Goal: Task Accomplishment & Management: Manage account settings

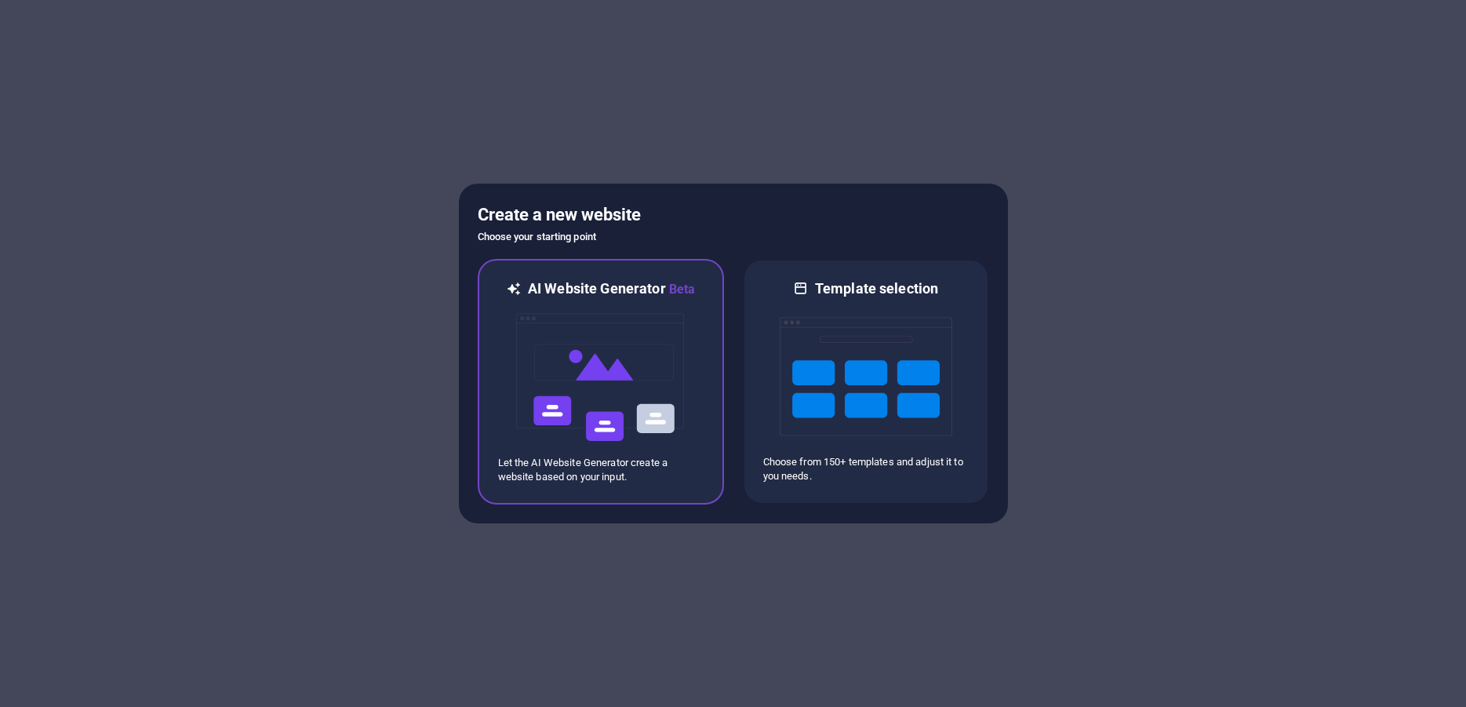
click at [586, 337] on img at bounding box center [600, 377] width 173 height 157
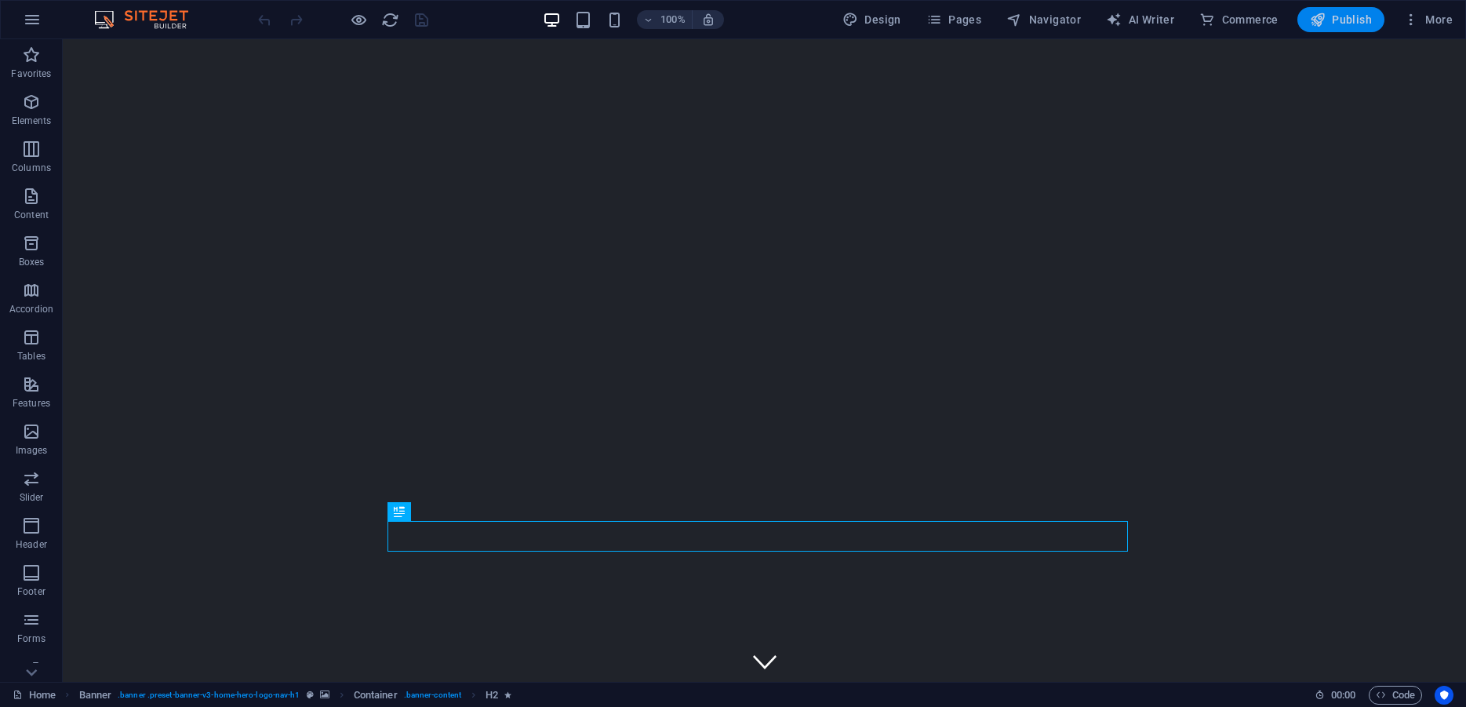
click at [1347, 10] on button "Publish" at bounding box center [1340, 19] width 87 height 25
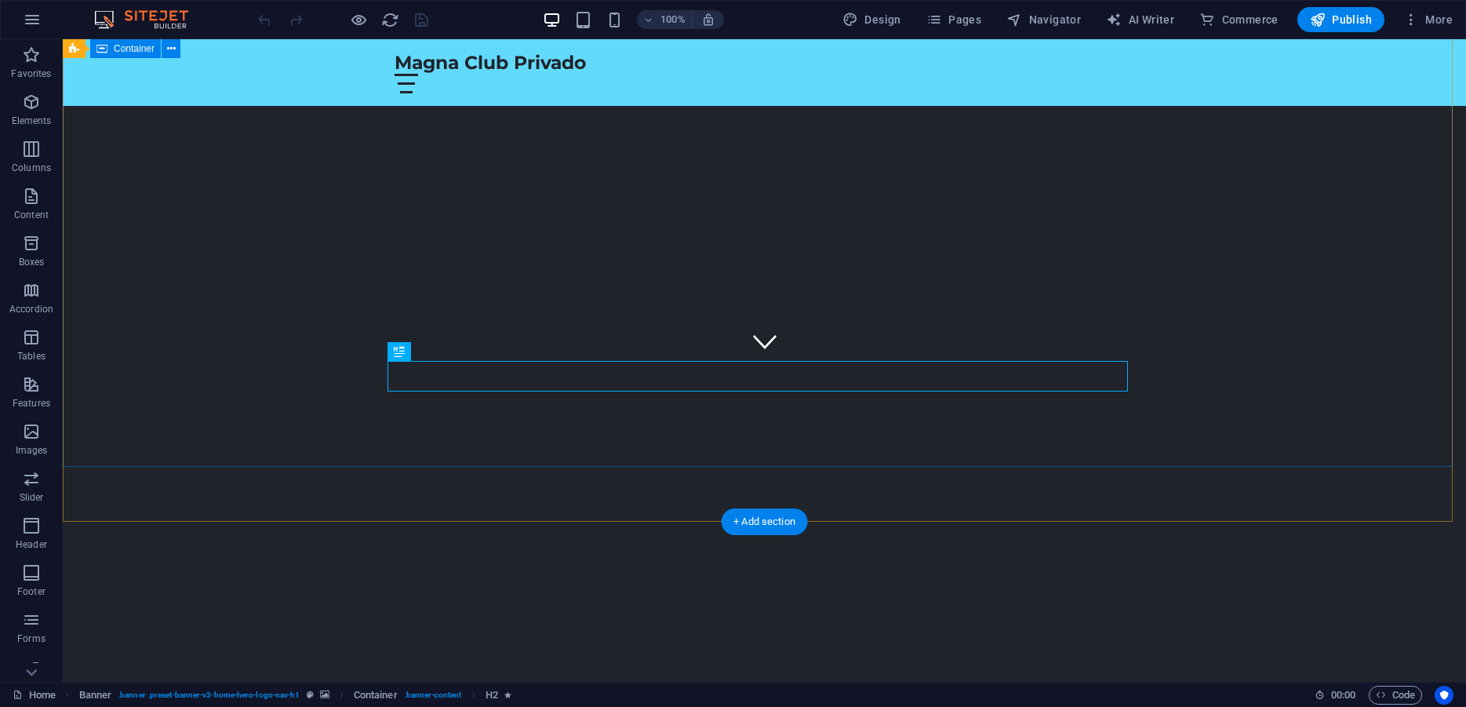
scroll to position [160, 0]
click at [660, 631] on div "¡Bienvenido a Magna Club Privado!" at bounding box center [764, 646] width 740 height 31
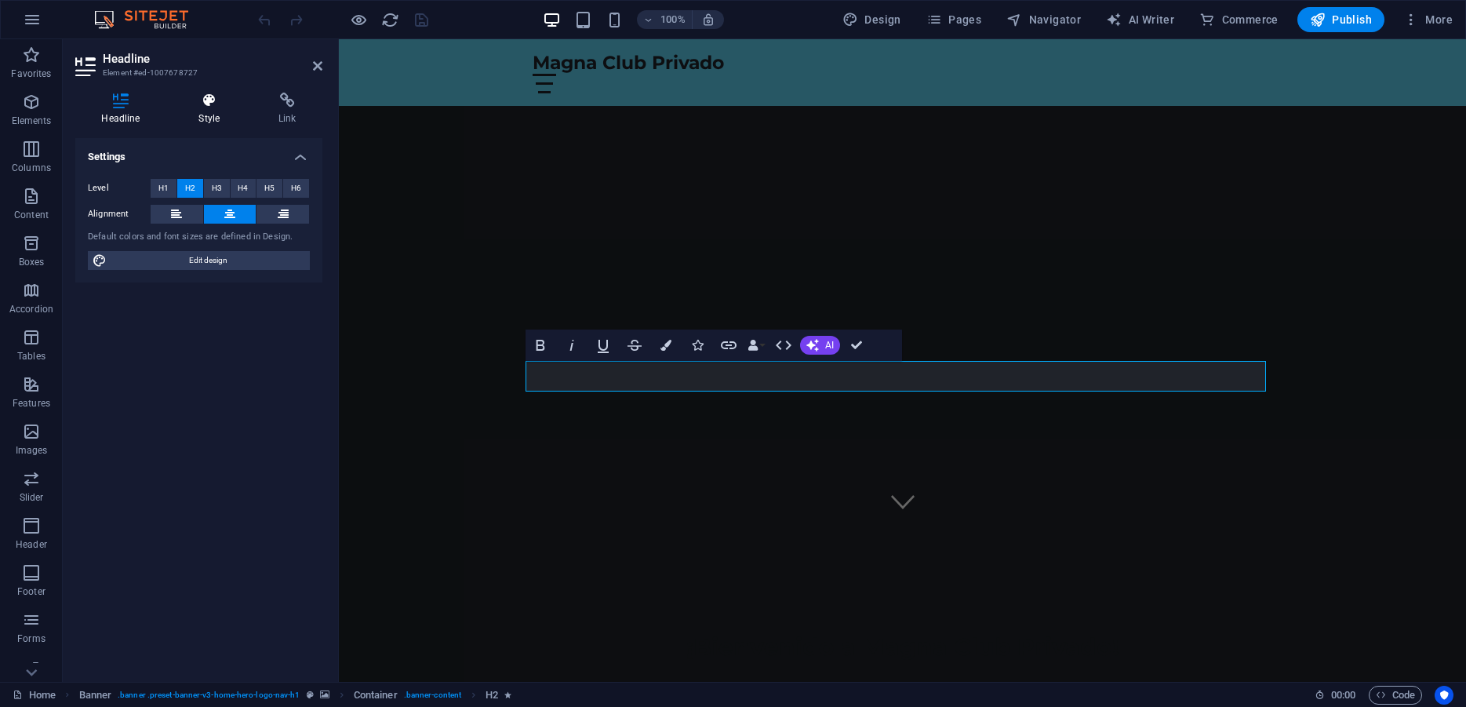
click at [210, 105] on icon at bounding box center [210, 101] width 74 height 16
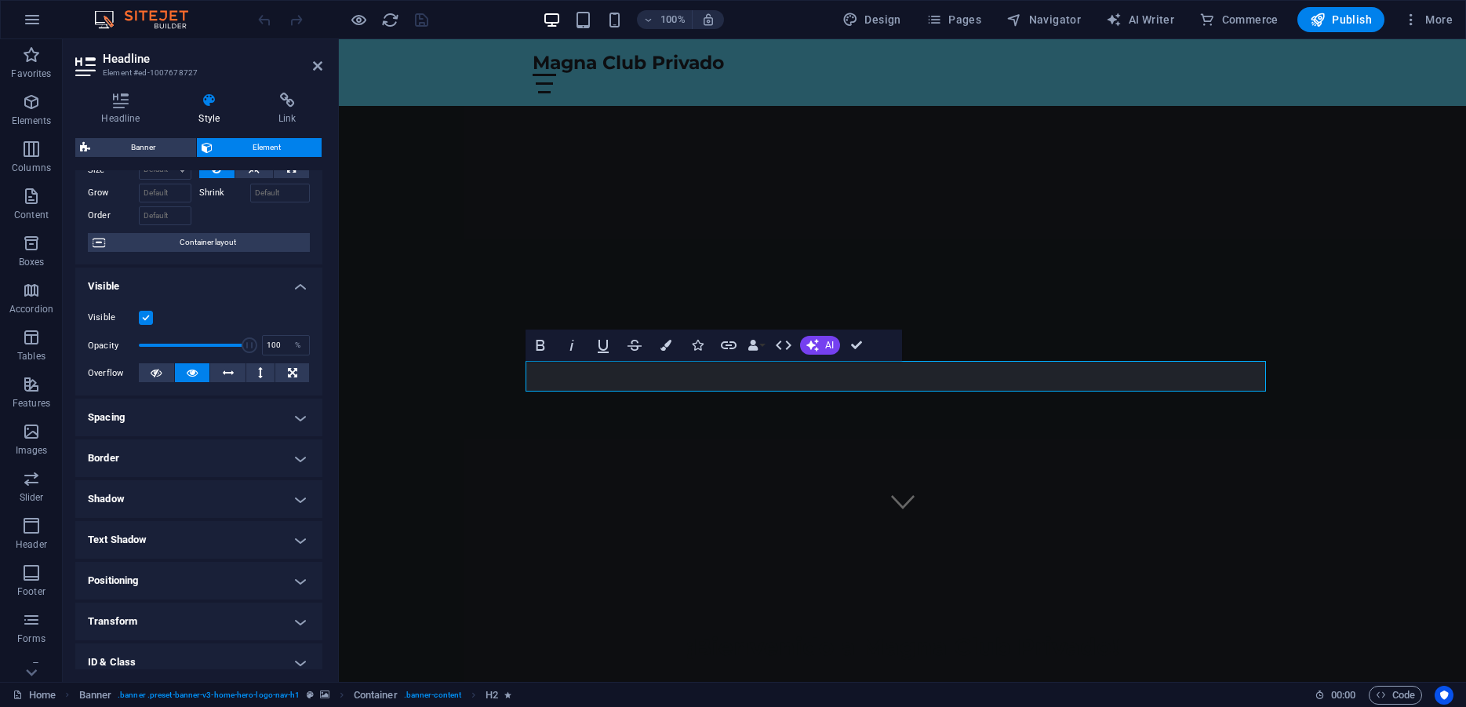
scroll to position [177, 0]
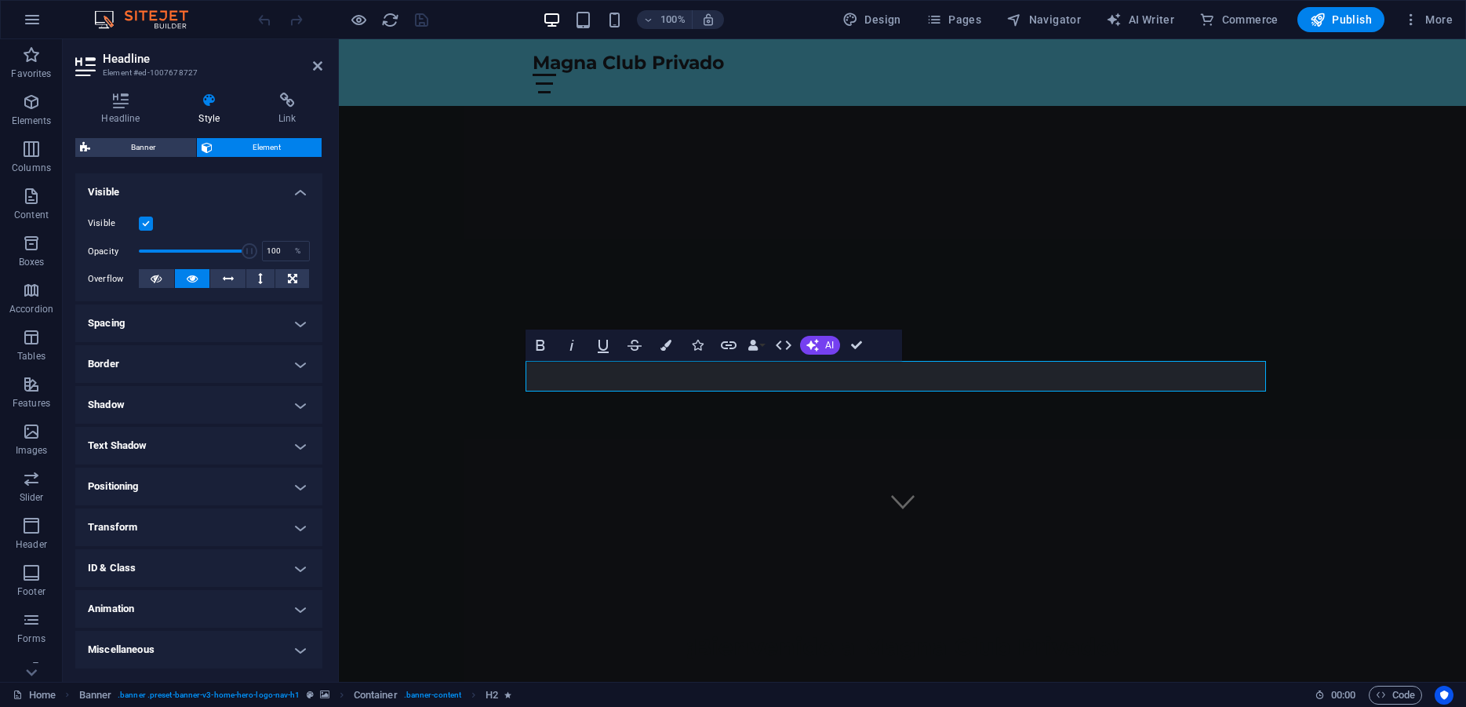
click at [228, 405] on h4 "Shadow" at bounding box center [198, 405] width 247 height 38
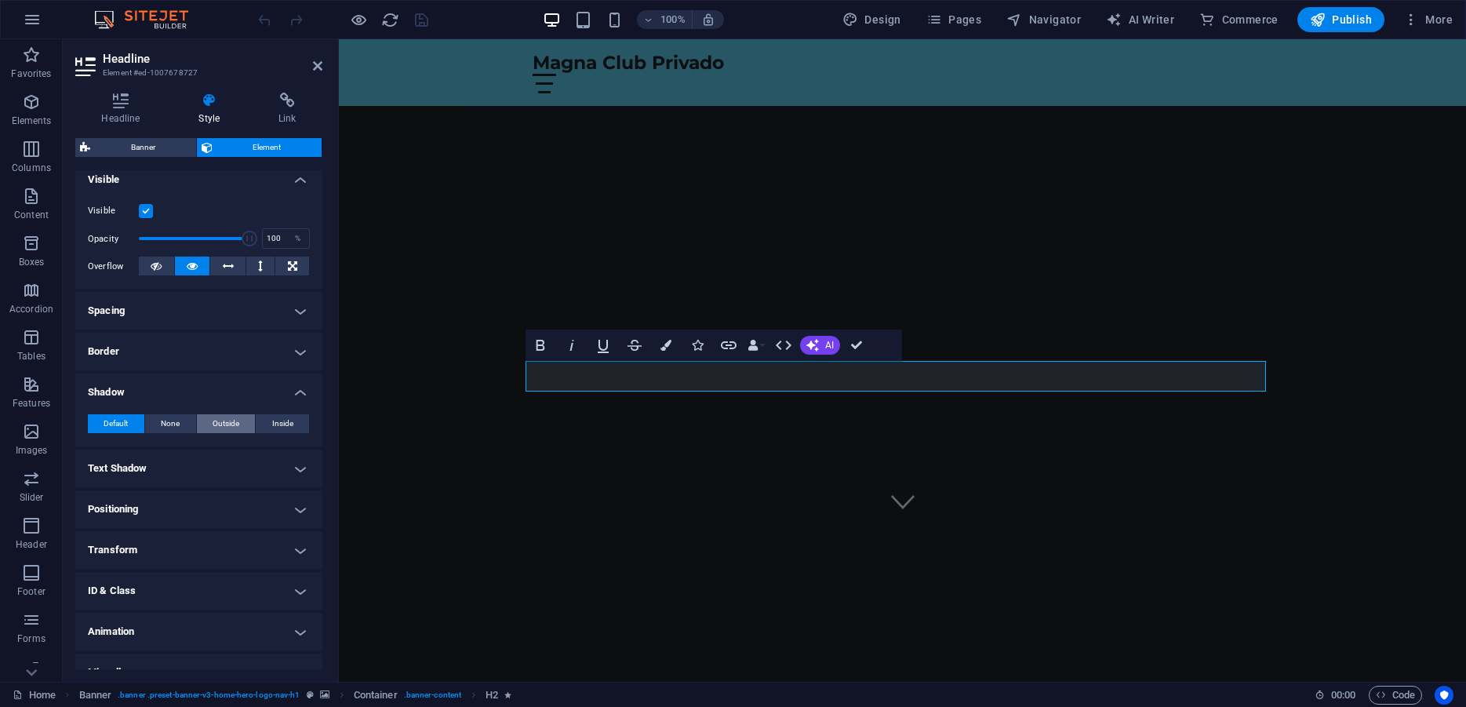
click at [221, 433] on span "Outside" at bounding box center [226, 423] width 27 height 19
type input "2"
type input "4"
click at [141, 456] on span at bounding box center [147, 449] width 13 height 13
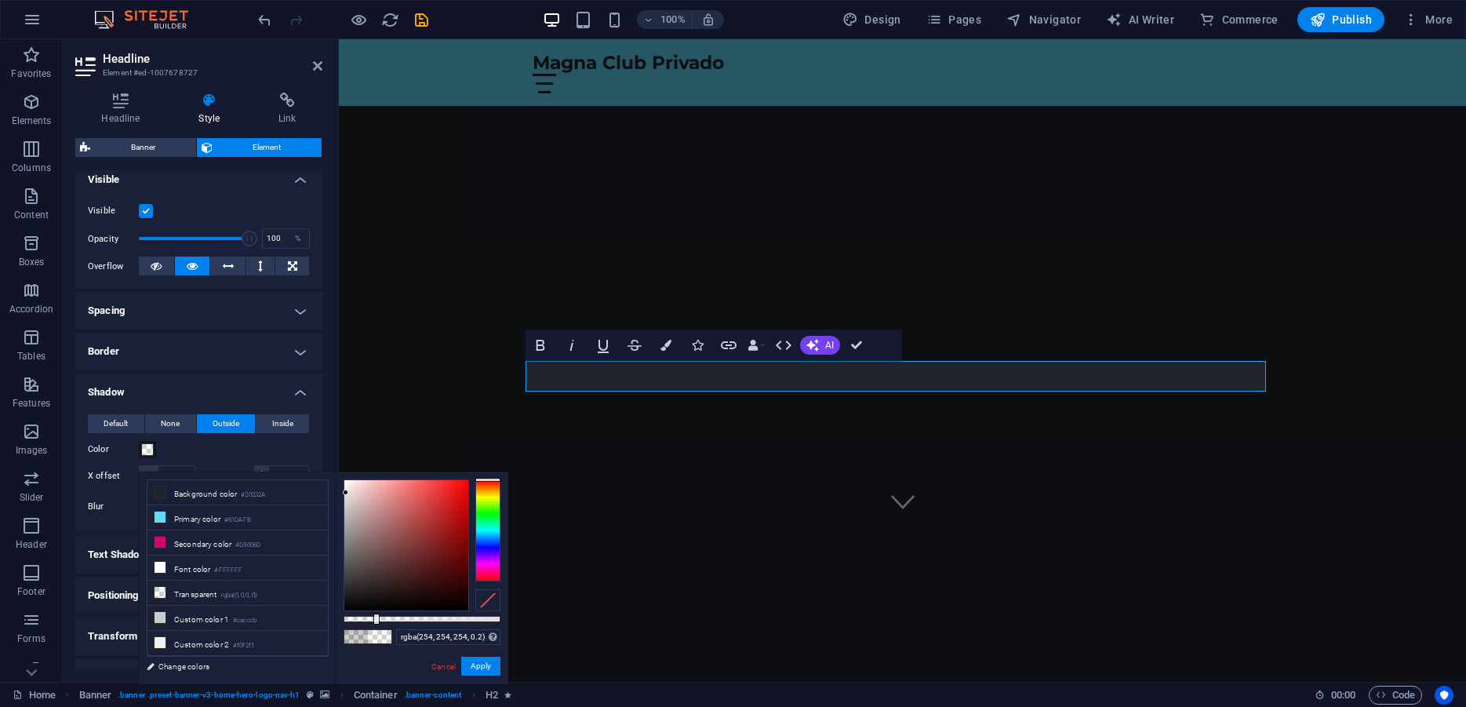
type input "rgba(255, 255, 255, 0.2)"
drag, startPoint x: 358, startPoint y: 504, endPoint x: 333, endPoint y: 450, distance: 59.6
click at [333, 451] on body "Magna Club Privado Home Favorites Elements Columns Content Boxes Accordion Tabl…" at bounding box center [733, 353] width 1466 height 707
click at [490, 662] on button "Apply" at bounding box center [480, 665] width 39 height 19
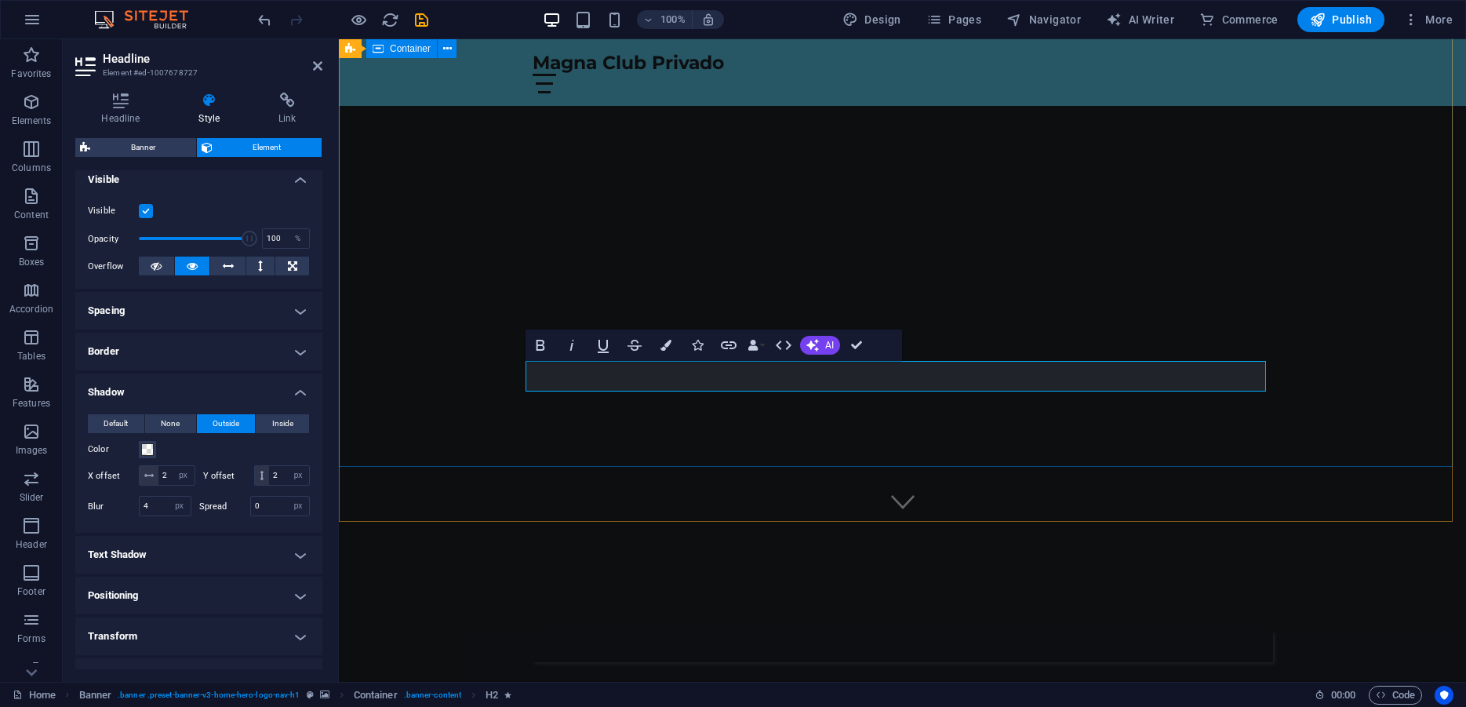
click at [442, 521] on div "¡Bienvenido a Magna Club Privado!" at bounding box center [902, 629] width 1127 height 216
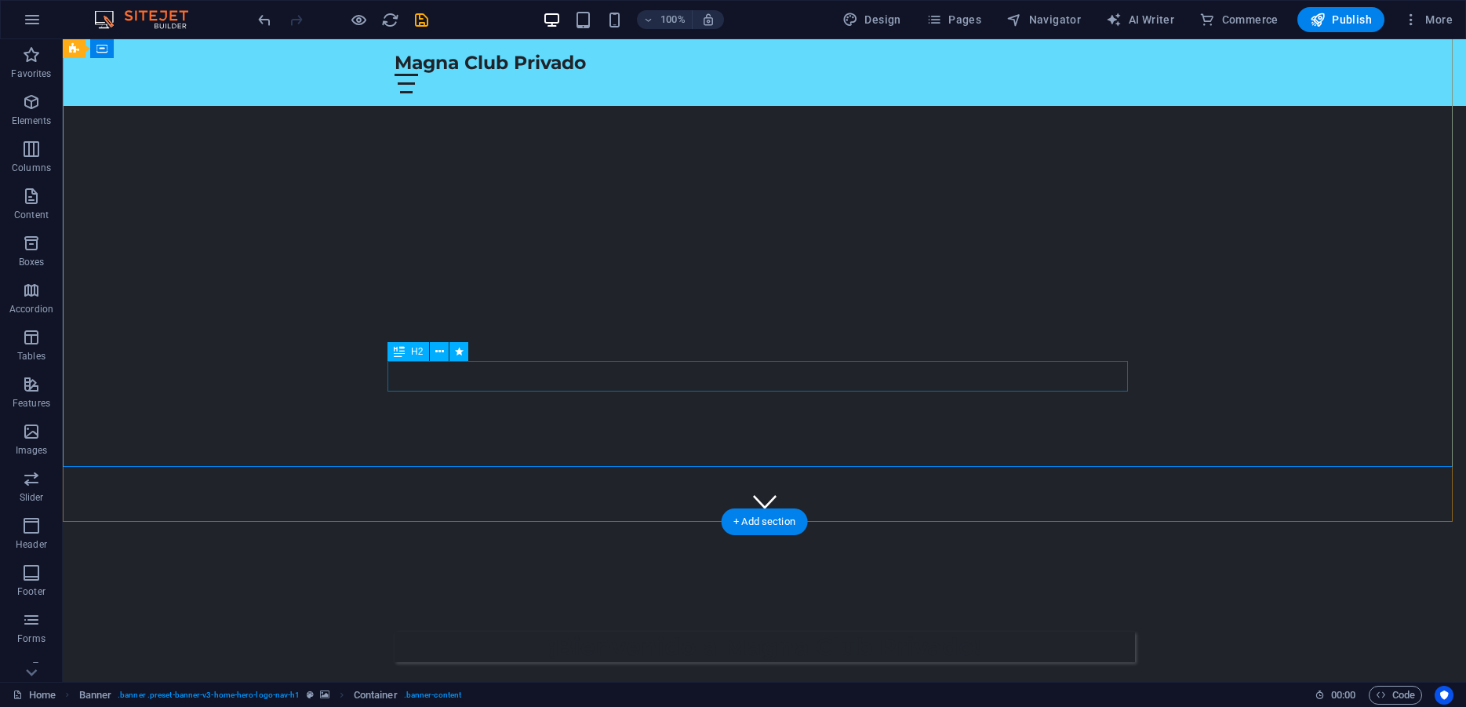
click at [560, 631] on div "¡Bienvenido a Magna Club Privado!" at bounding box center [764, 646] width 740 height 31
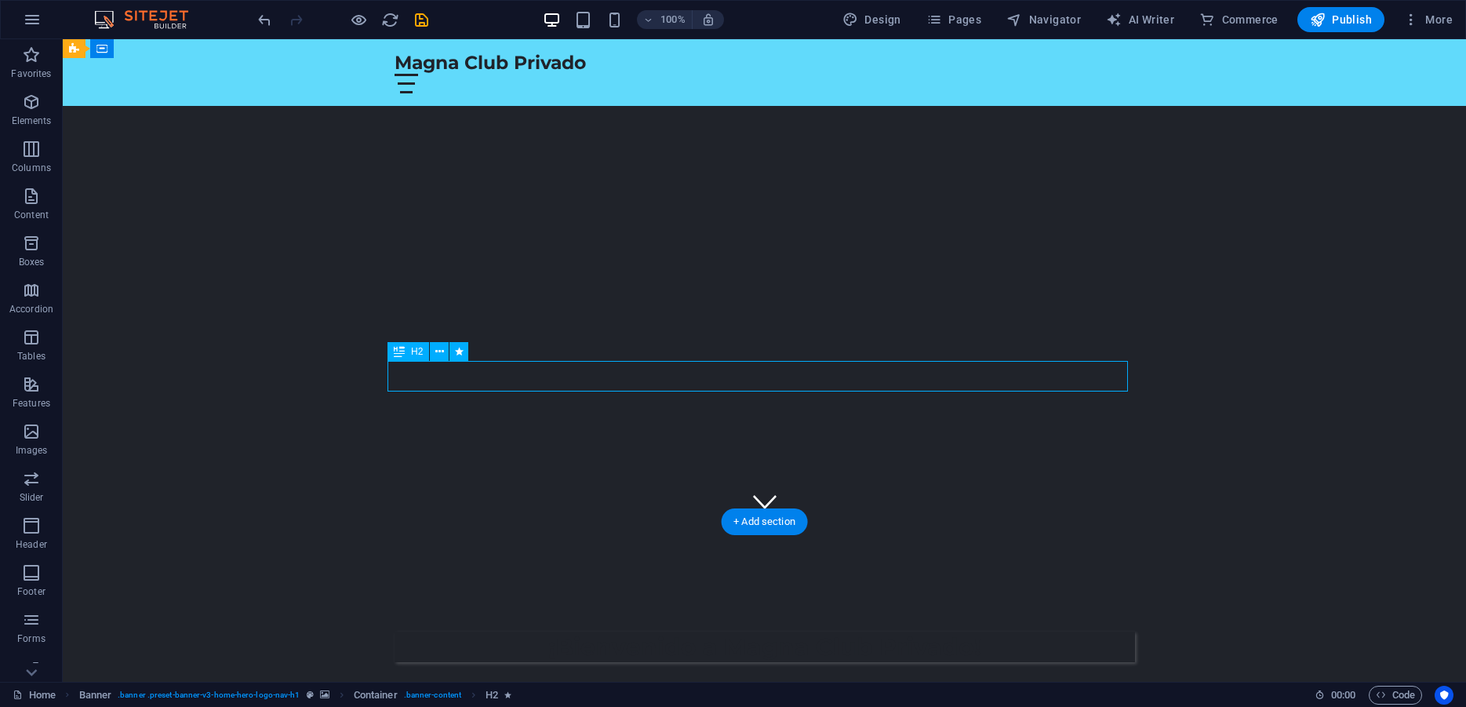
click at [560, 631] on div "¡Bienvenido a Magna Club Privado!" at bounding box center [764, 646] width 740 height 31
select select "px"
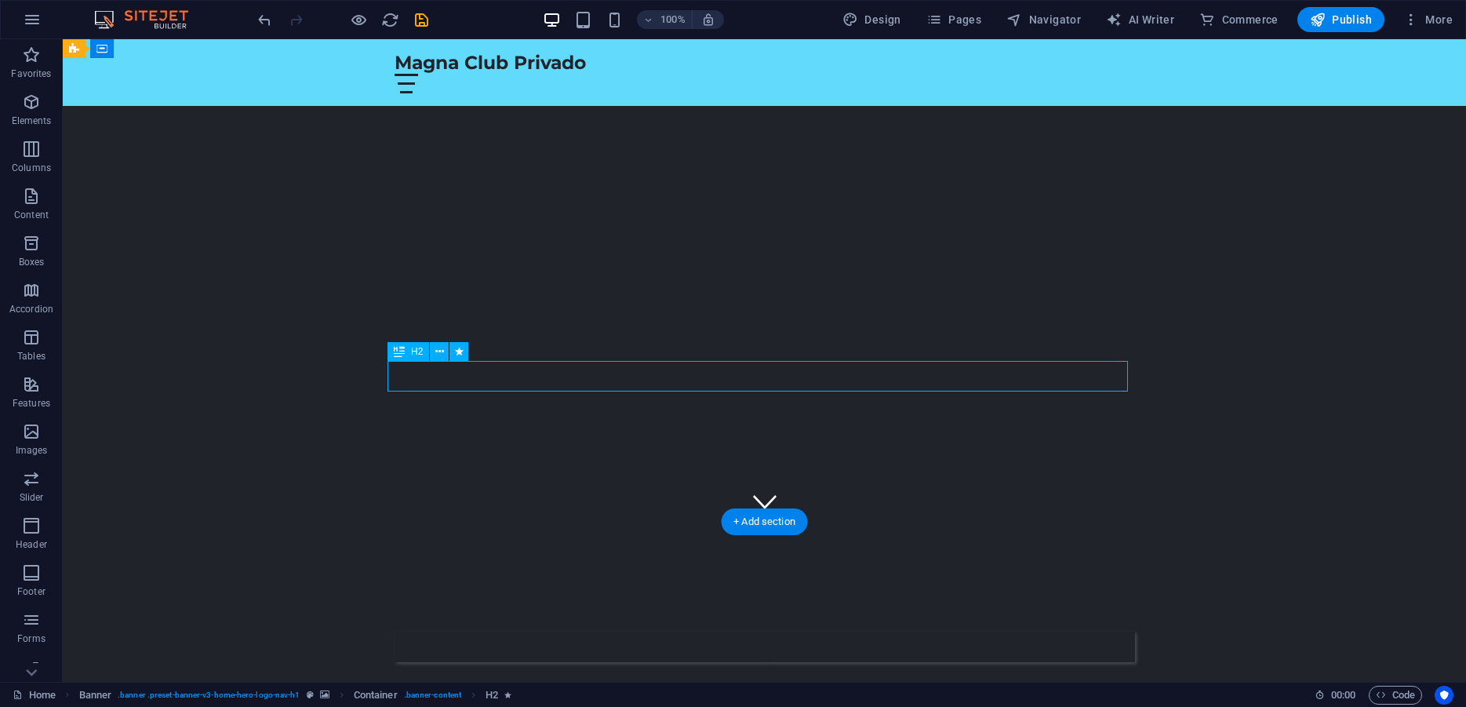
select select "px"
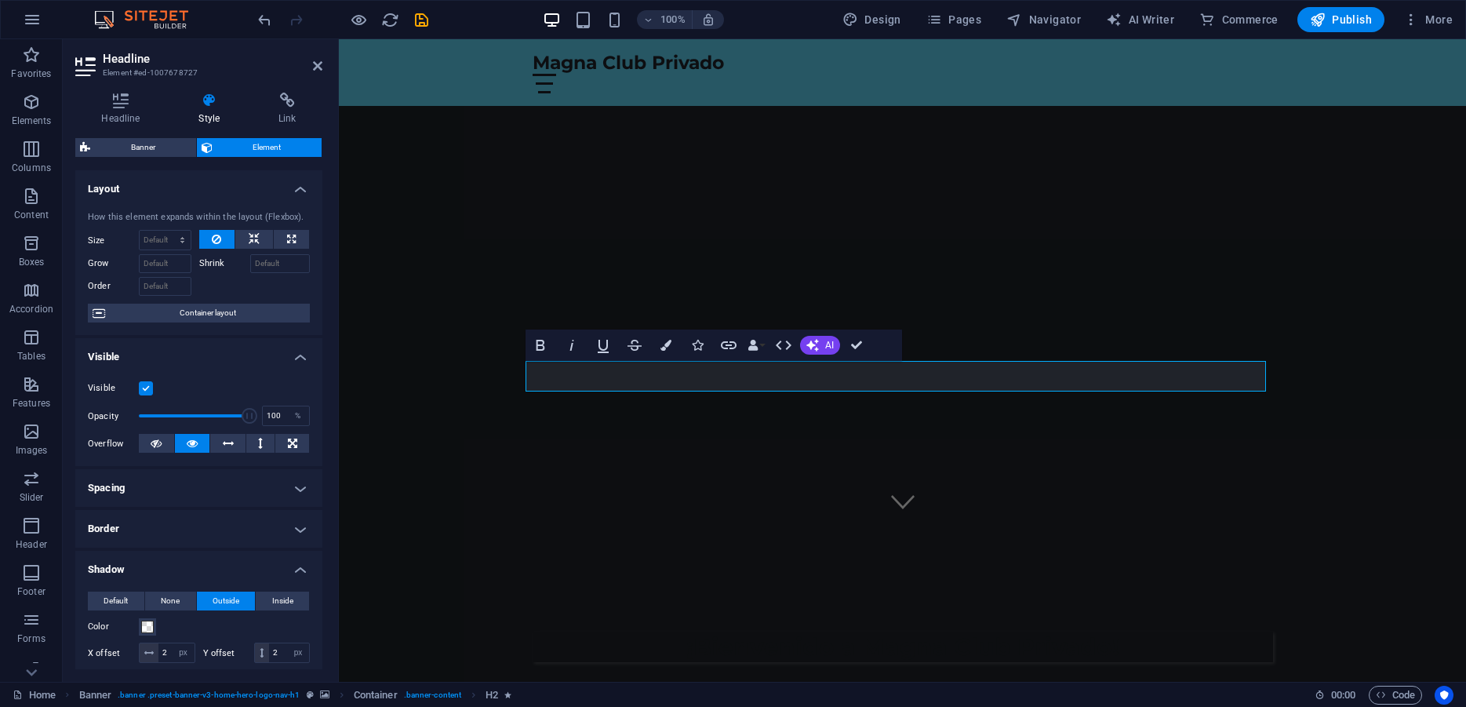
click at [144, 395] on label at bounding box center [146, 388] width 14 height 14
click at [0, 0] on input "Visible" at bounding box center [0, 0] width 0 height 0
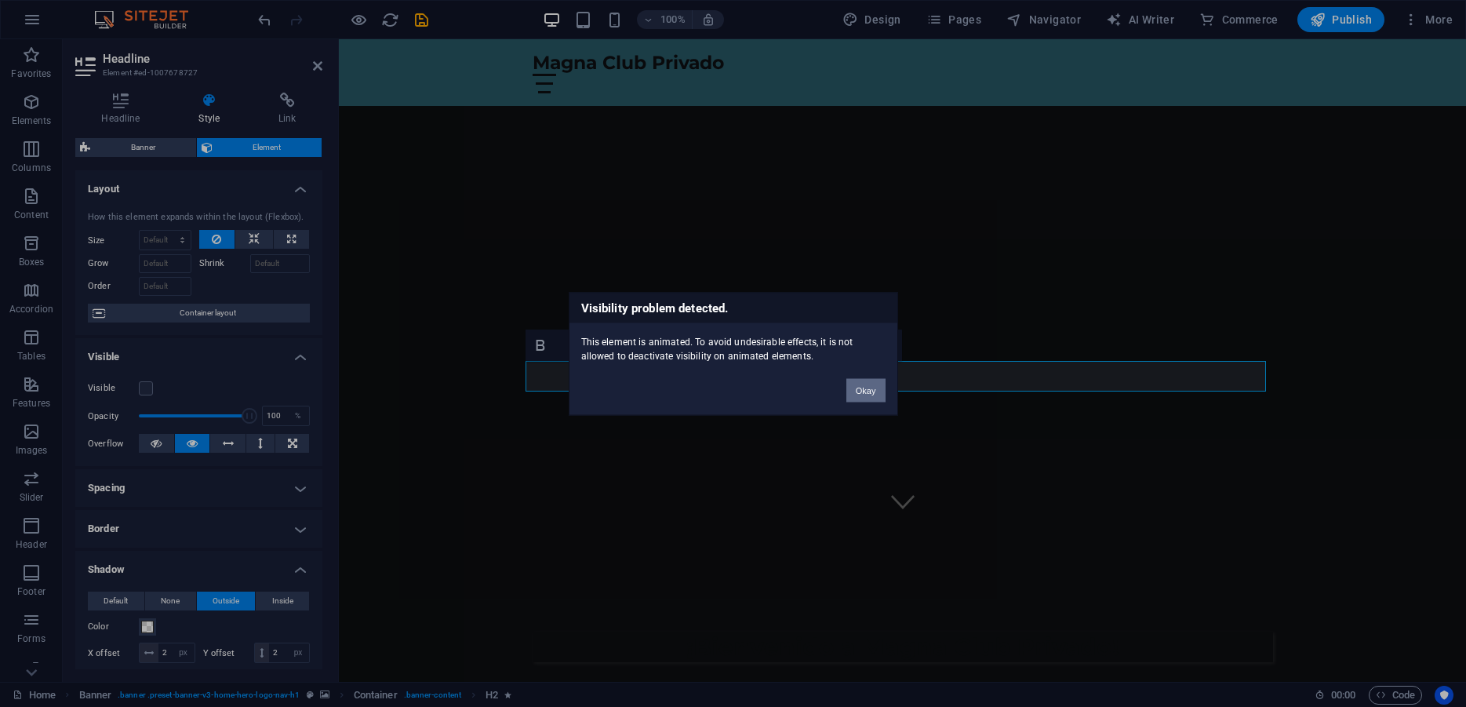
click at [866, 390] on button "Okay" at bounding box center [865, 390] width 39 height 24
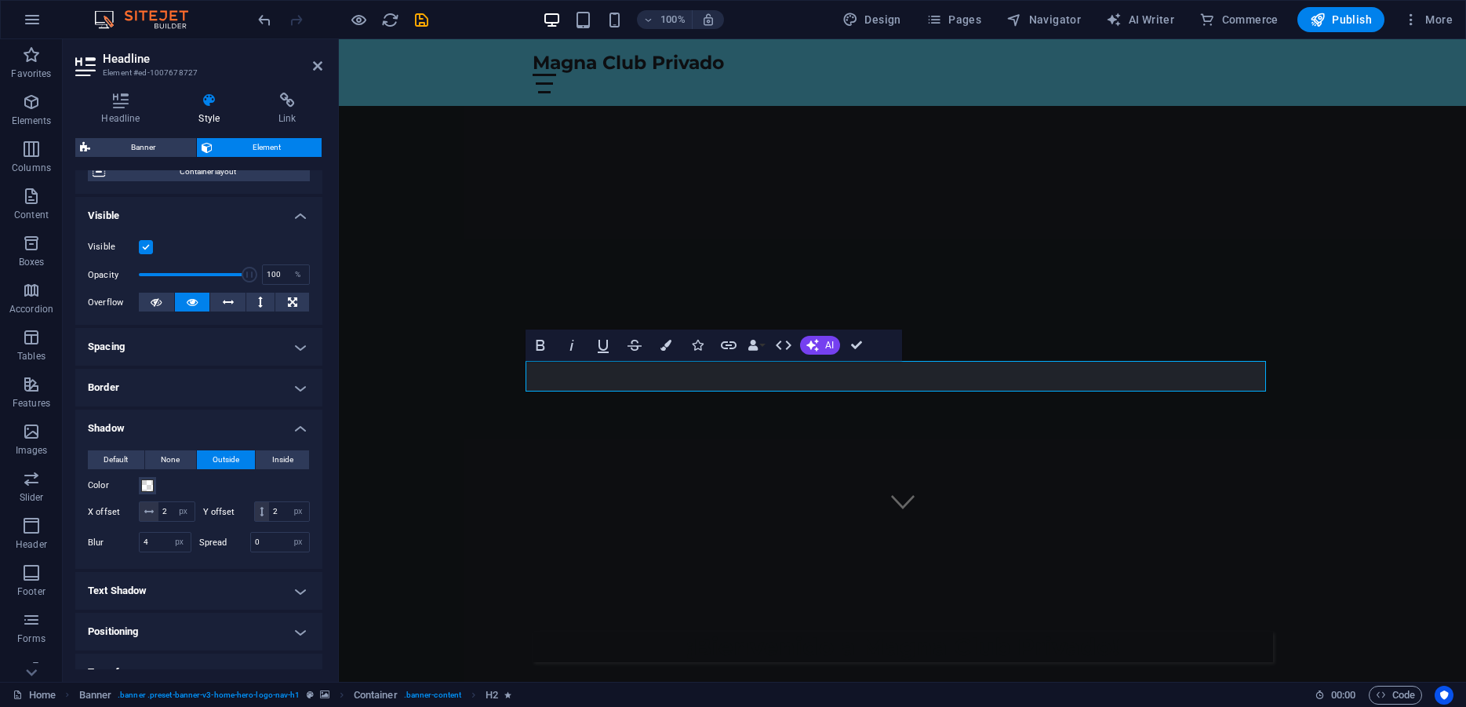
scroll to position [212, 0]
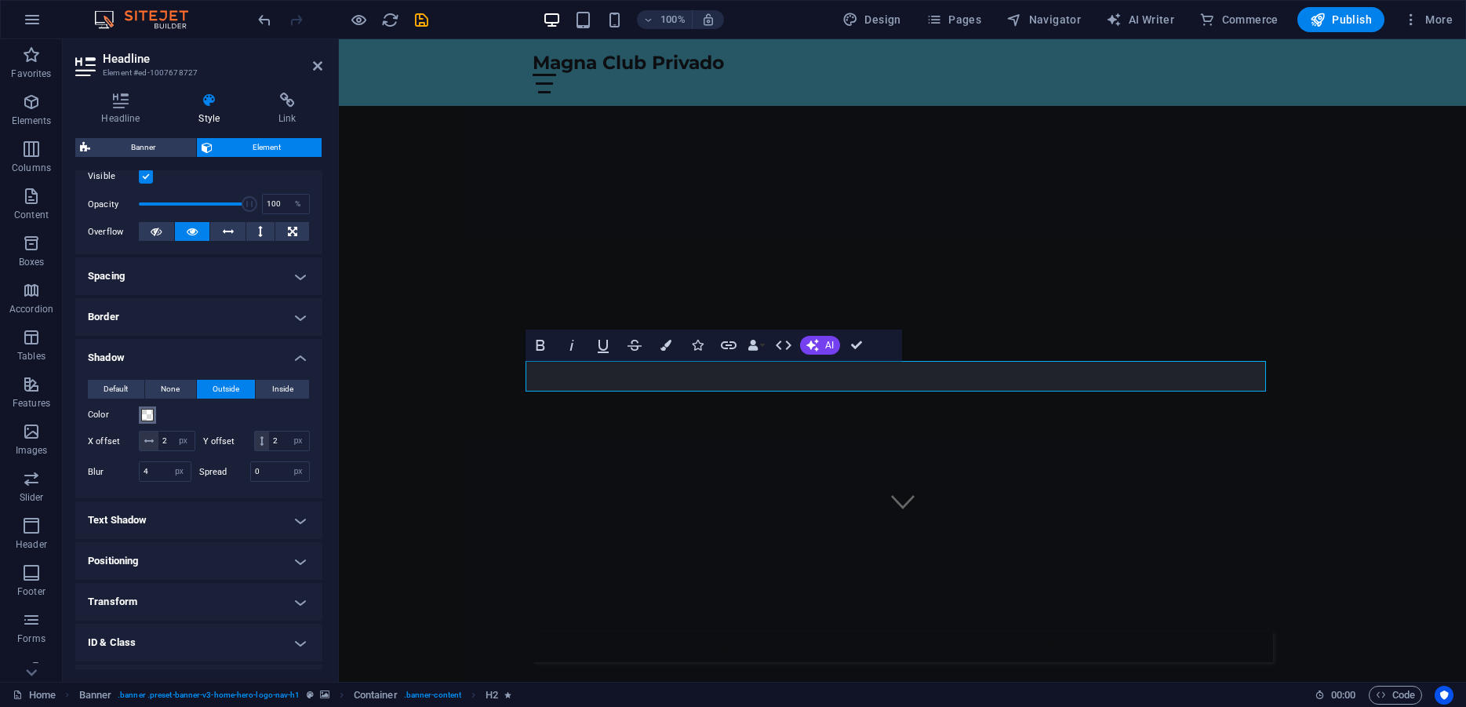
click at [144, 421] on span at bounding box center [147, 415] width 13 height 13
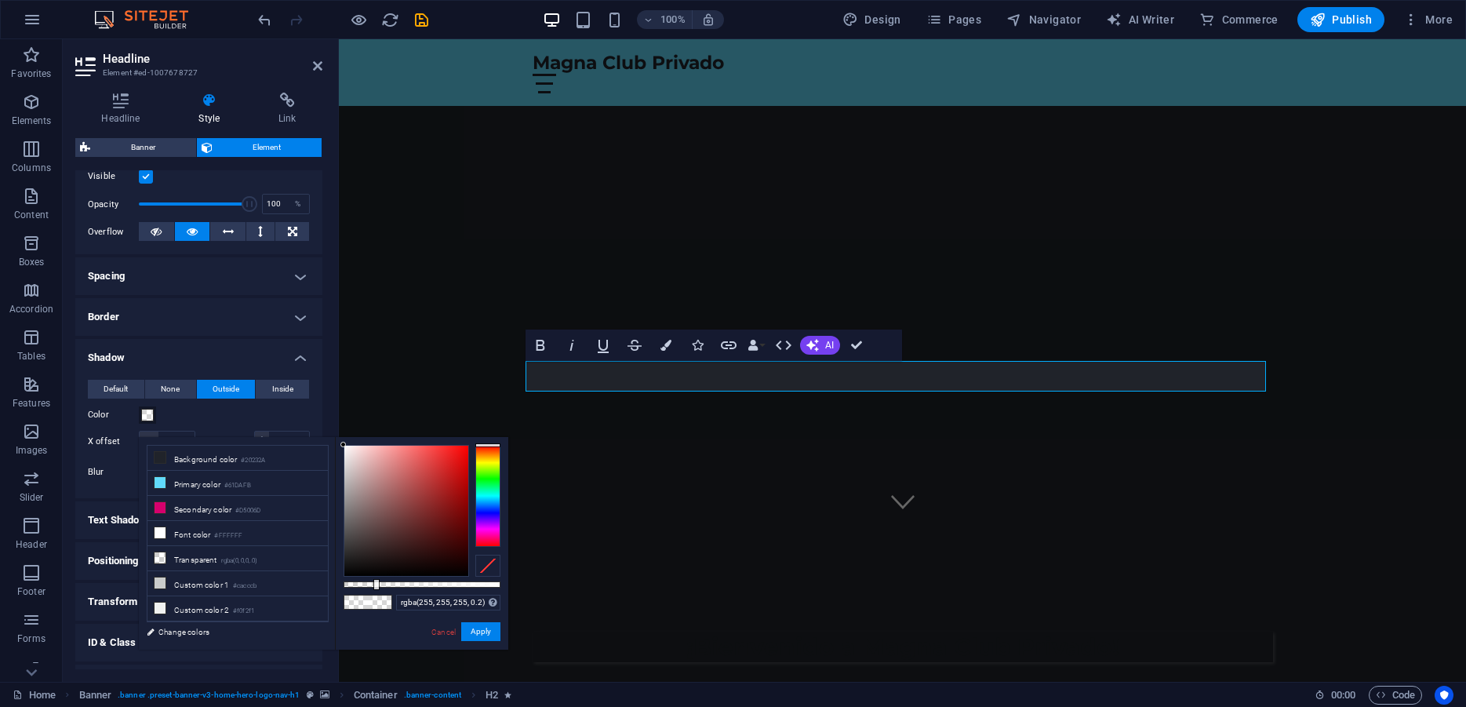
drag, startPoint x: 350, startPoint y: 456, endPoint x: 338, endPoint y: 431, distance: 28.4
click at [338, 431] on body "Magna Club Privado Home Favorites Elements Columns Content Boxes Accordion Tabl…" at bounding box center [733, 353] width 1466 height 707
type input "#ffffff"
drag, startPoint x: 374, startPoint y: 584, endPoint x: 537, endPoint y: 584, distance: 163.1
click at [537, 584] on body "Magna Club Privado Home Favorites Elements Columns Content Boxes Accordion Tabl…" at bounding box center [733, 353] width 1466 height 707
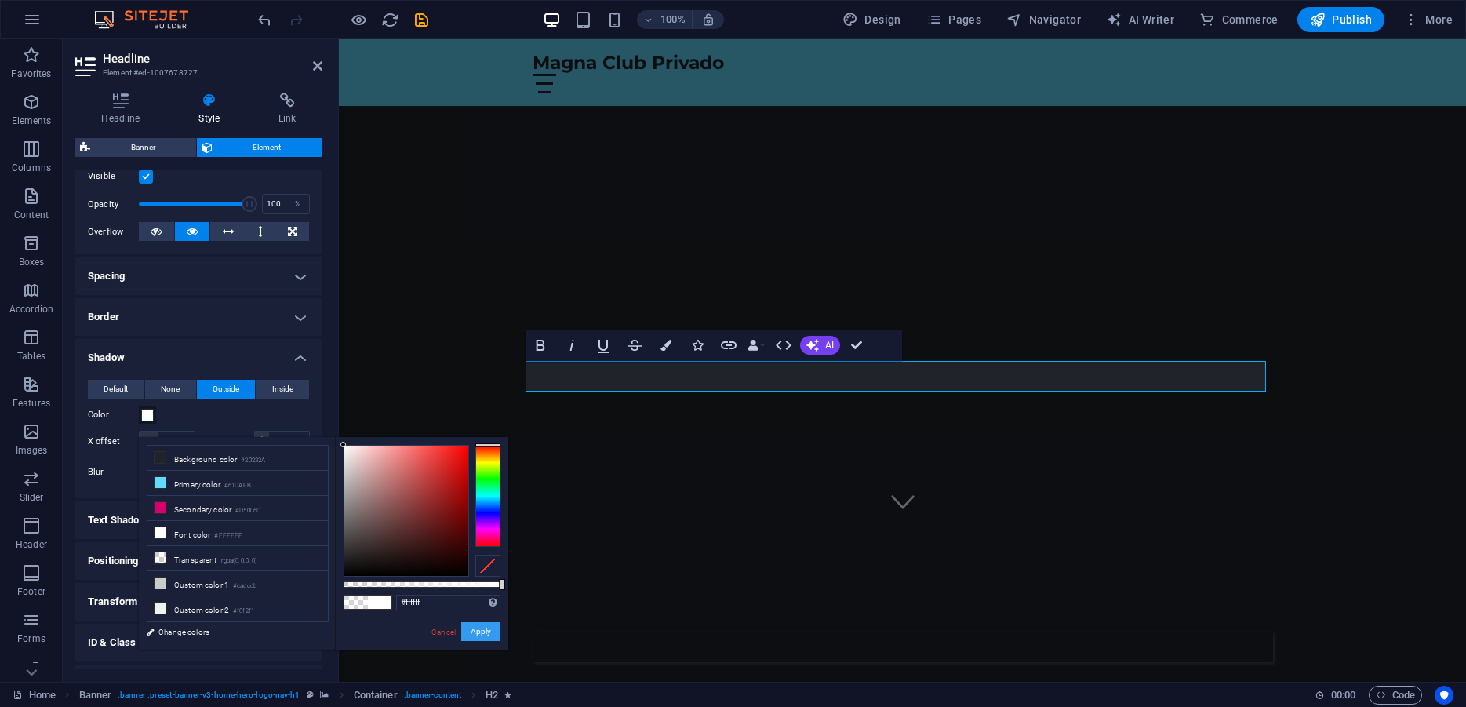
click at [481, 633] on button "Apply" at bounding box center [480, 631] width 39 height 19
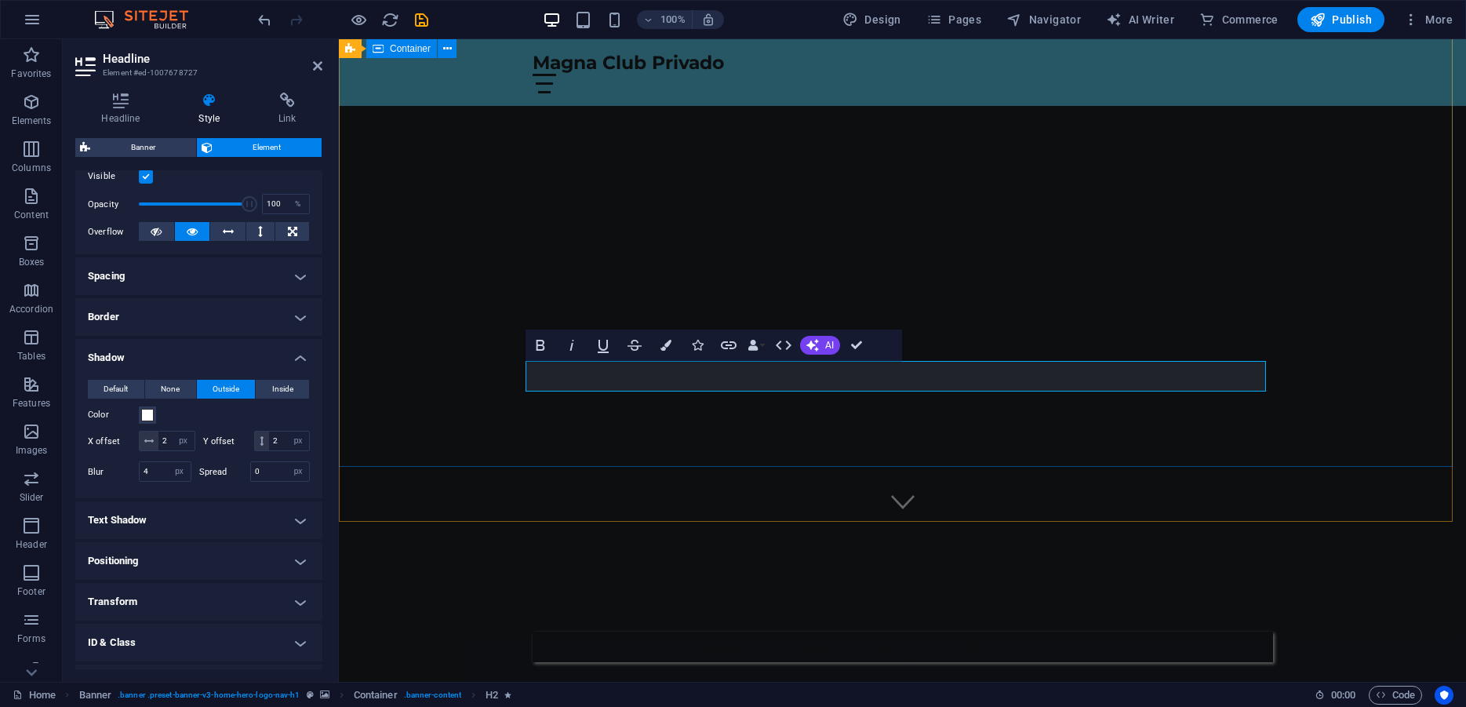
click at [416, 521] on div "¡Bienvenido a Magna Club Privado!" at bounding box center [902, 629] width 1127 height 216
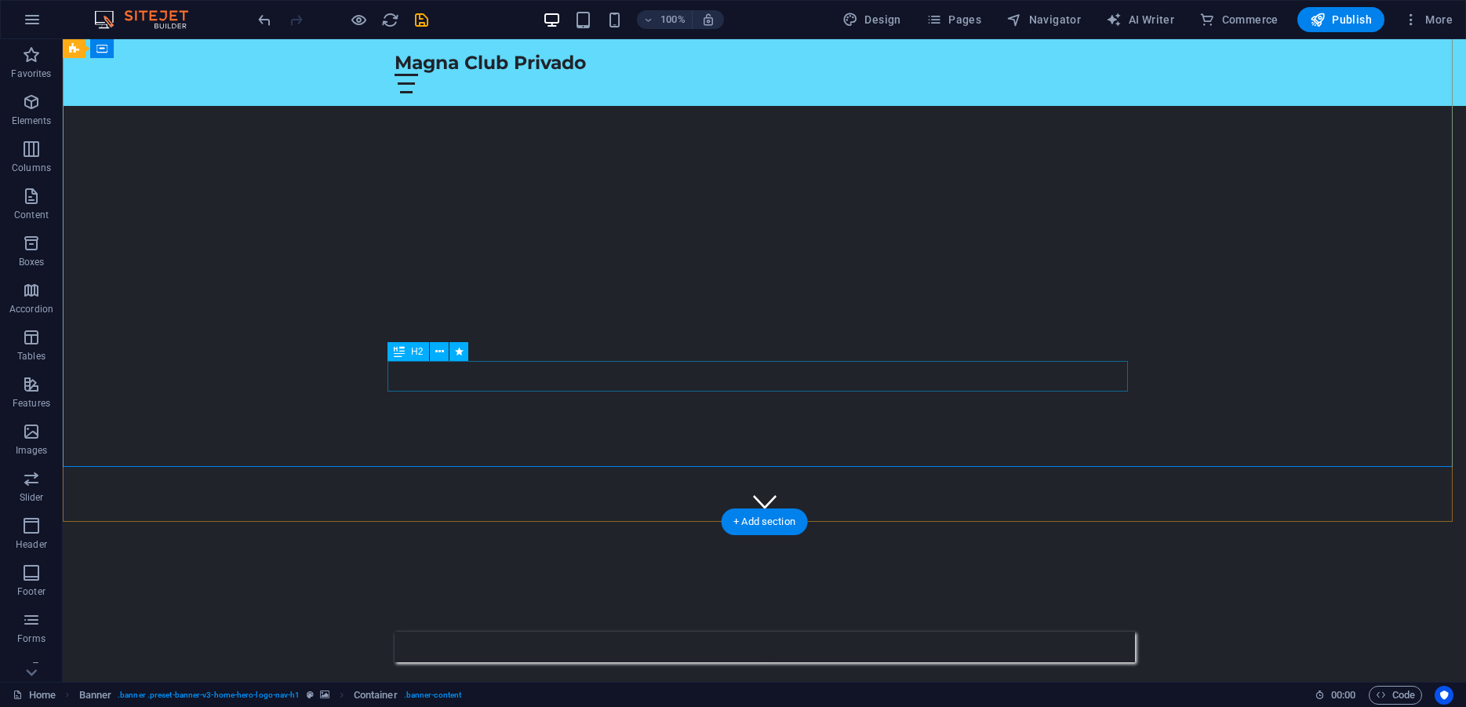
click at [635, 631] on div "¡Bienvenido a Magna Club Privado!" at bounding box center [764, 646] width 740 height 31
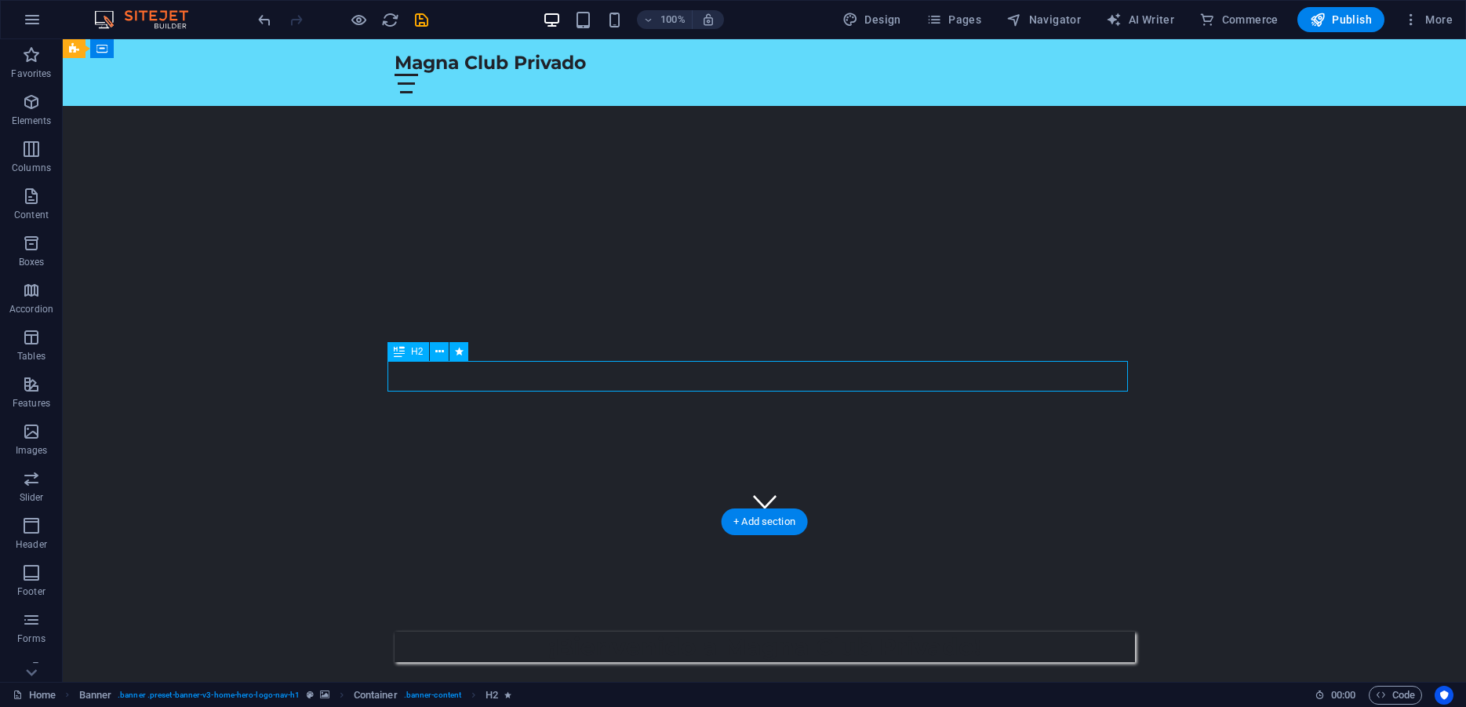
click at [635, 631] on div "¡Bienvenido a Magna Club Privado!" at bounding box center [764, 646] width 740 height 31
select select "px"
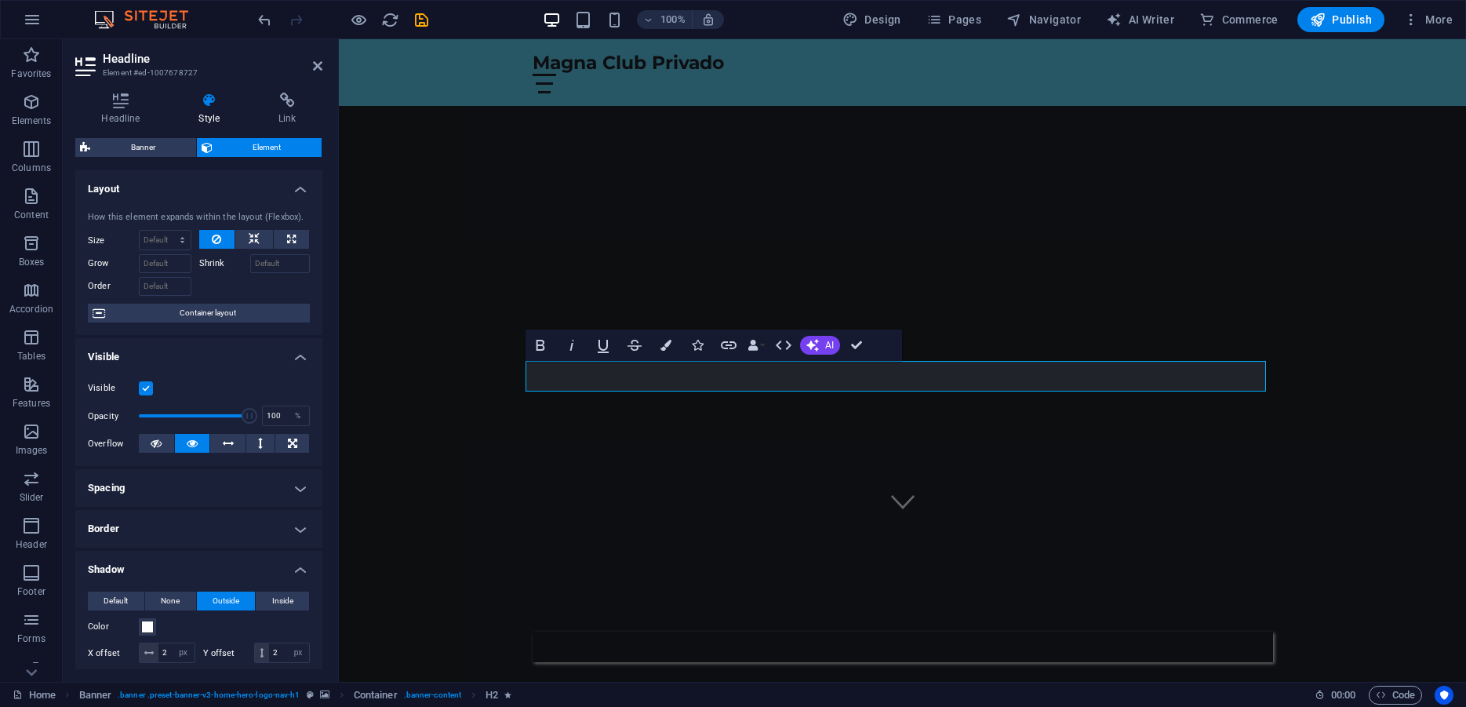
click at [245, 381] on div "Visible Opacity 100 % Overflow" at bounding box center [198, 416] width 247 height 100
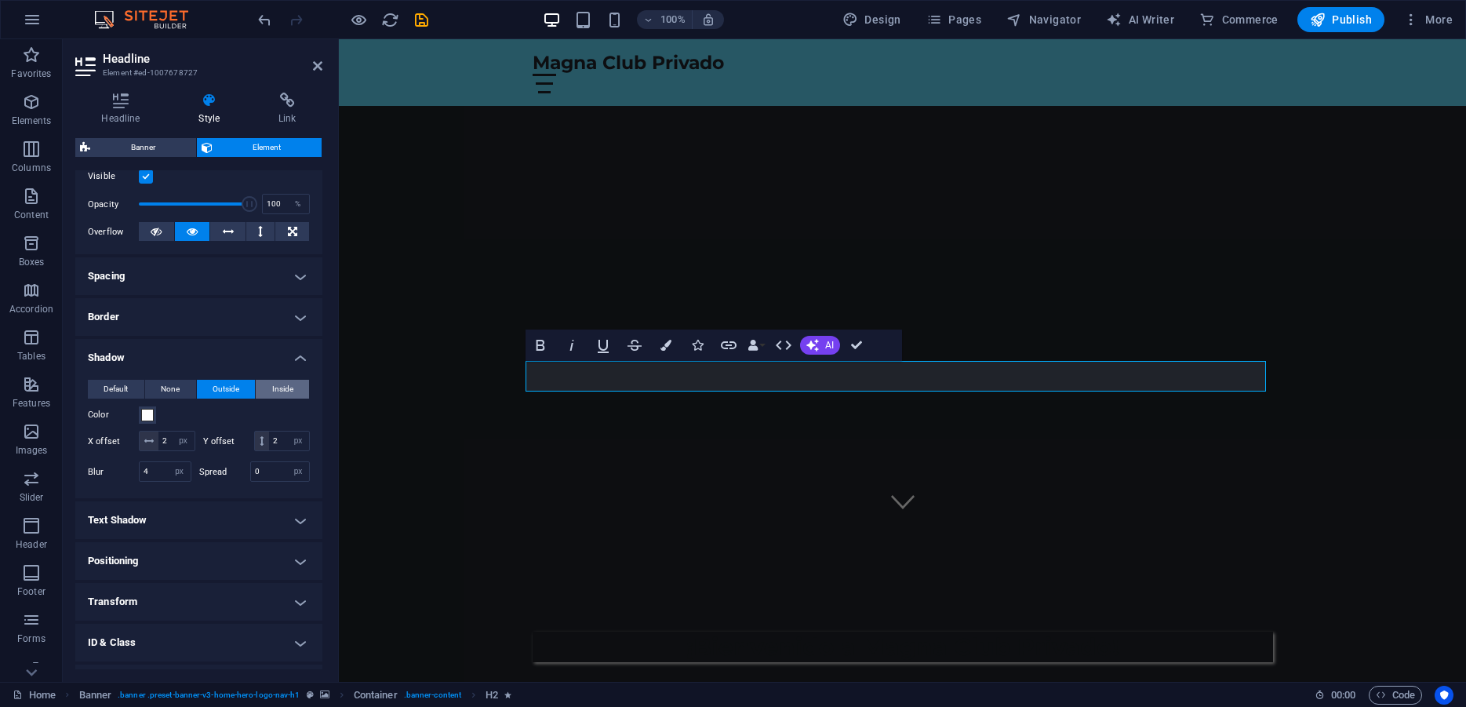
click at [272, 398] on span "Inside" at bounding box center [282, 389] width 21 height 19
click at [226, 398] on span "Outside" at bounding box center [226, 389] width 27 height 19
click at [272, 398] on span "Inside" at bounding box center [282, 389] width 21 height 19
click at [231, 398] on button "Outside" at bounding box center [226, 389] width 59 height 19
click at [166, 398] on span "None" at bounding box center [170, 389] width 19 height 19
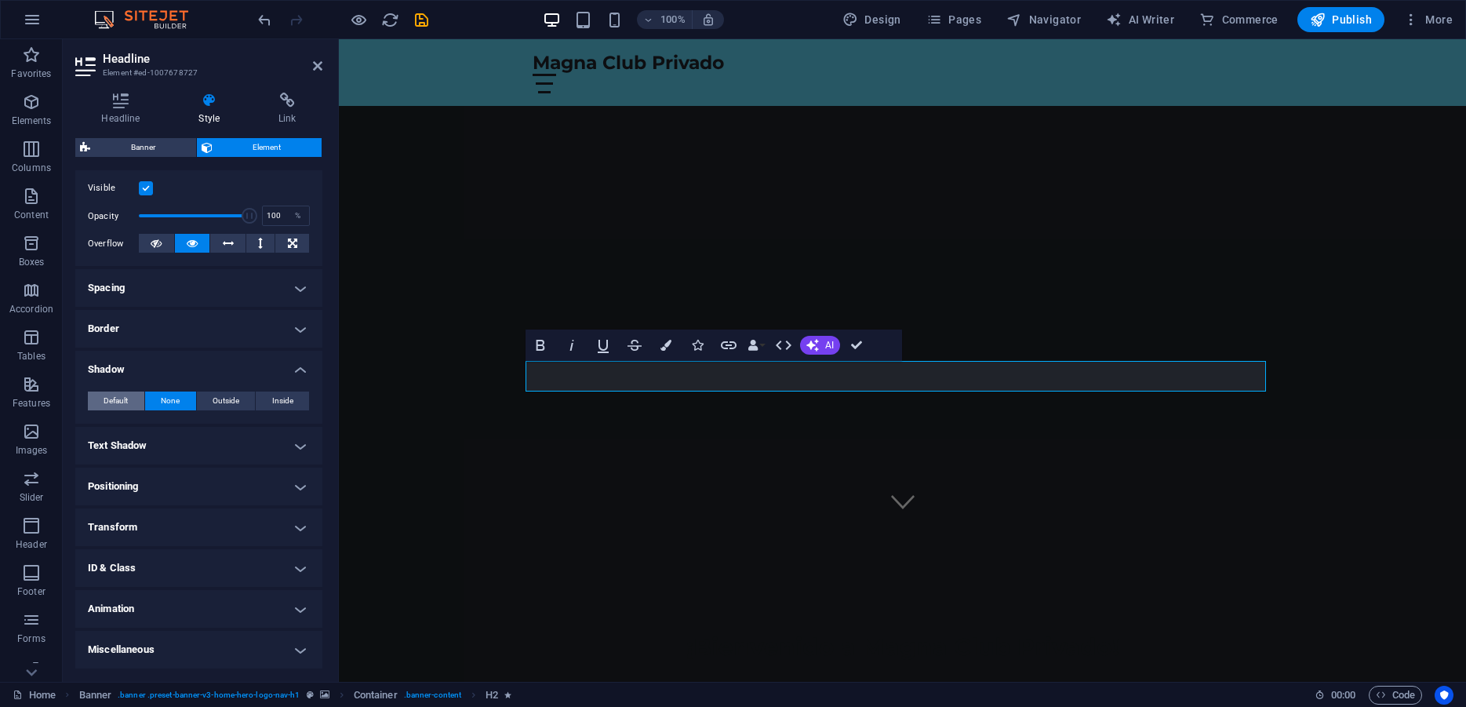
click at [108, 407] on span "Default" at bounding box center [116, 400] width 24 height 19
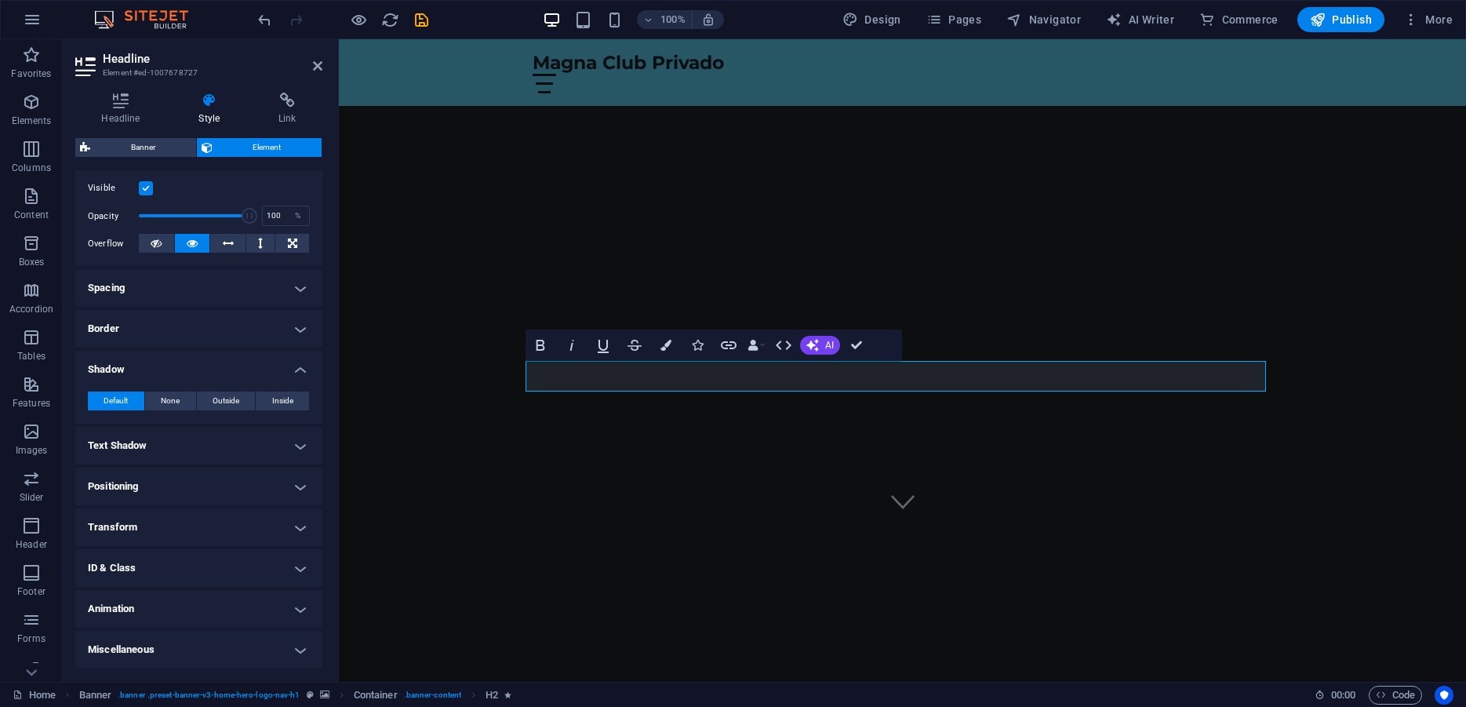
click at [282, 370] on h4 "Shadow" at bounding box center [198, 365] width 247 height 28
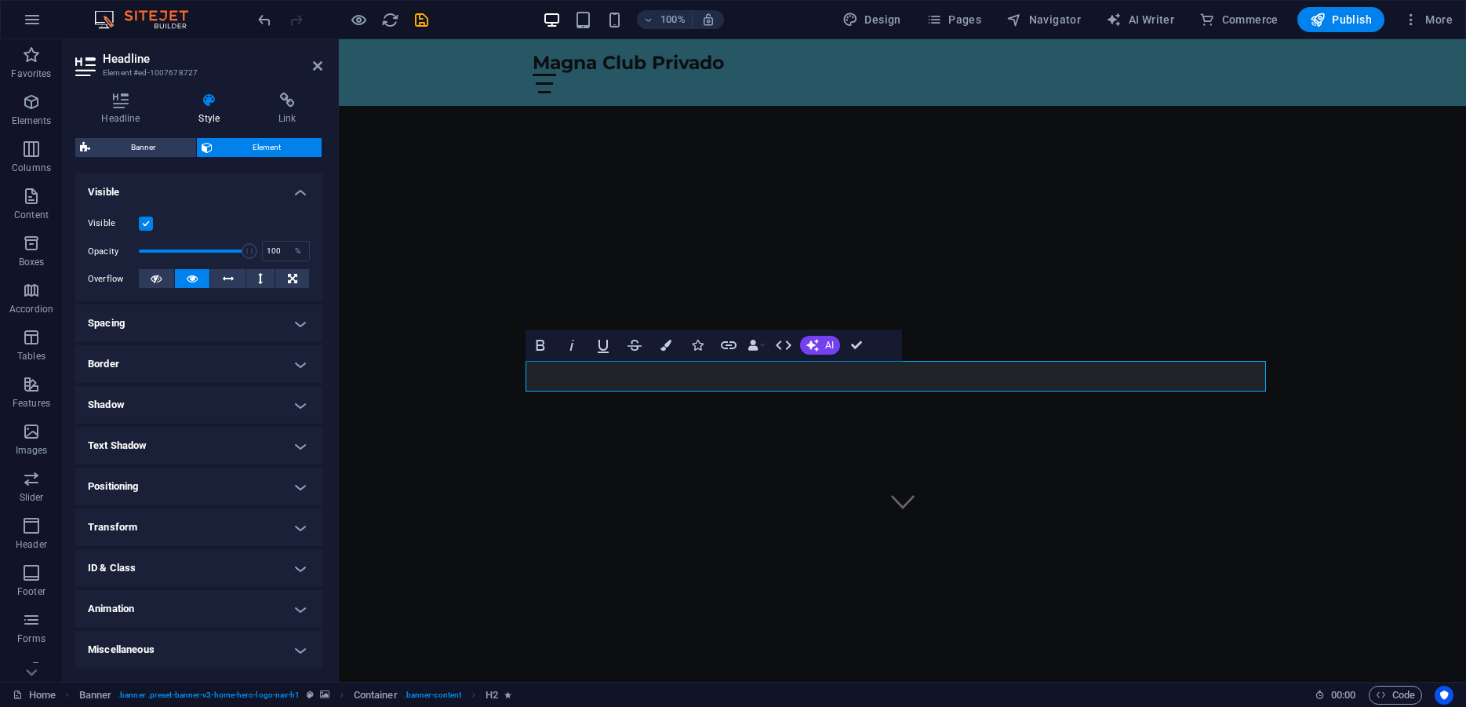
click at [250, 407] on h4 "Shadow" at bounding box center [198, 405] width 247 height 38
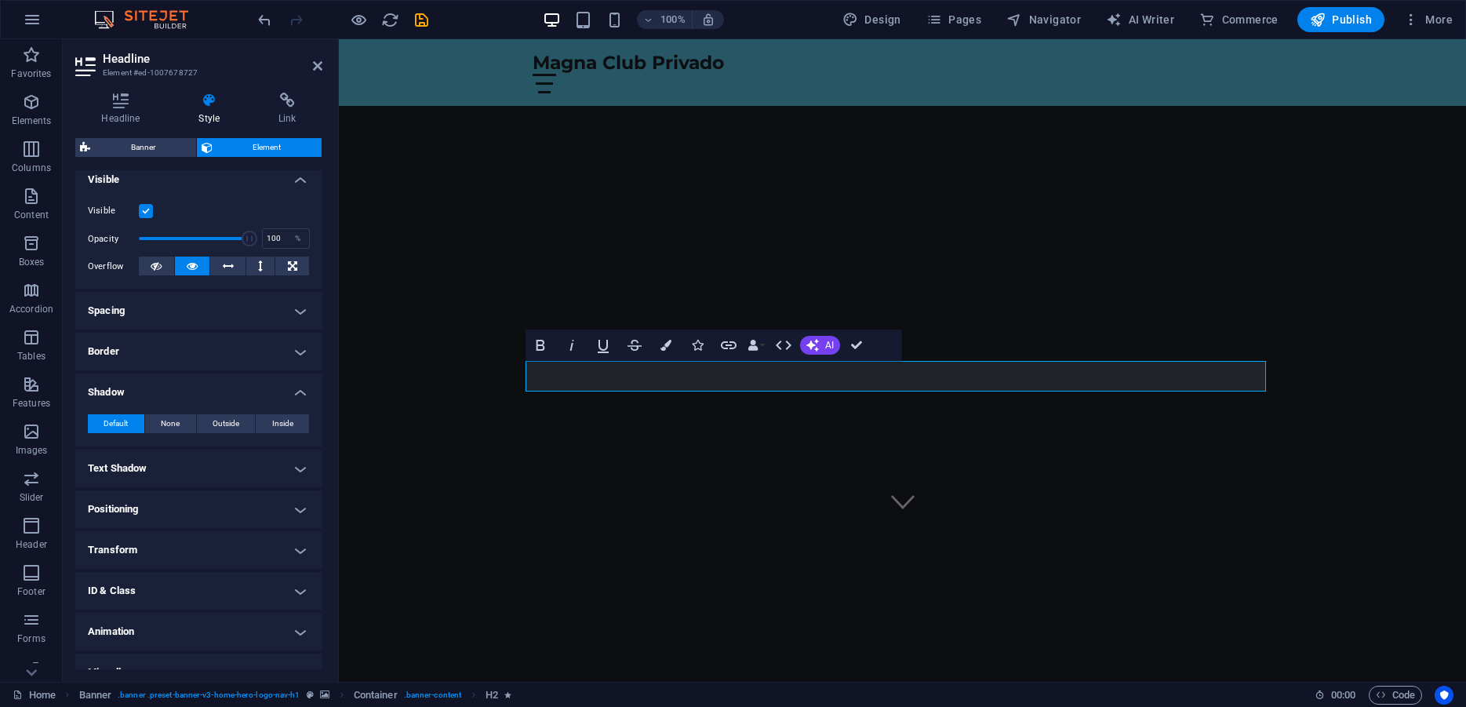
click at [891, 346] on div "Bold Italic Underline Strikethrough Colors Icons Link Data Bindings Company Fir…" at bounding box center [713, 344] width 376 height 31
click at [516, 521] on div "¡Bienvenido a Magna Club Privado!" at bounding box center [902, 629] width 1127 height 216
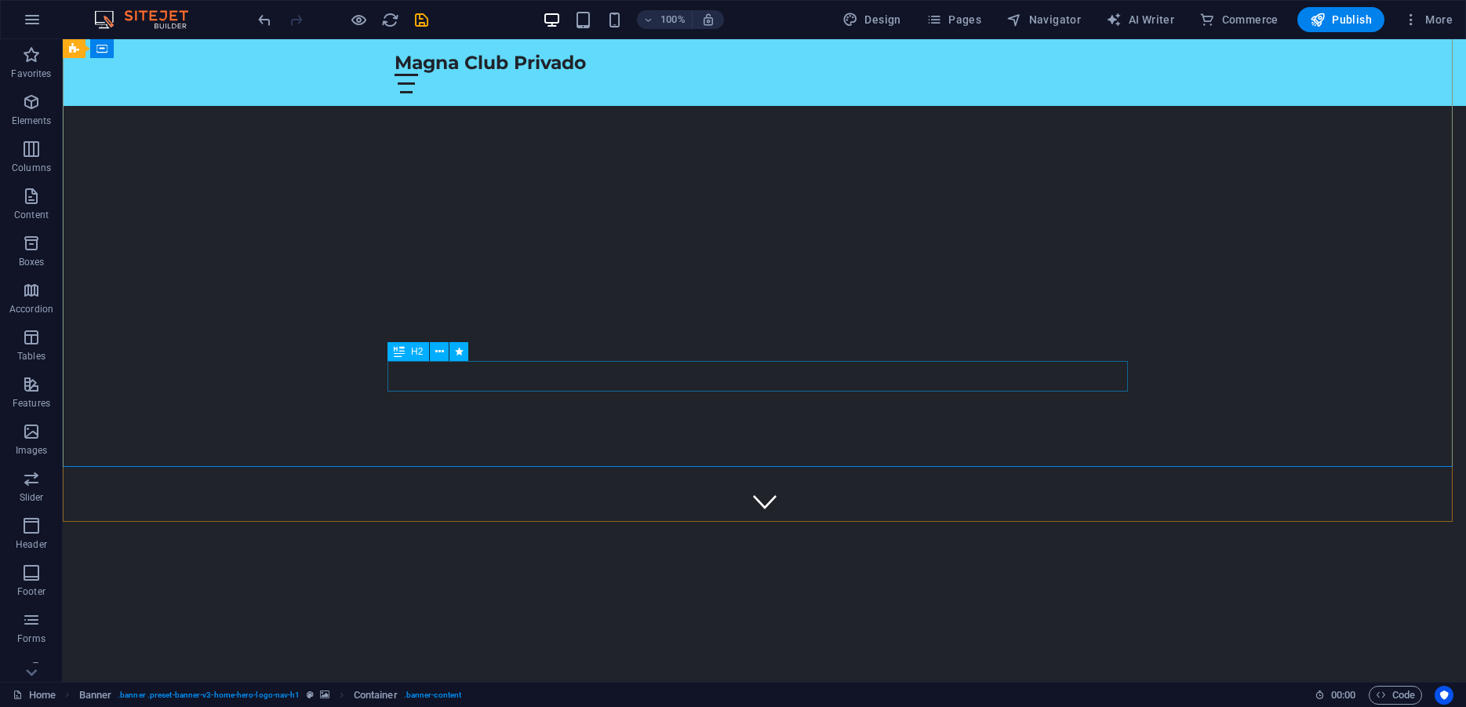
click at [622, 631] on div "¡Bienvenido a Magna Club Privado!" at bounding box center [764, 646] width 740 height 31
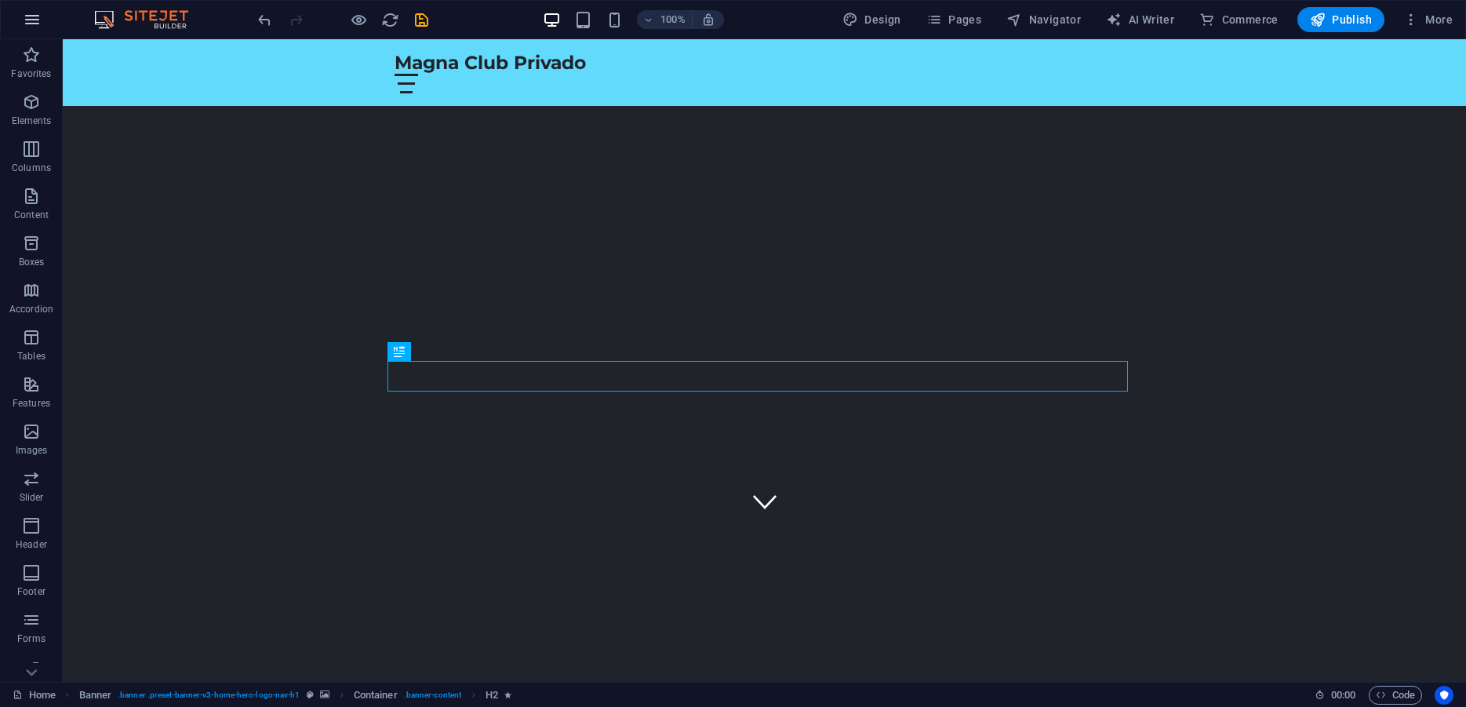
click at [25, 17] on icon "button" at bounding box center [32, 19] width 19 height 19
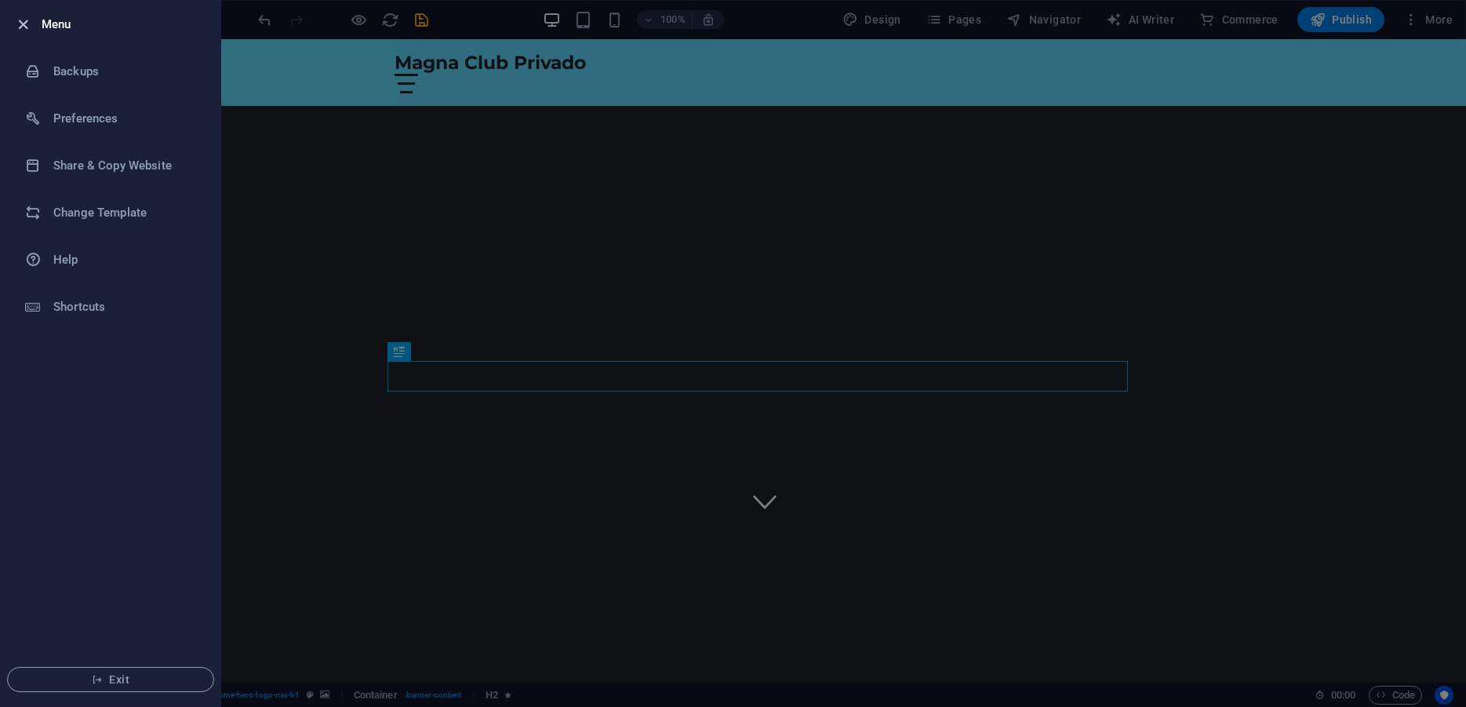
click at [27, 17] on icon "button" at bounding box center [23, 25] width 18 height 18
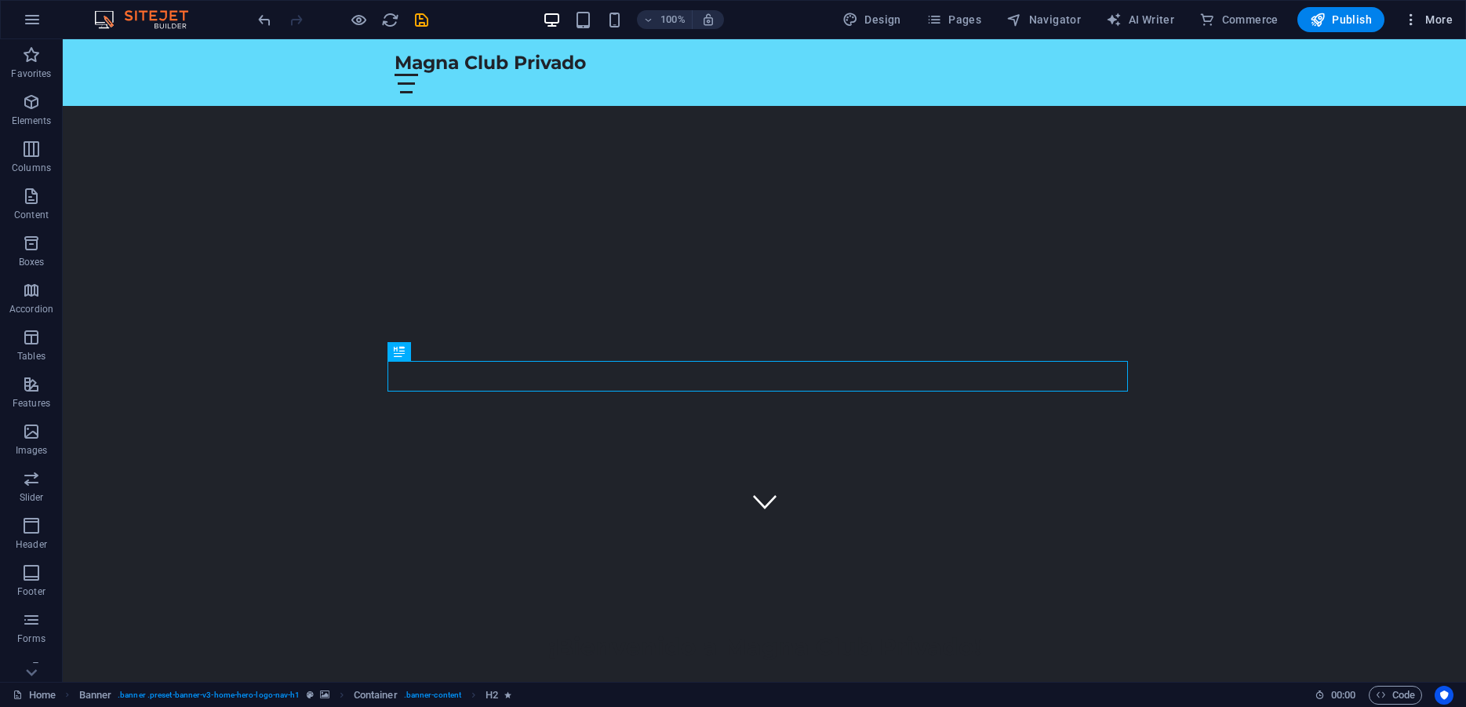
click at [1405, 16] on icon "button" at bounding box center [1411, 20] width 16 height 16
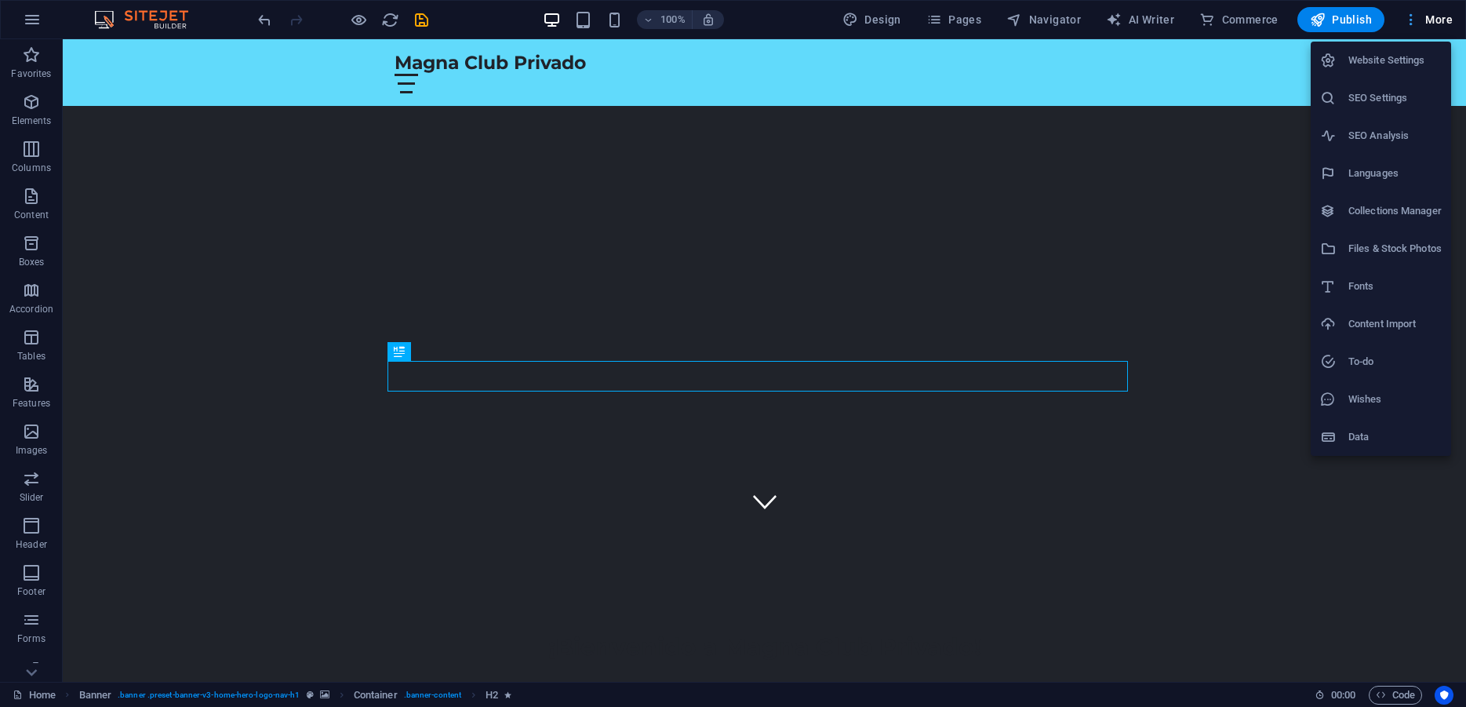
click at [1405, 16] on div at bounding box center [733, 353] width 1466 height 707
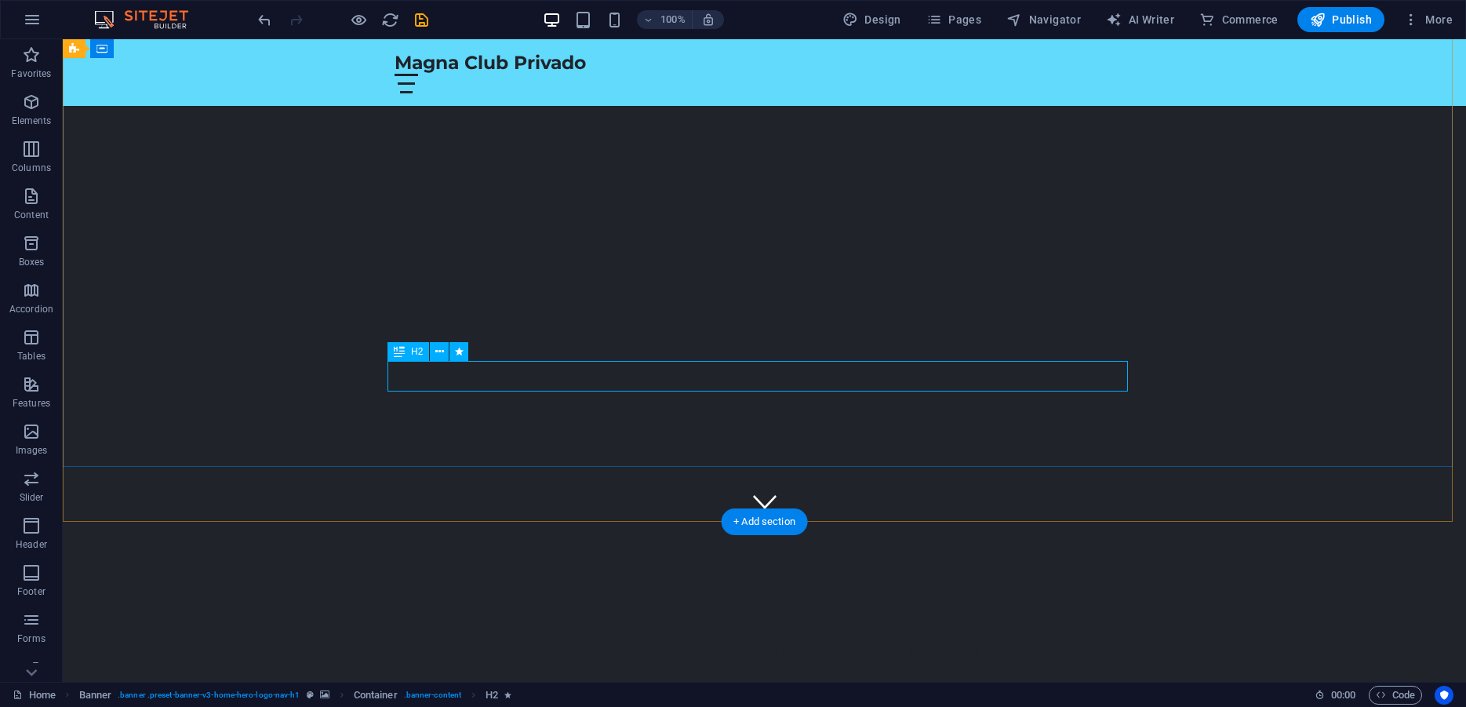
click at [601, 631] on div "¡Bienvenido a Magna Club Privado!" at bounding box center [764, 646] width 740 height 31
select select "px"
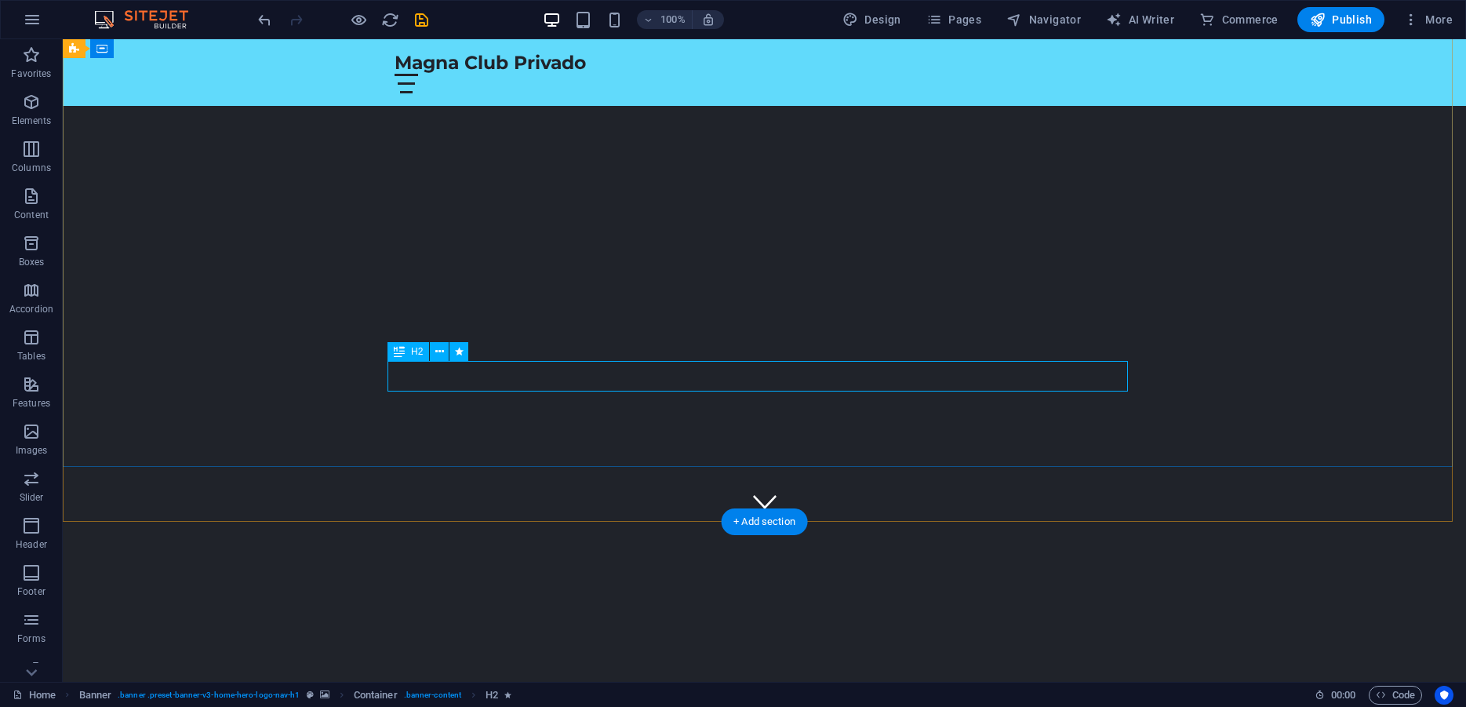
select select "px"
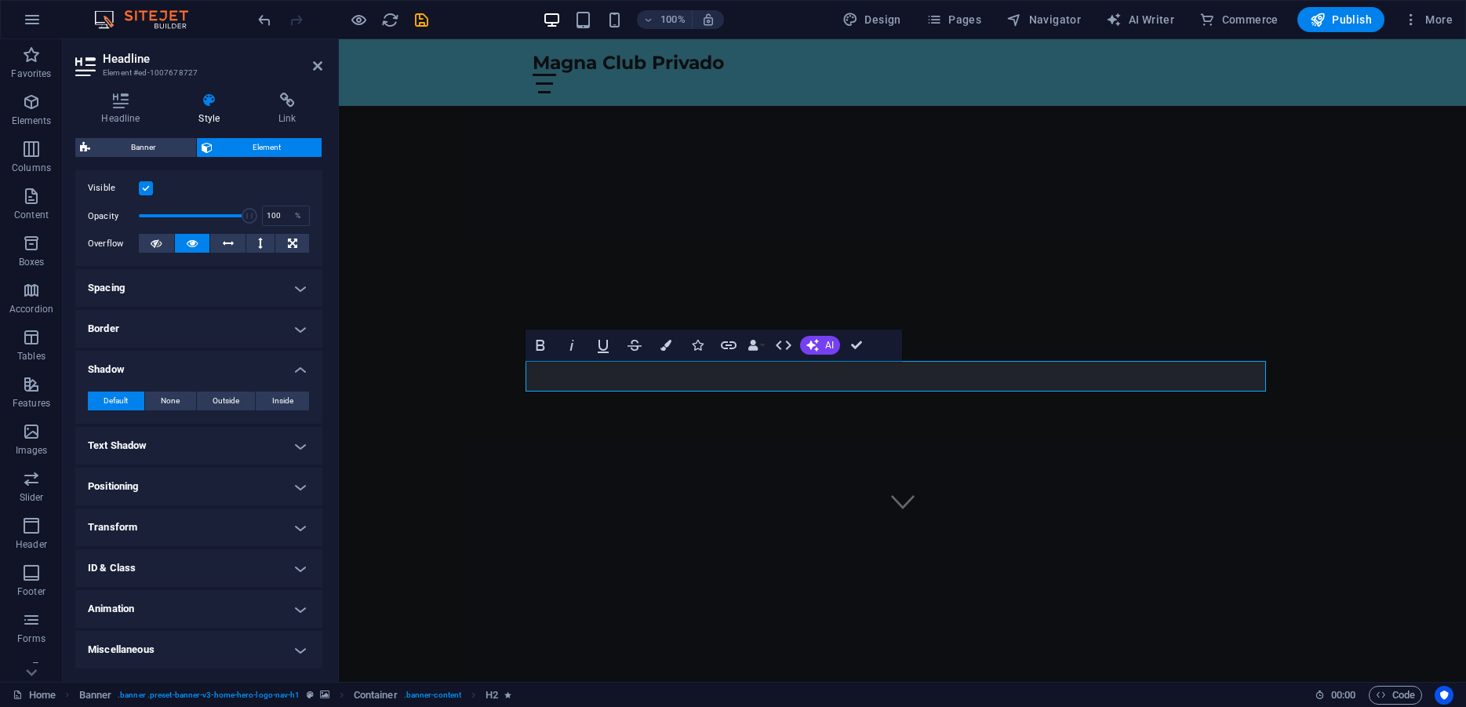
scroll to position [213, 0]
click at [203, 393] on button "Outside" at bounding box center [226, 400] width 59 height 19
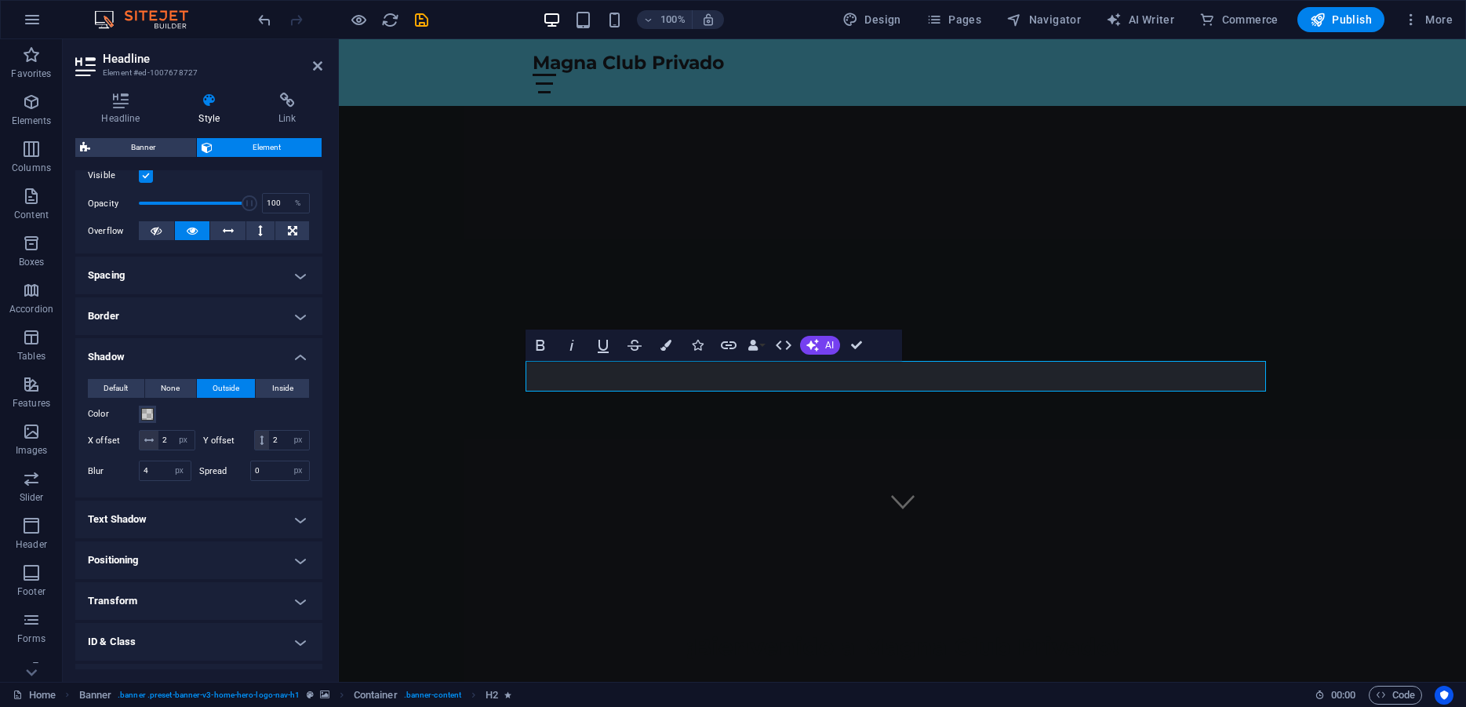
type input "rgba(0, 0, 0, 0.2)"
type input "2"
type input "4"
click at [140, 423] on button "Color" at bounding box center [147, 413] width 17 height 17
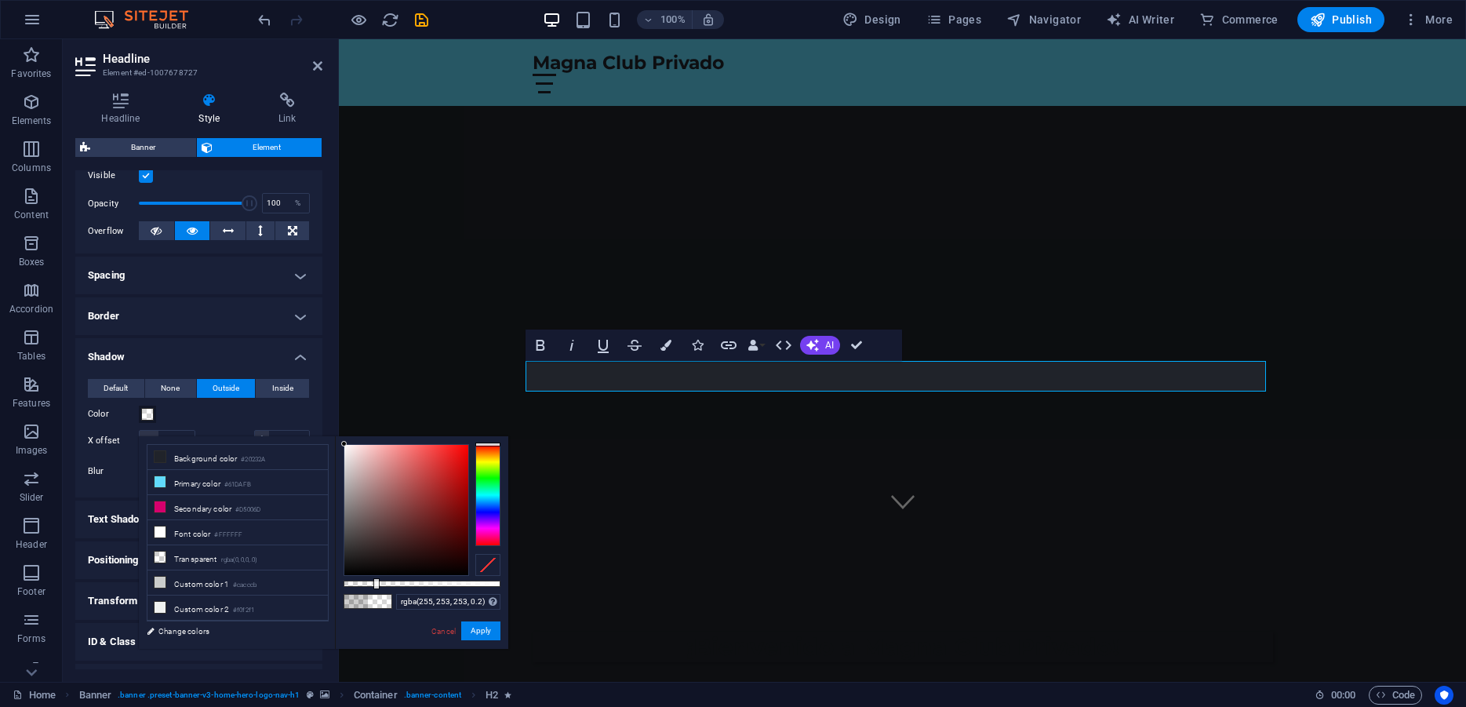
type input "rgba(255, 255, 255, 0.2)"
drag, startPoint x: 368, startPoint y: 487, endPoint x: 339, endPoint y: 430, distance: 64.2
click at [339, 430] on body "Magna Club Privado Home Favorites Elements Columns Content Boxes Accordion Tabl…" at bounding box center [733, 353] width 1466 height 707
click at [487, 631] on button "Apply" at bounding box center [480, 630] width 39 height 19
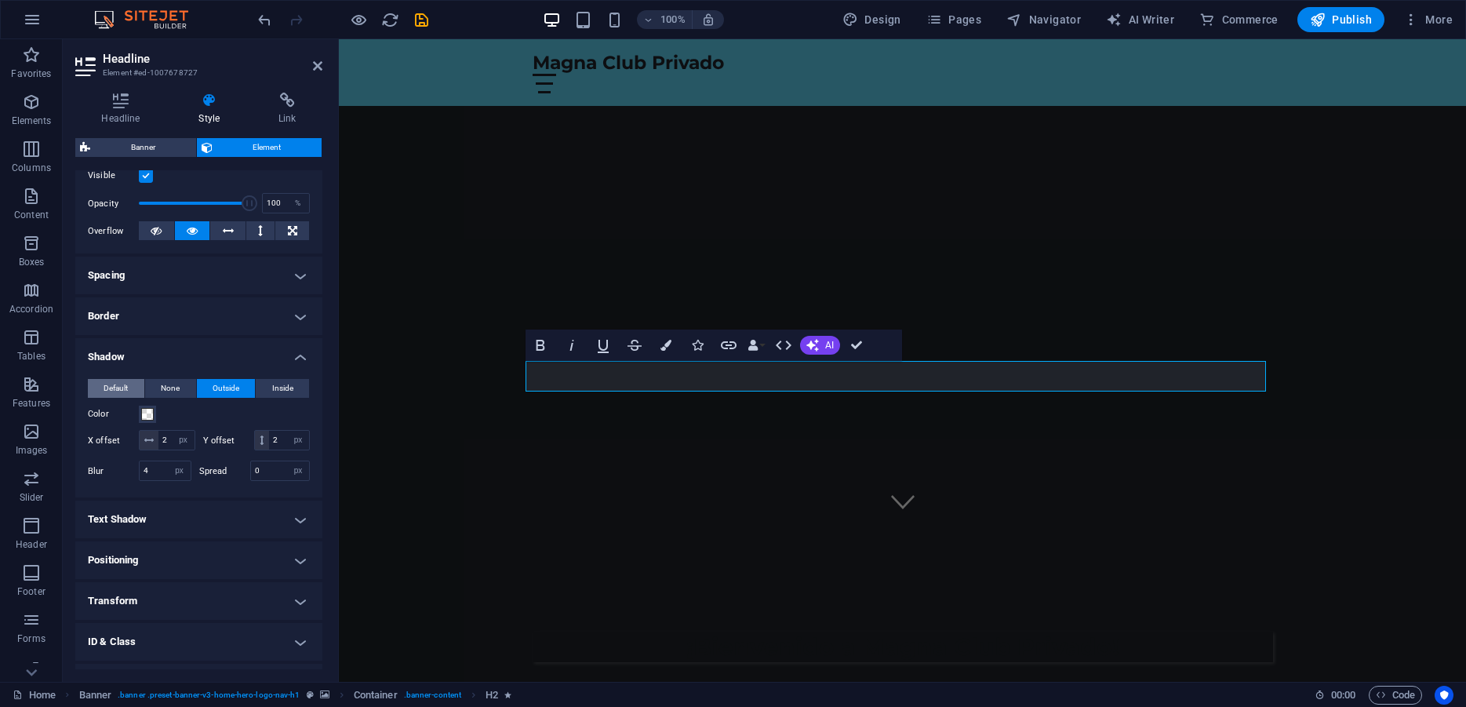
click at [112, 398] on span "Default" at bounding box center [116, 388] width 24 height 19
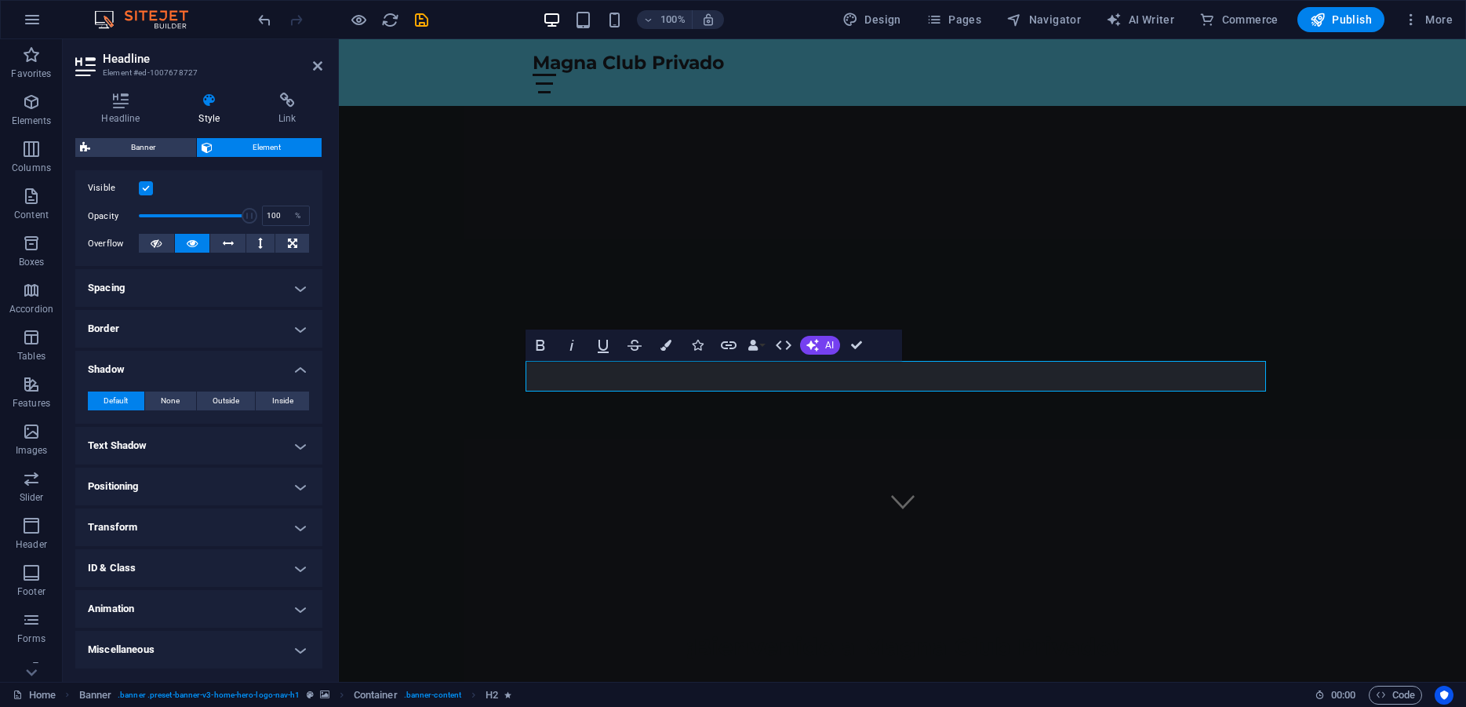
click at [283, 369] on h4 "Shadow" at bounding box center [198, 365] width 247 height 28
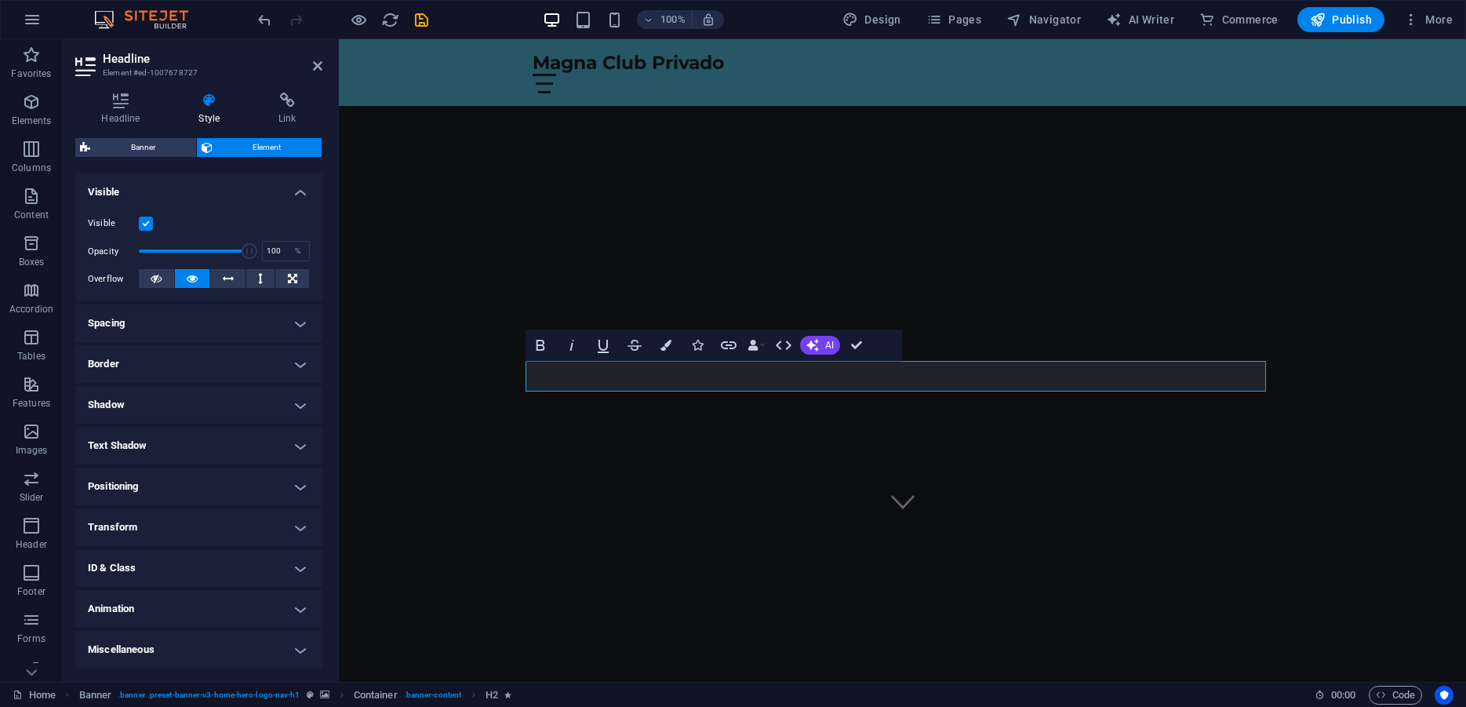
click at [288, 438] on h4 "Text Shadow" at bounding box center [198, 446] width 247 height 38
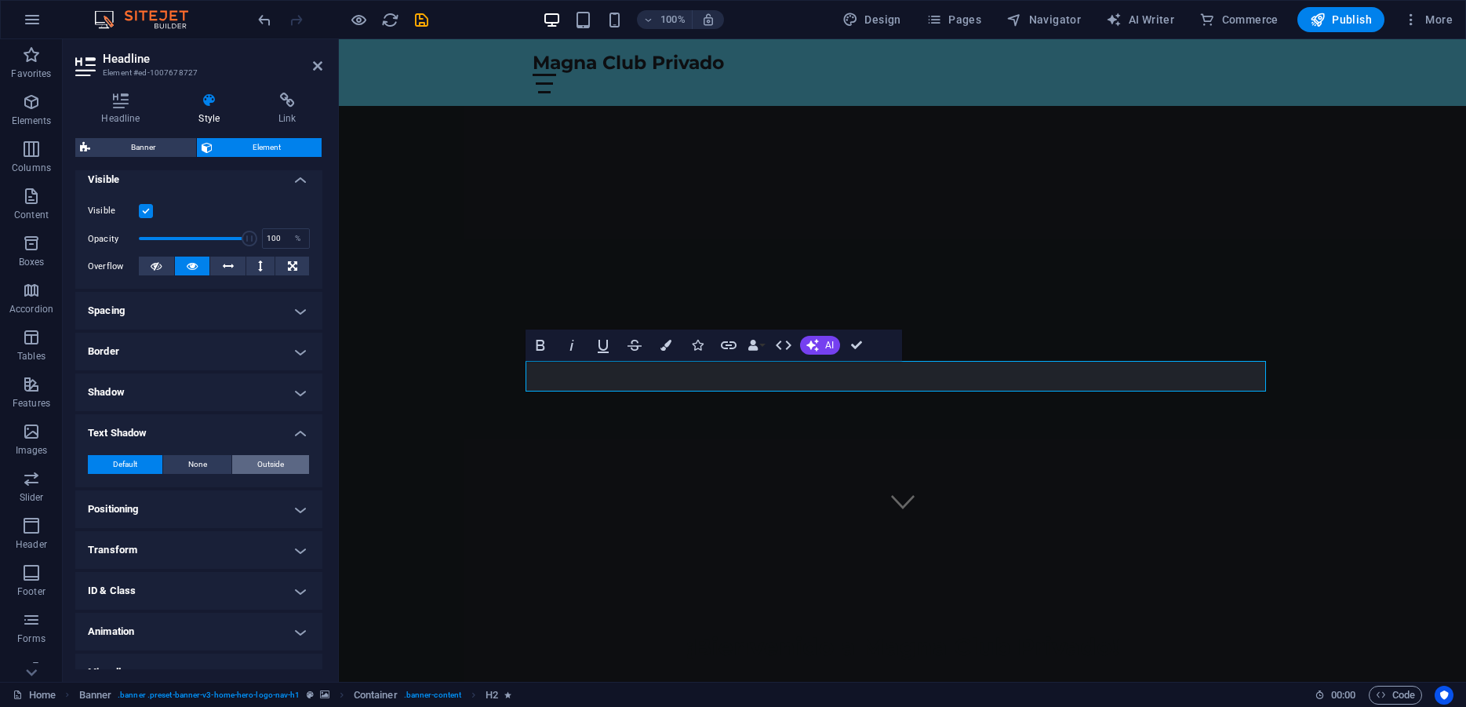
click at [240, 474] on button "Outside" at bounding box center [270, 464] width 77 height 19
type input "rgba(0, 0, 0, 0.2)"
type input "2"
type input "4"
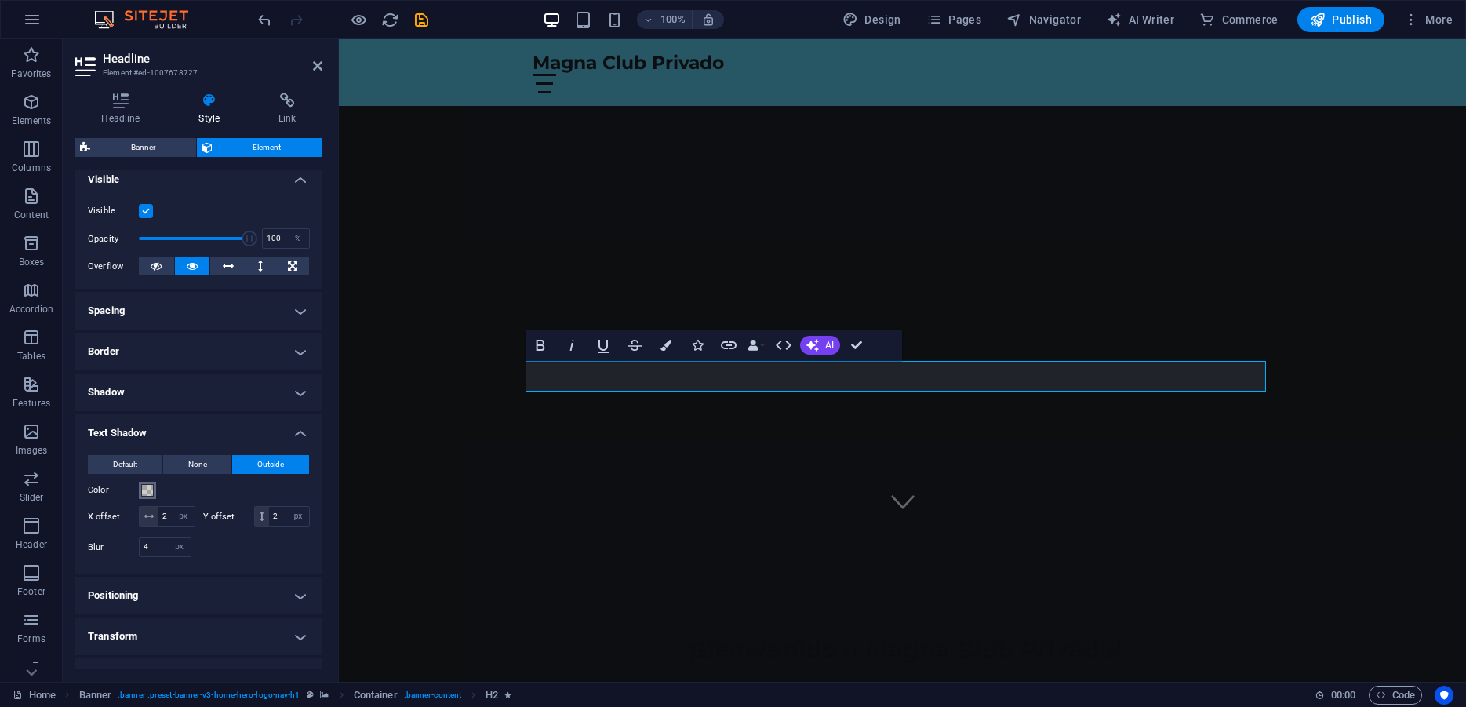
click at [147, 496] on span at bounding box center [147, 490] width 13 height 13
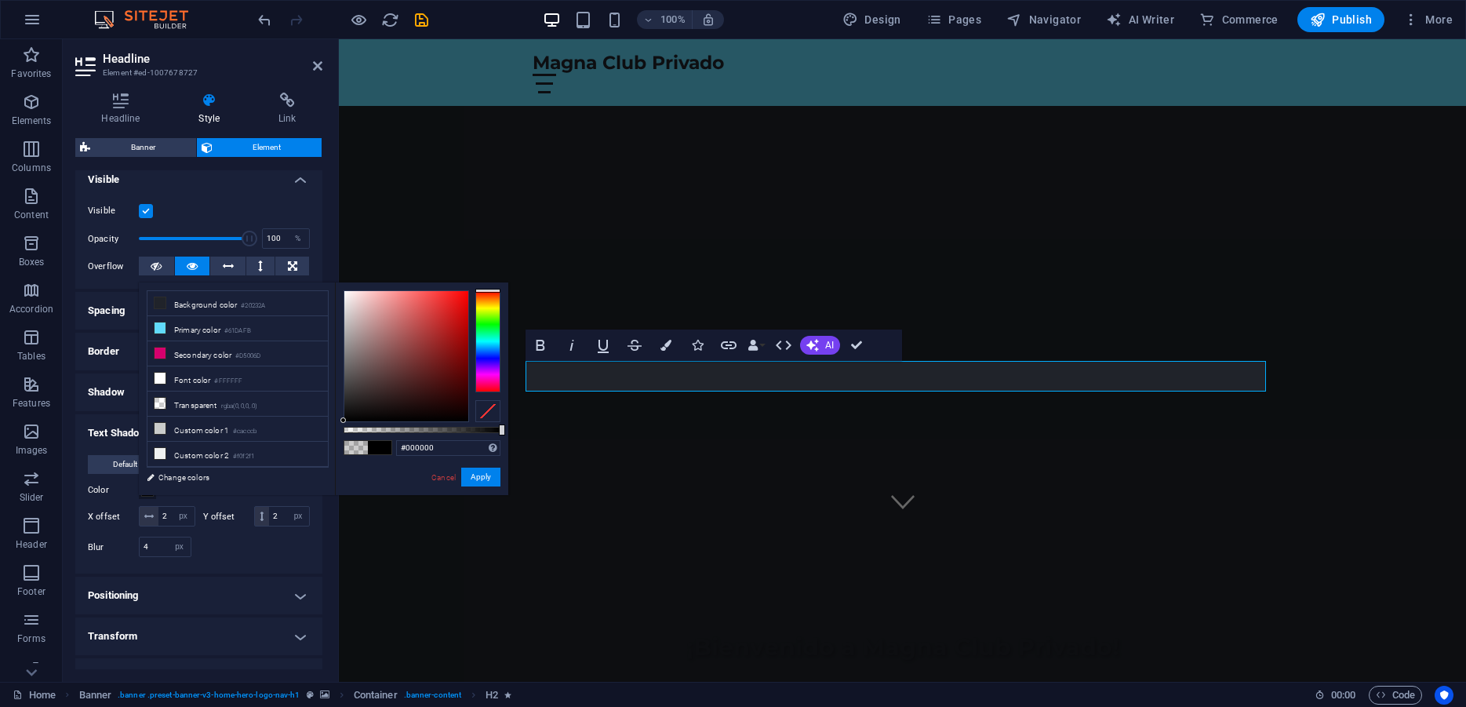
drag, startPoint x: 377, startPoint y: 427, endPoint x: 174, endPoint y: 388, distance: 206.7
click at [519, 427] on body "Magna Club Privado Home Favorites Elements Columns Content Boxes Accordion Tabl…" at bounding box center [733, 353] width 1466 height 707
type input "#ffffff"
drag, startPoint x: 427, startPoint y: 369, endPoint x: 316, endPoint y: 279, distance: 143.3
click at [316, 279] on body "Magna Club Privado Home Favorites Elements Columns Content Boxes Accordion Tabl…" at bounding box center [733, 353] width 1466 height 707
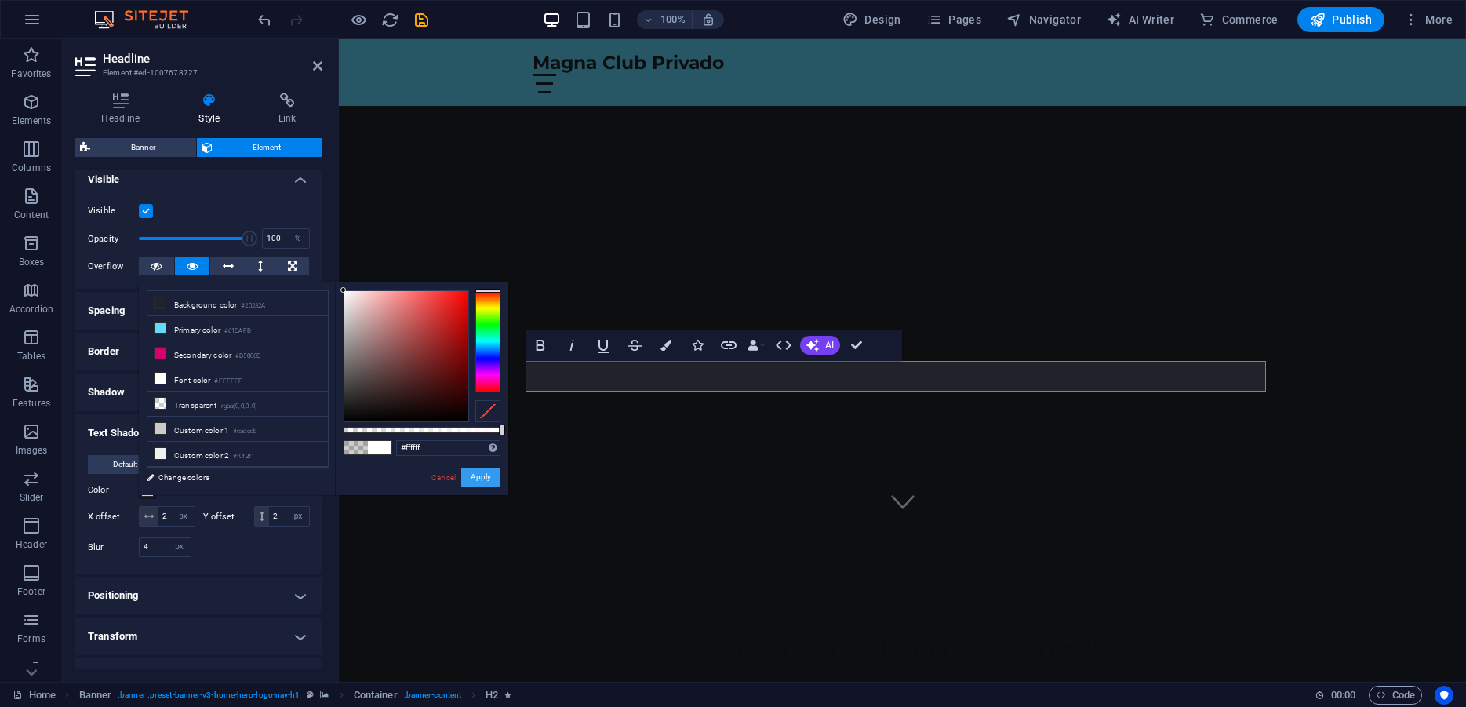
click at [486, 480] on button "Apply" at bounding box center [480, 476] width 39 height 19
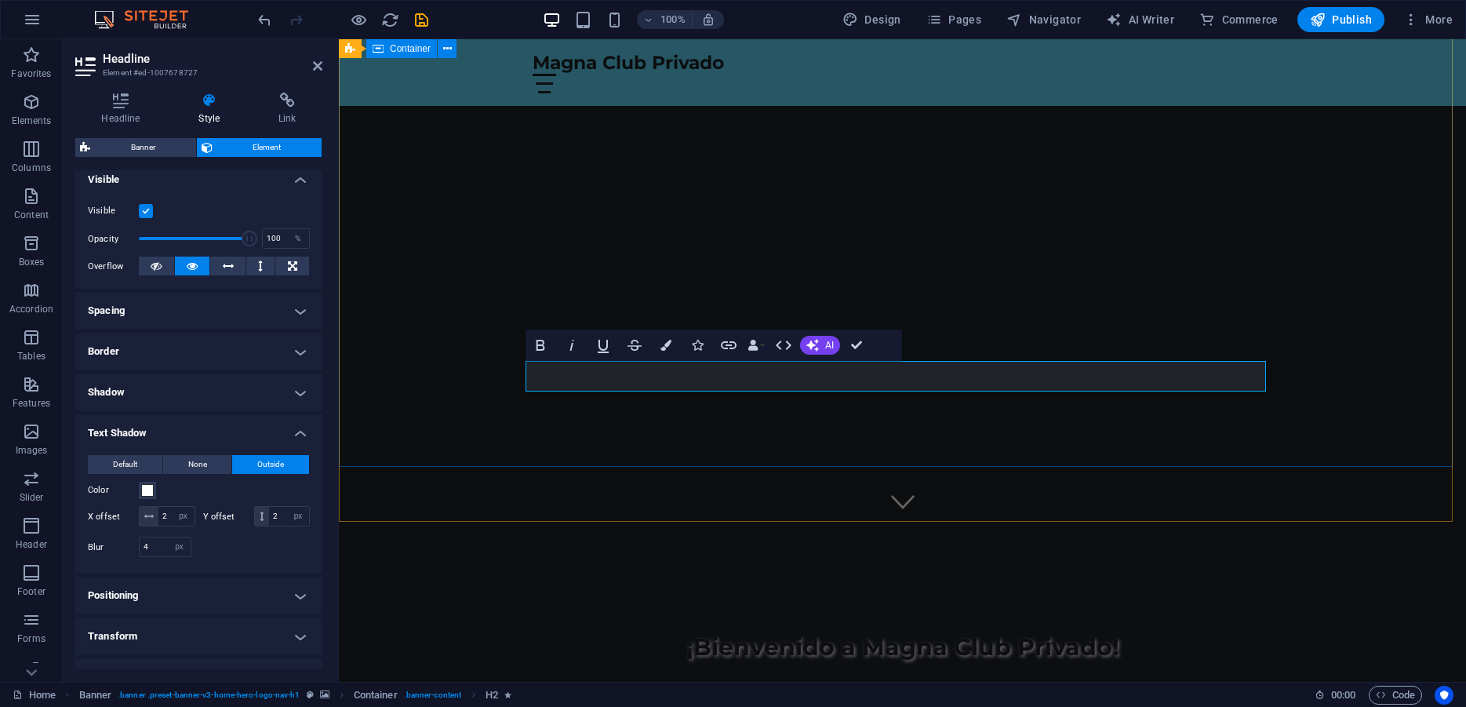
click at [481, 521] on div "¡Bienvenido a Magna Club Privado!" at bounding box center [902, 629] width 1127 height 216
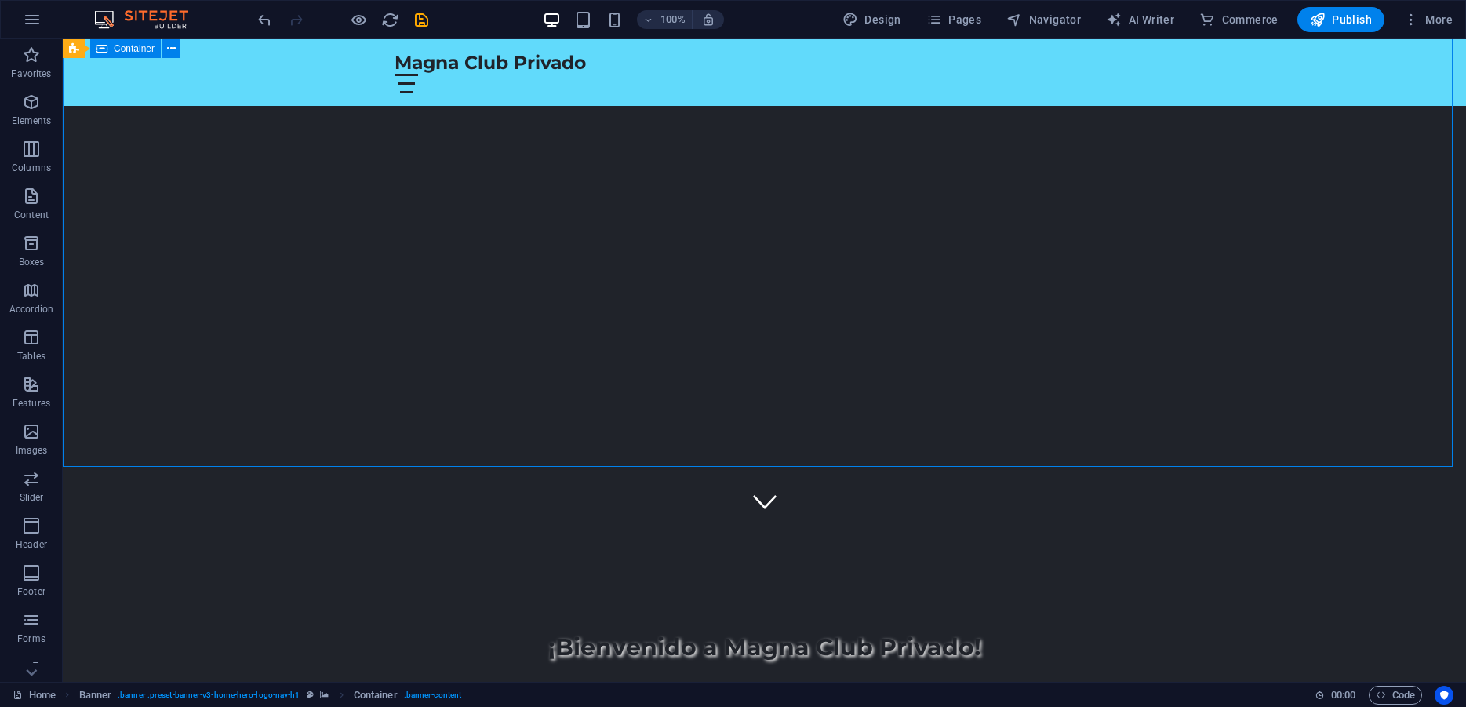
scroll to position [0, 0]
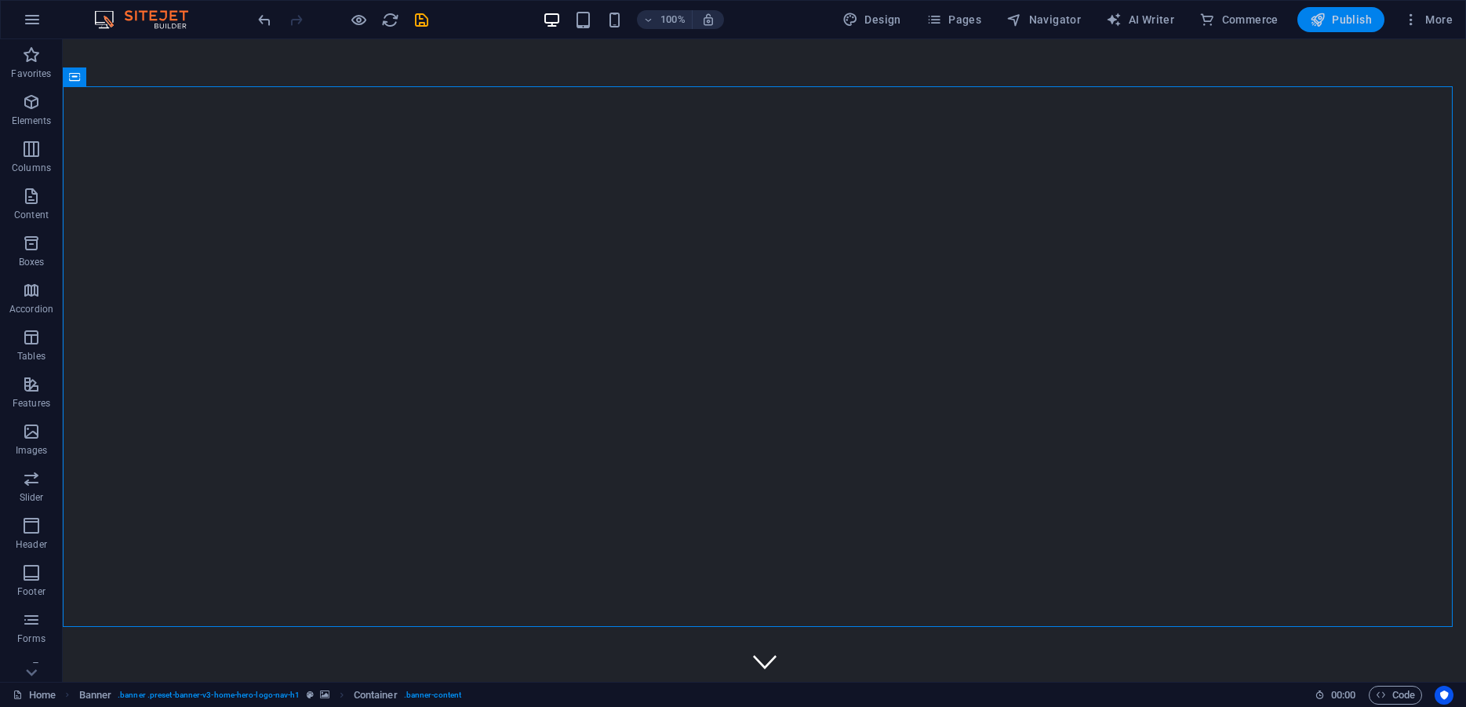
click at [1330, 23] on span "Publish" at bounding box center [1341, 20] width 62 height 16
checkbox input "false"
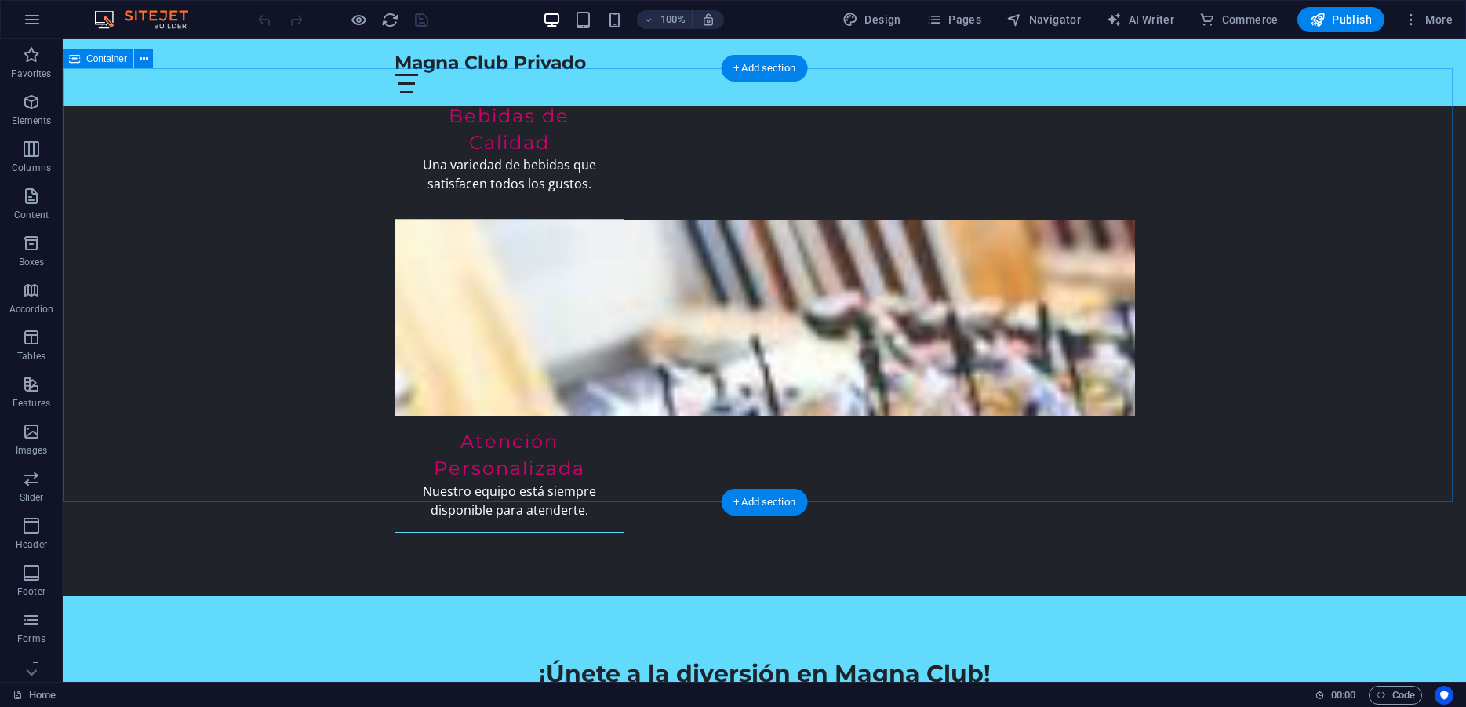
scroll to position [3350, 0]
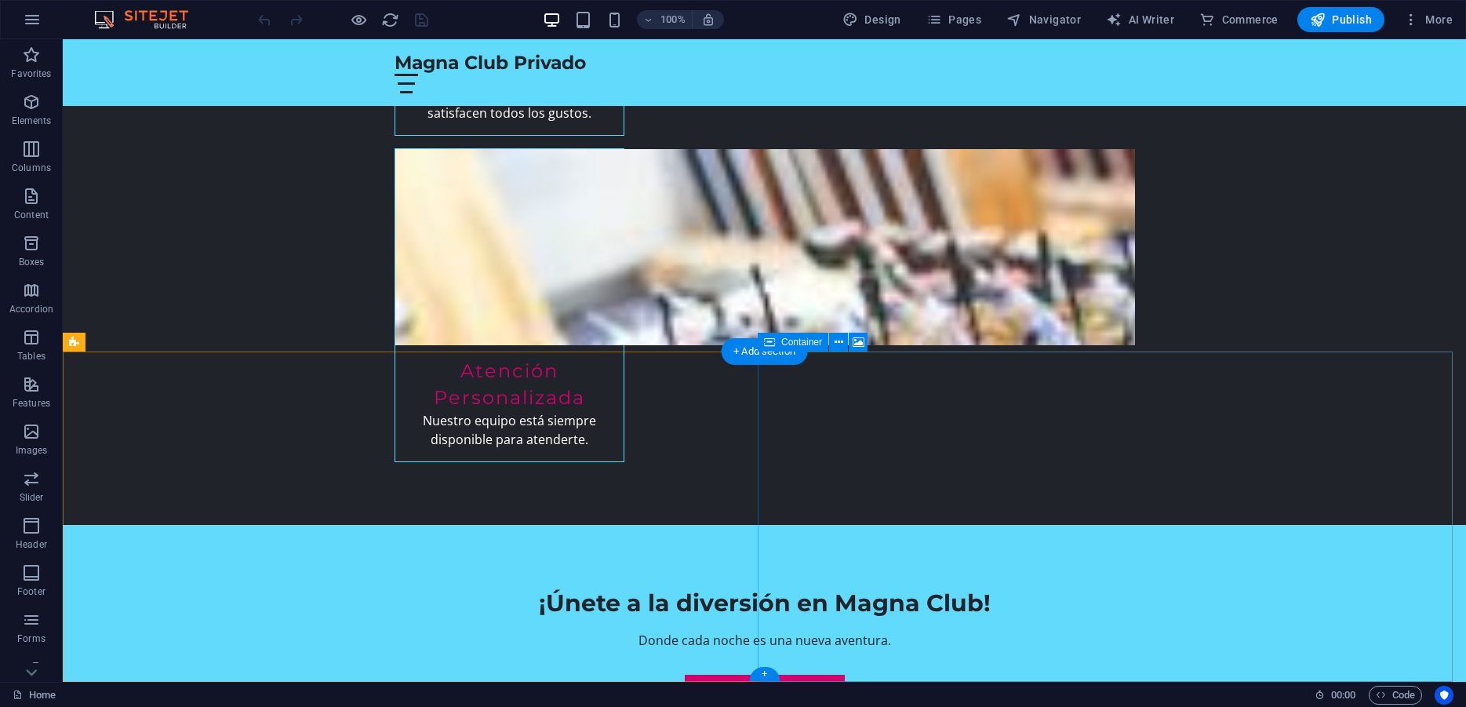
select select "px"
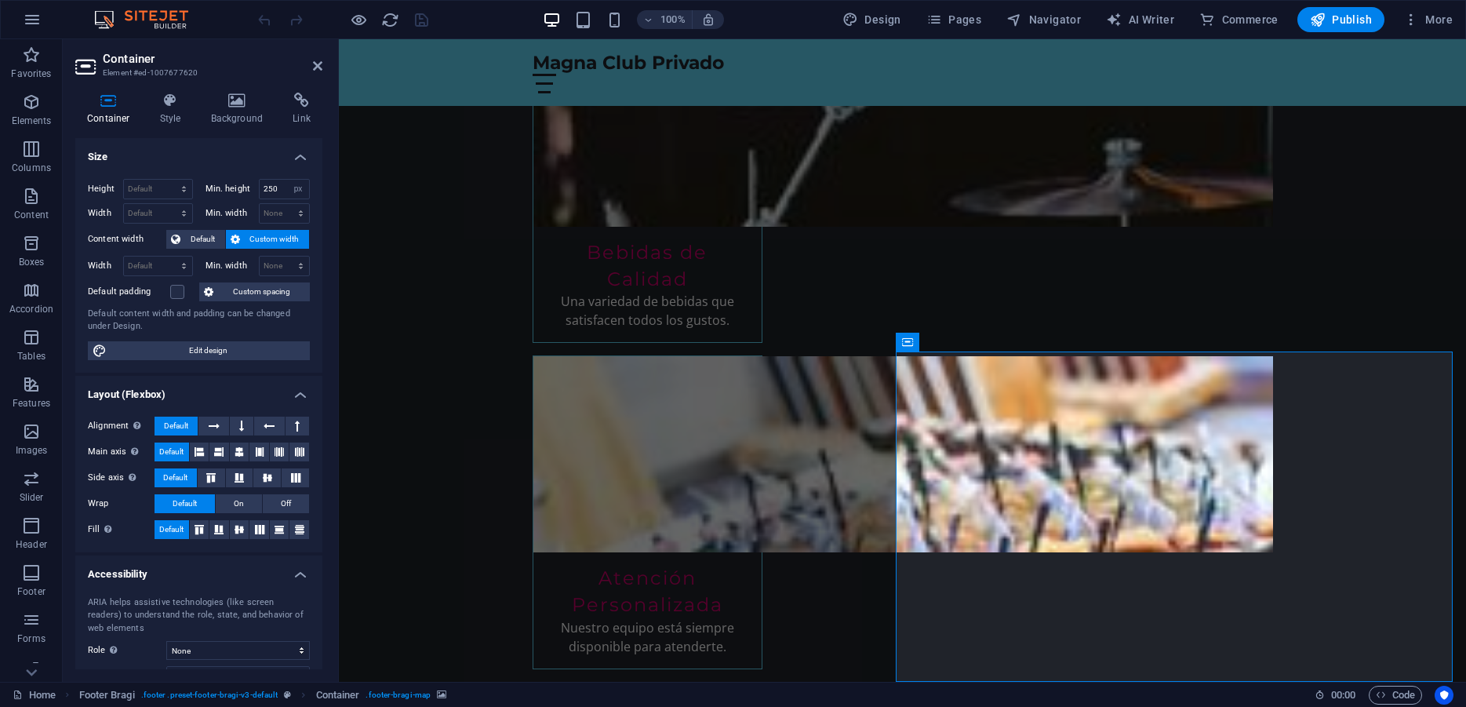
scroll to position [104, 0]
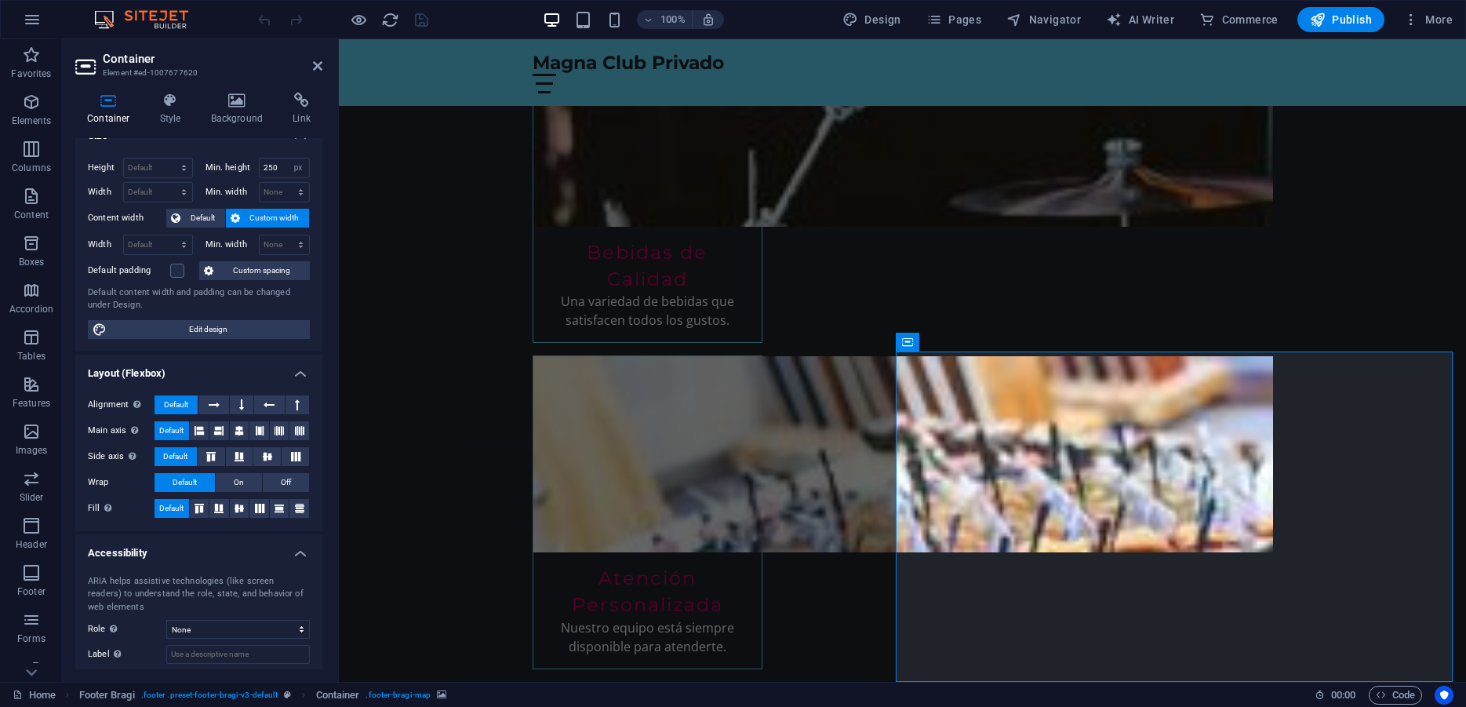
scroll to position [0, 0]
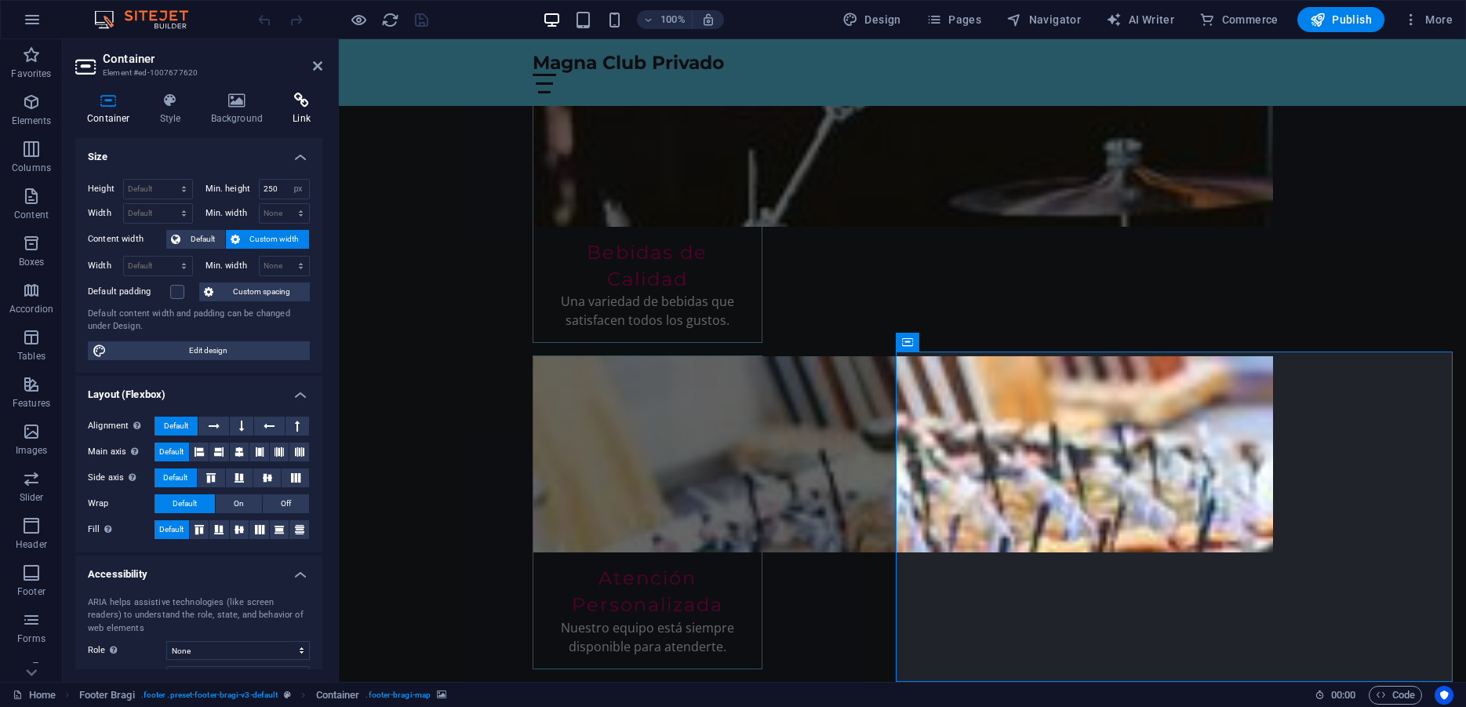
click at [285, 101] on icon at bounding box center [302, 101] width 42 height 16
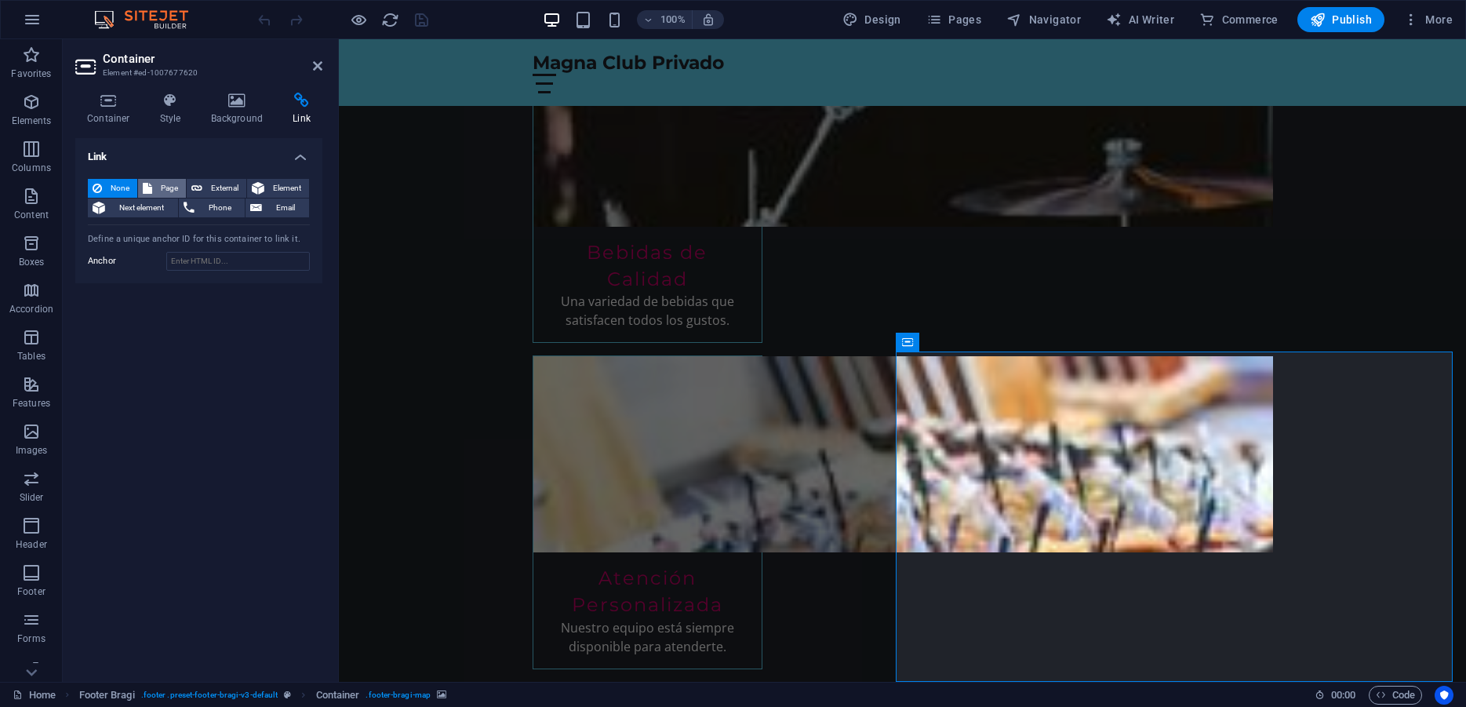
click at [156, 180] on button "Page" at bounding box center [162, 188] width 48 height 19
select select
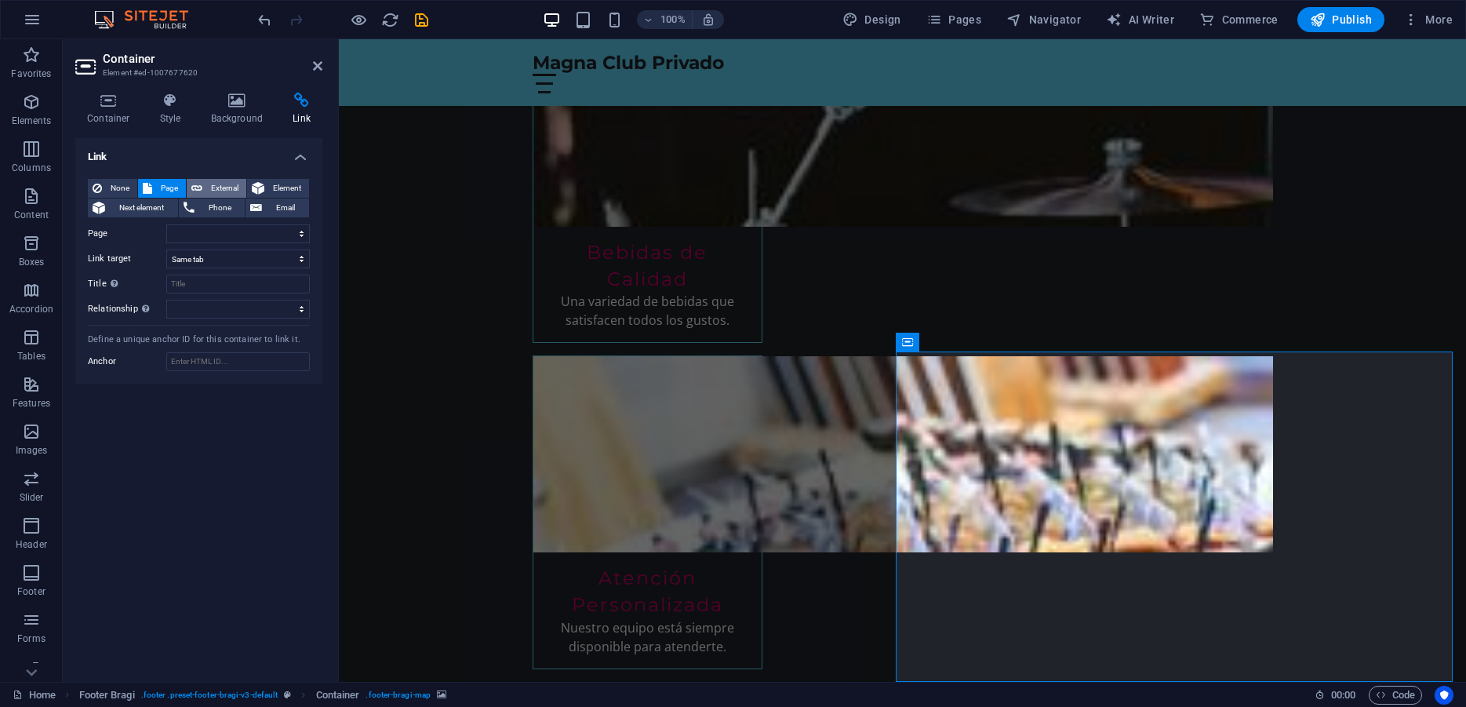
click at [220, 180] on span "External" at bounding box center [224, 188] width 35 height 19
select select "blank"
click at [259, 183] on icon at bounding box center [258, 188] width 13 height 19
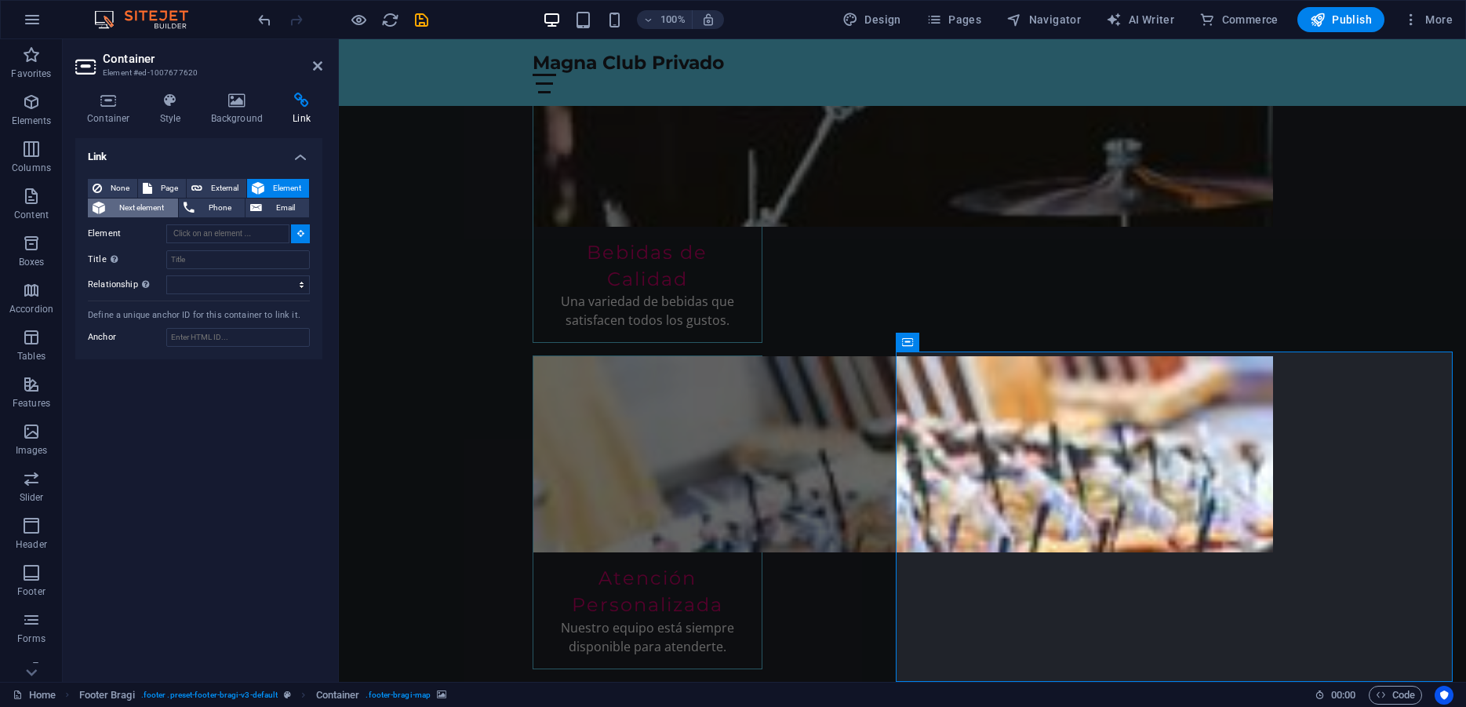
click at [150, 202] on span "Next element" at bounding box center [142, 207] width 64 height 19
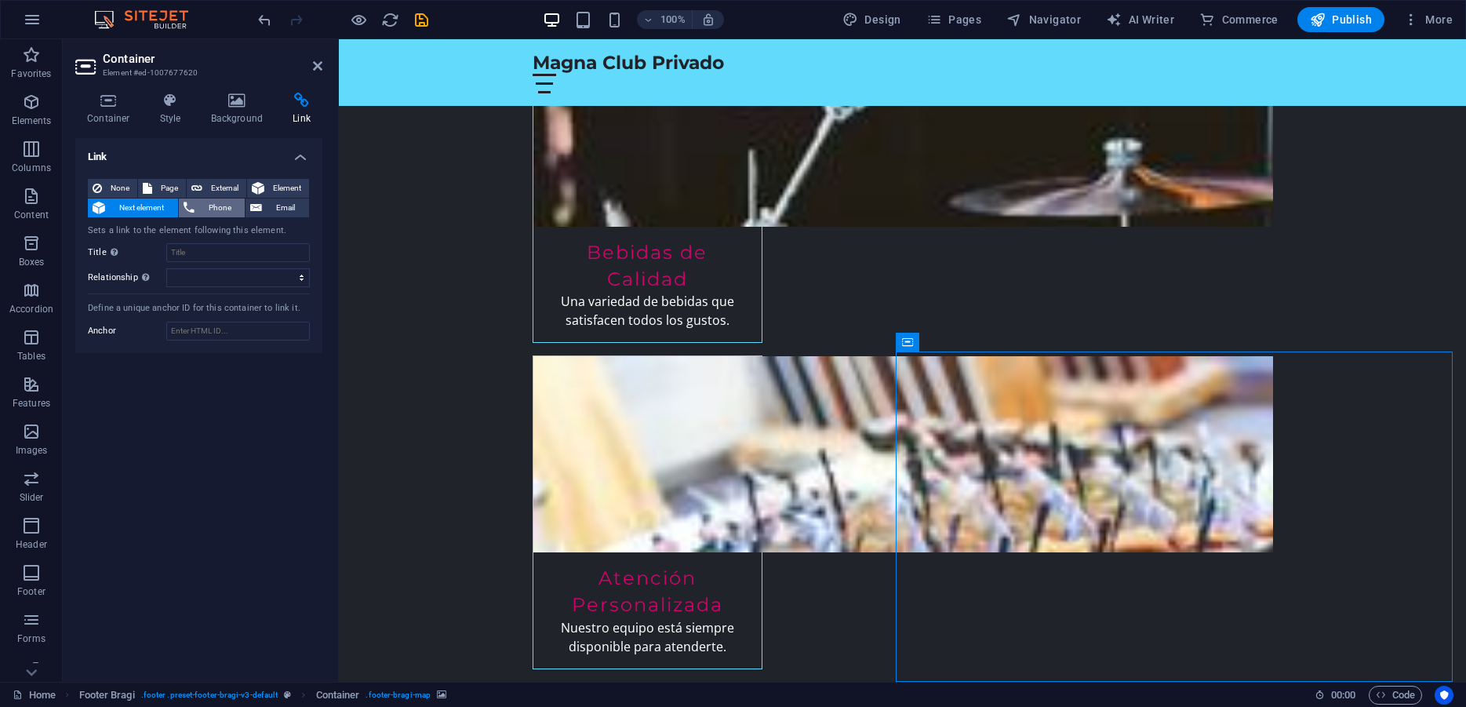
click at [204, 202] on span "Phone" at bounding box center [220, 207] width 42 height 19
click at [270, 203] on span "Email" at bounding box center [286, 207] width 38 height 19
click at [109, 182] on span "None" at bounding box center [120, 188] width 26 height 19
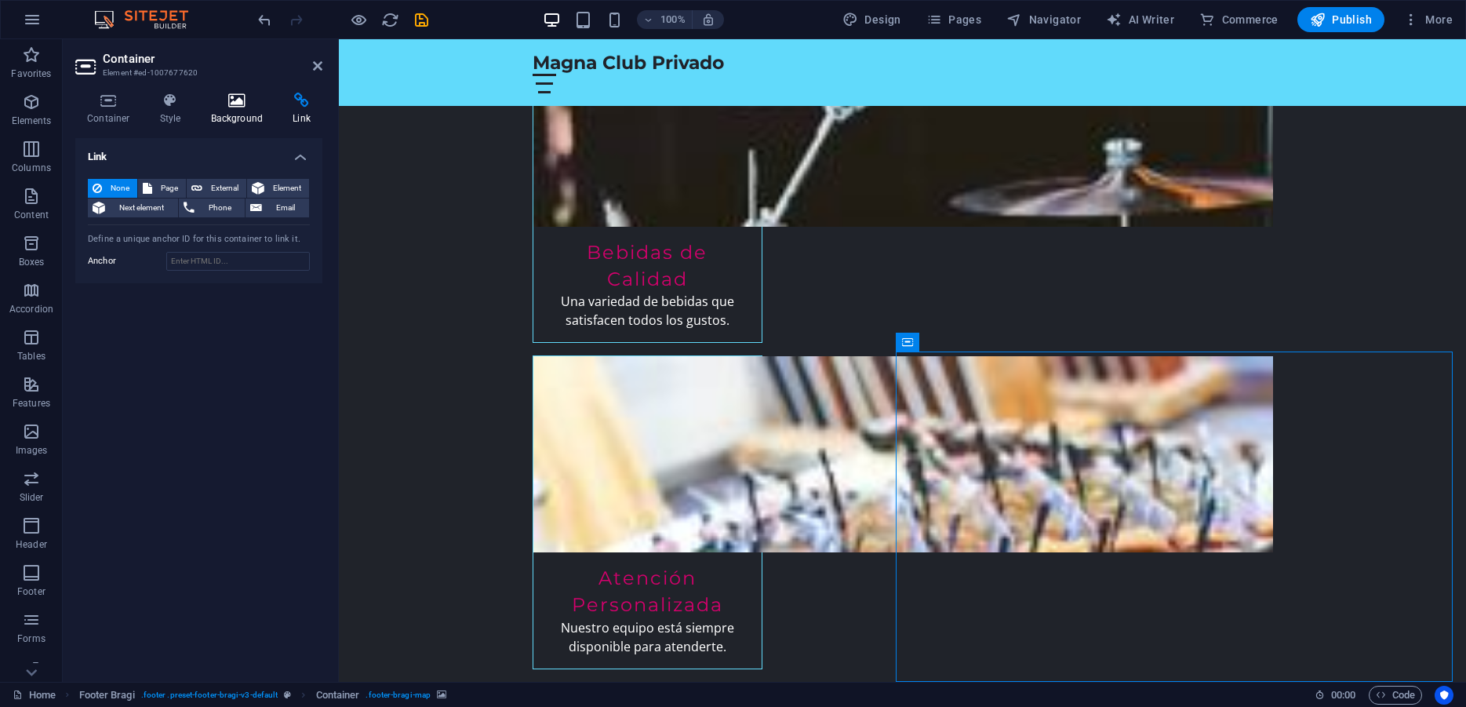
click at [223, 114] on h4 "Background" at bounding box center [240, 109] width 82 height 33
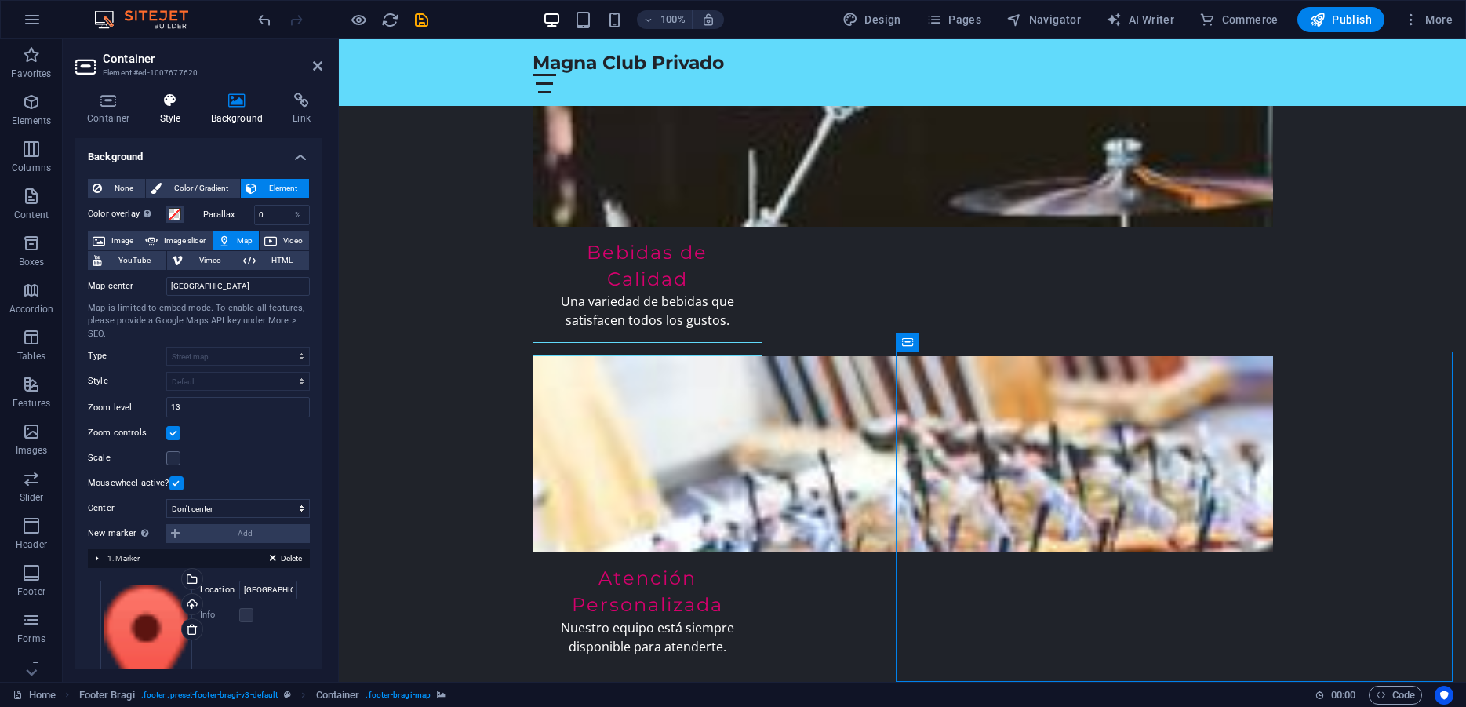
click at [173, 109] on h4 "Style" at bounding box center [173, 109] width 51 height 33
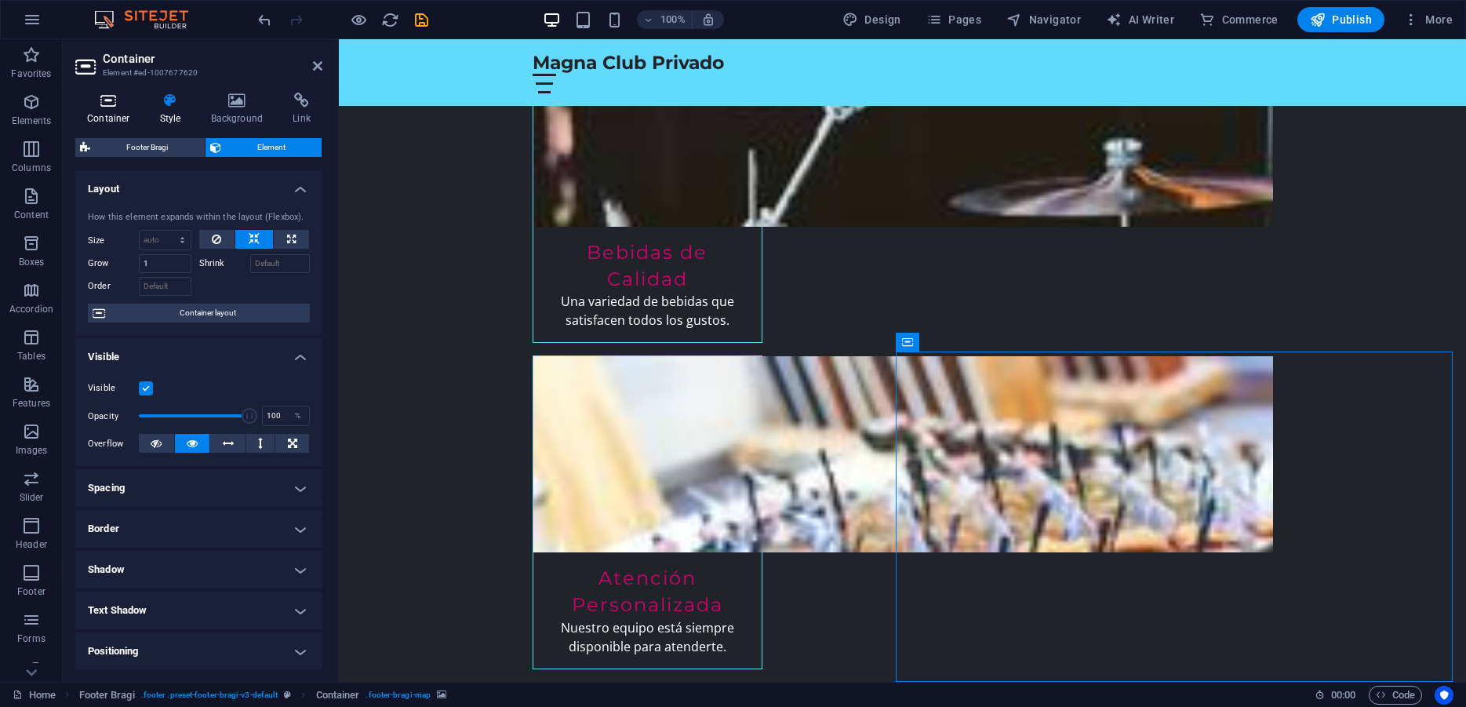
click at [115, 101] on icon at bounding box center [108, 101] width 67 height 16
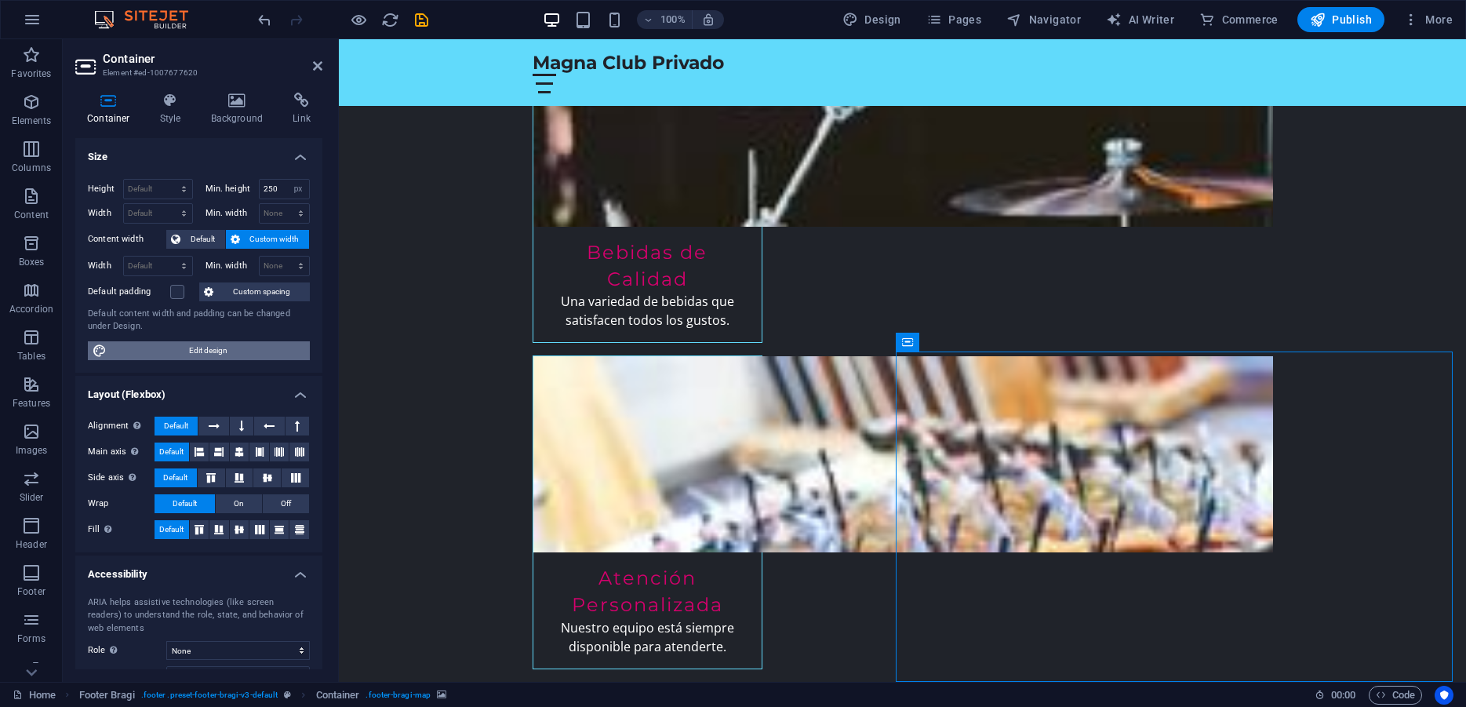
click at [181, 346] on span "Edit design" at bounding box center [208, 350] width 194 height 19
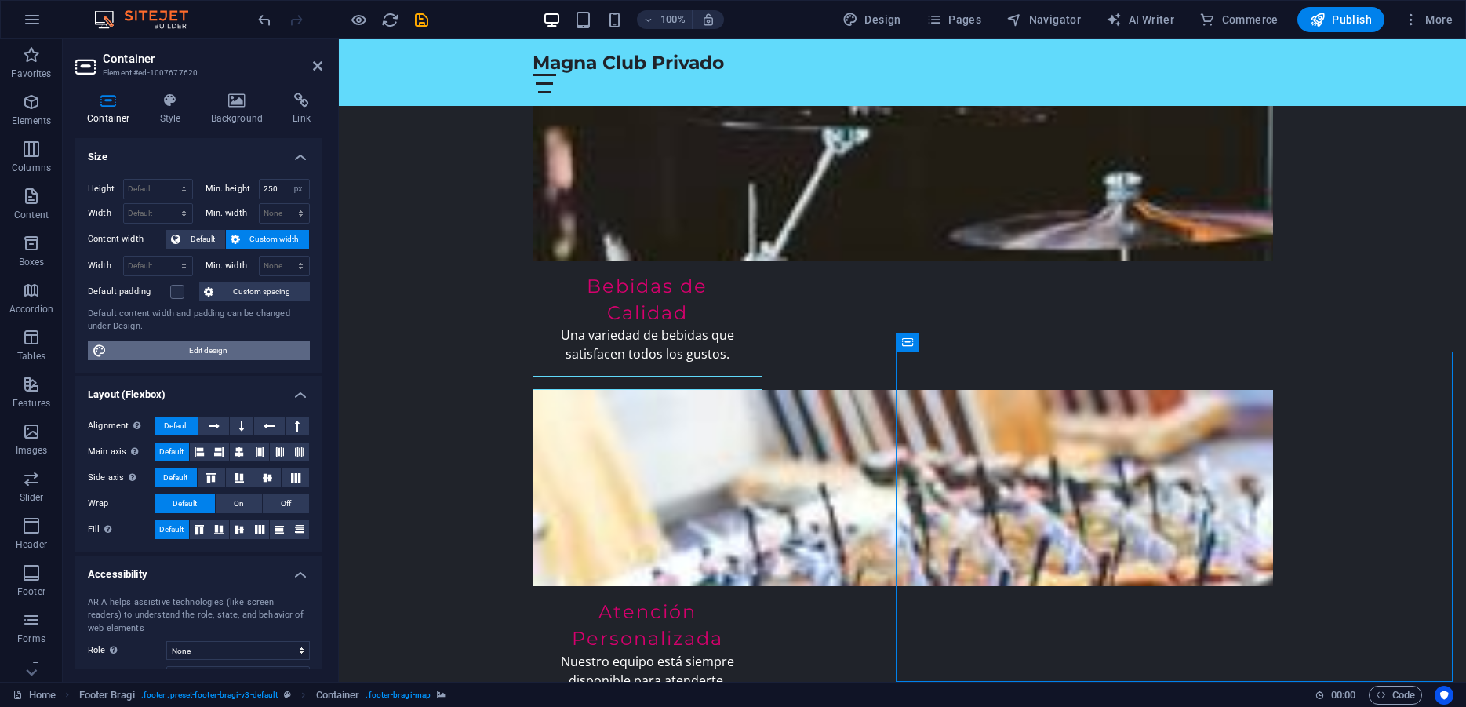
select select "px"
select select "200"
select select "px"
select select "rem"
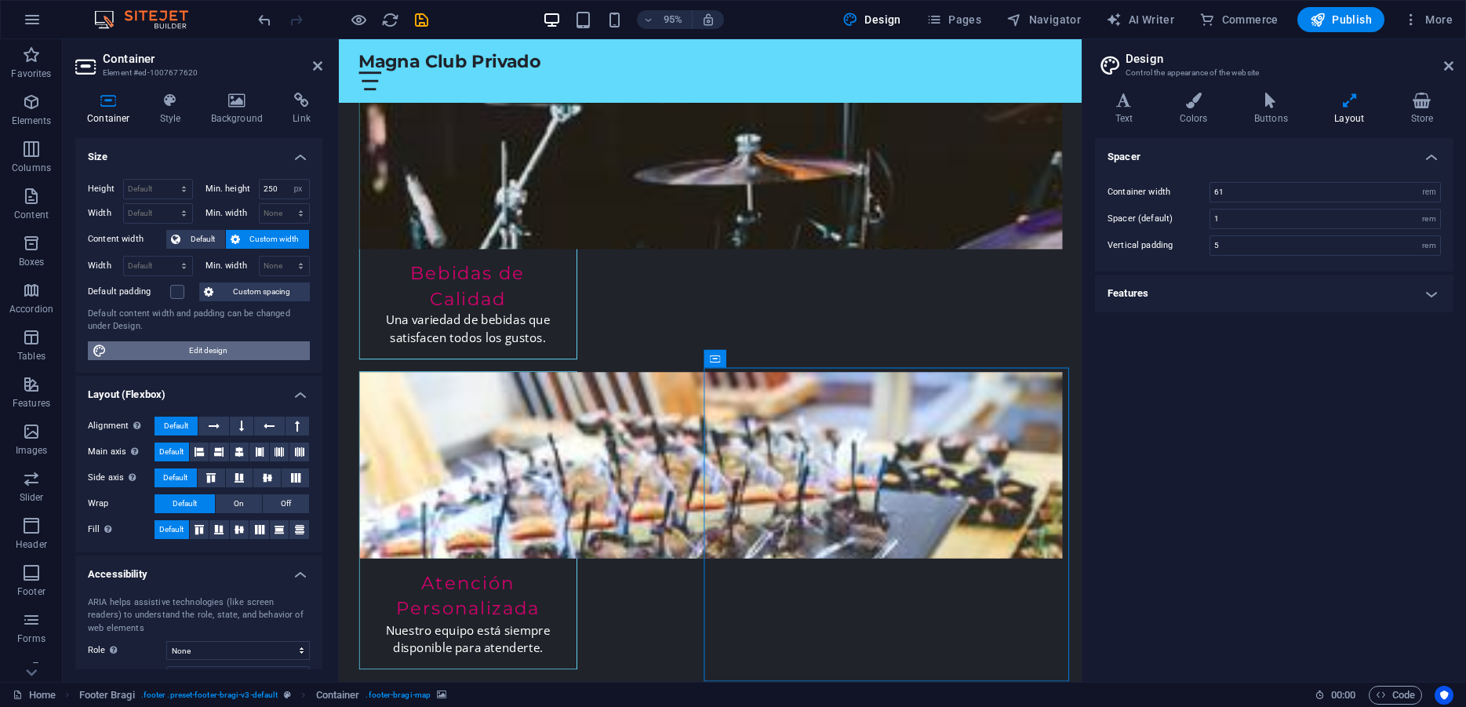
scroll to position [2884, 0]
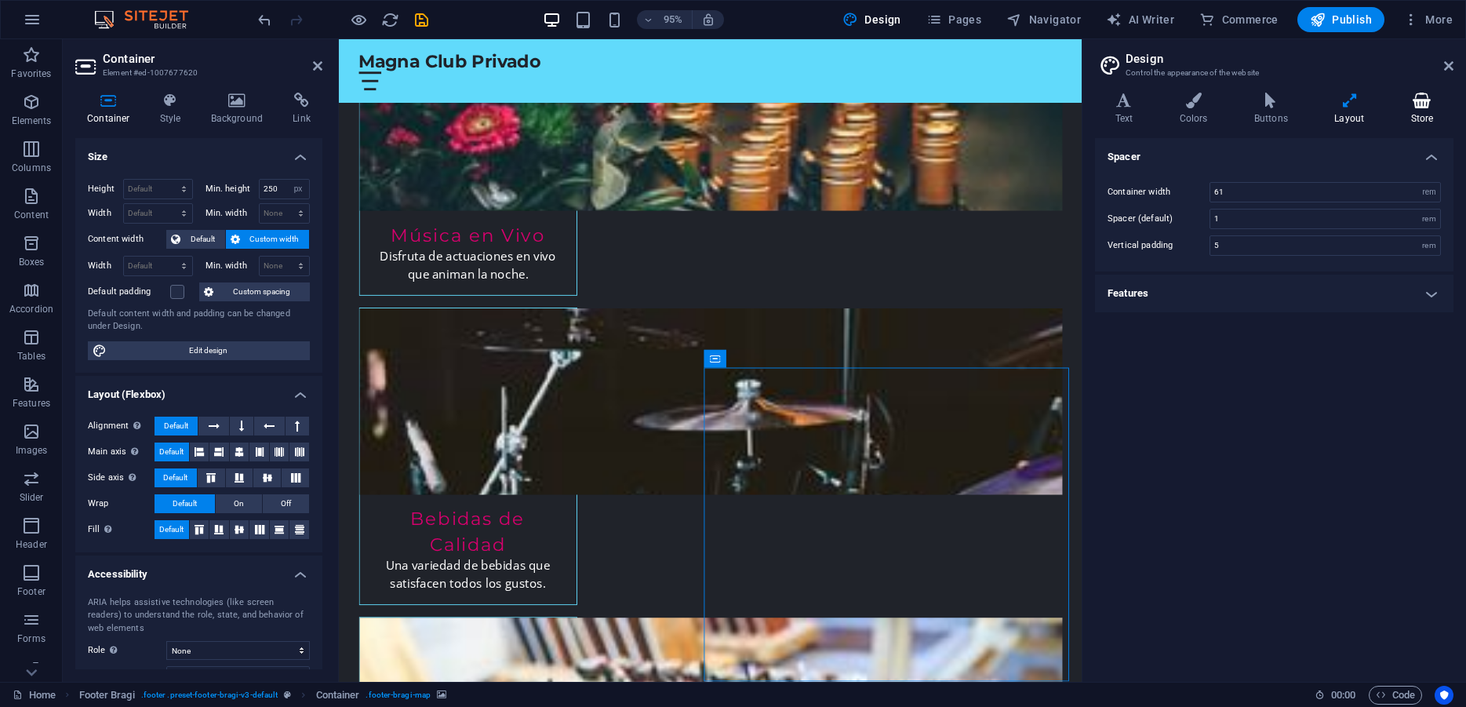
click at [1426, 95] on icon at bounding box center [1421, 101] width 63 height 16
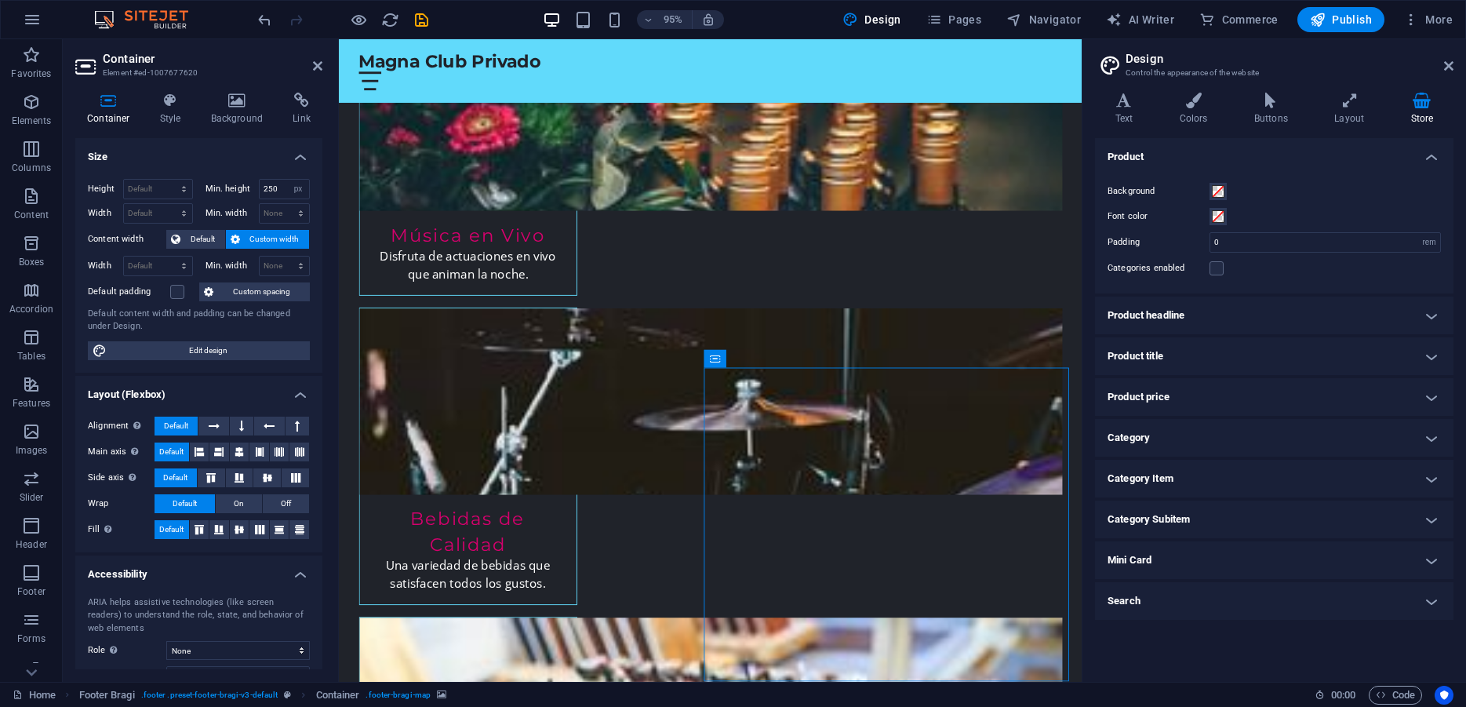
click at [1299, 314] on h4 "Product headline" at bounding box center [1274, 315] width 358 height 38
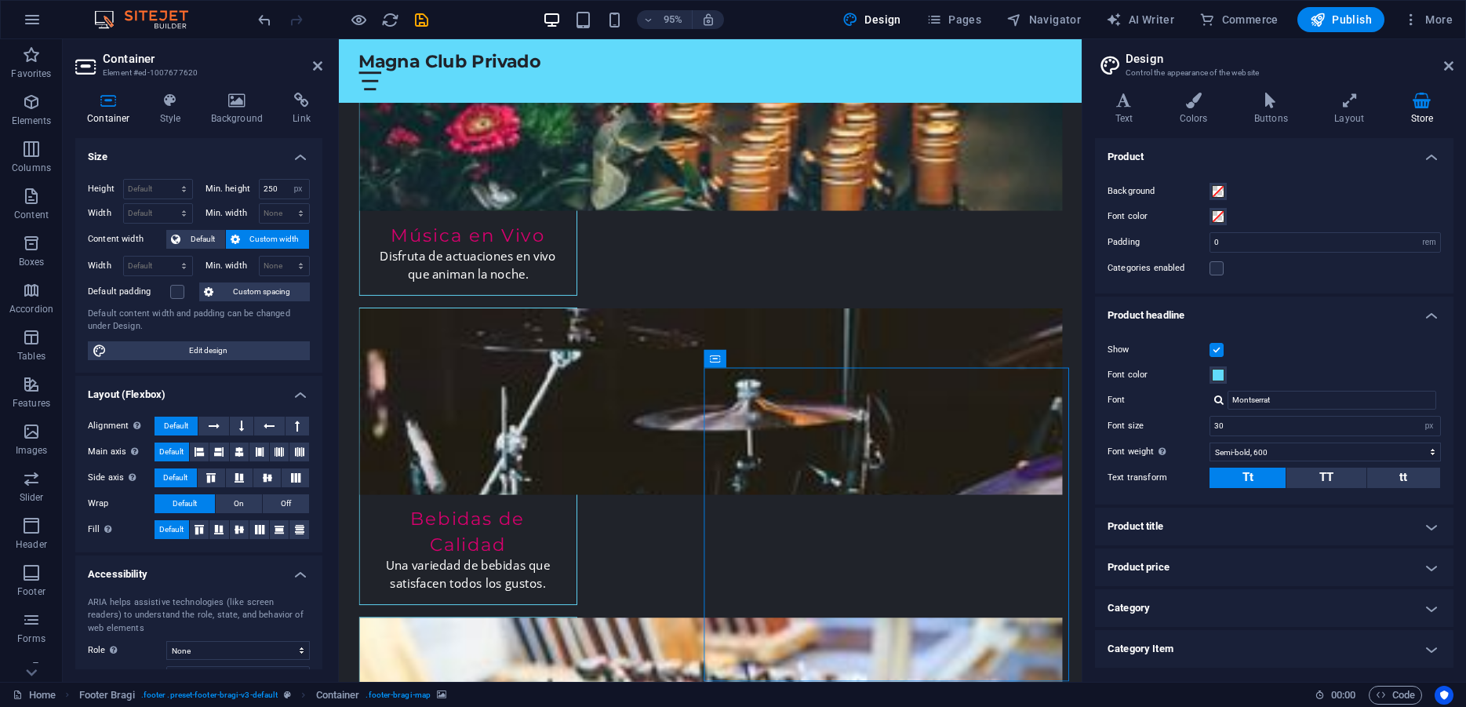
click at [1299, 314] on h4 "Product headline" at bounding box center [1274, 310] width 358 height 28
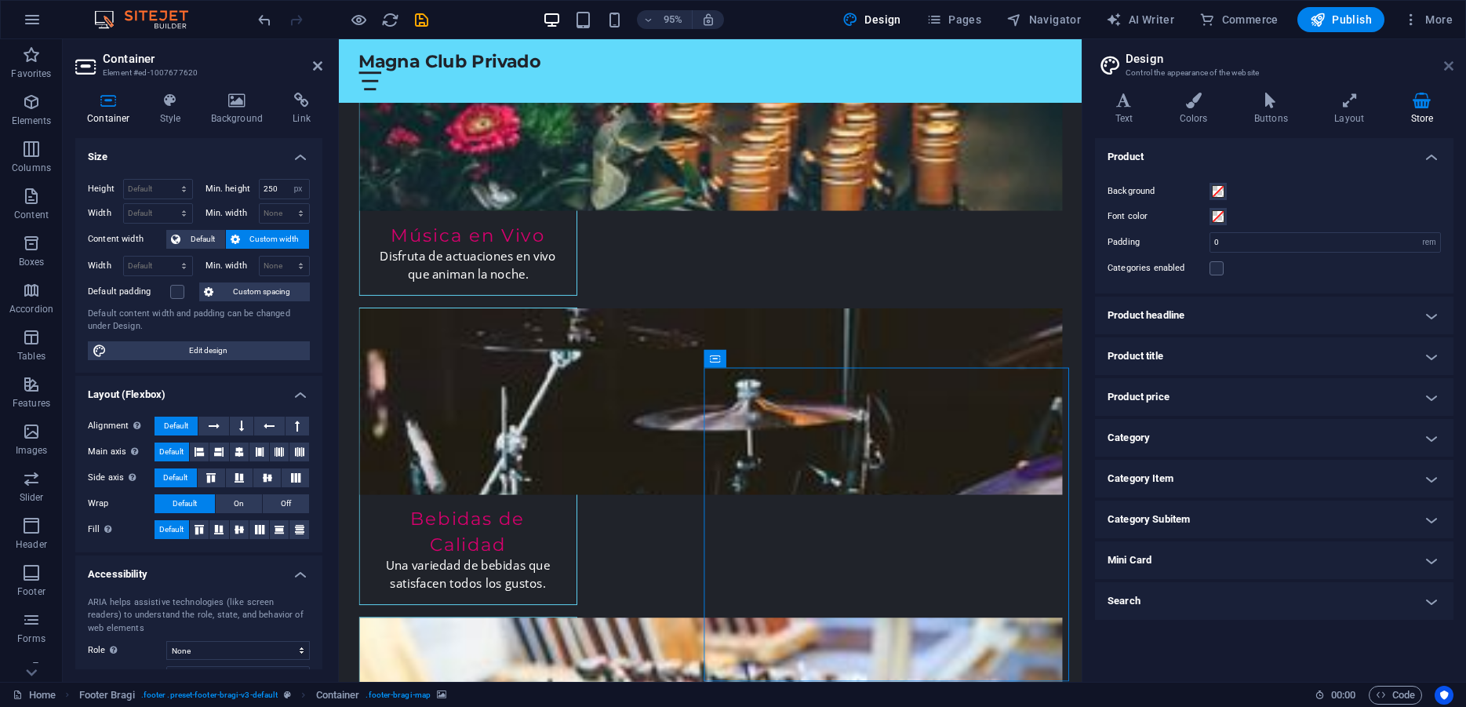
click at [1449, 63] on icon at bounding box center [1448, 66] width 9 height 13
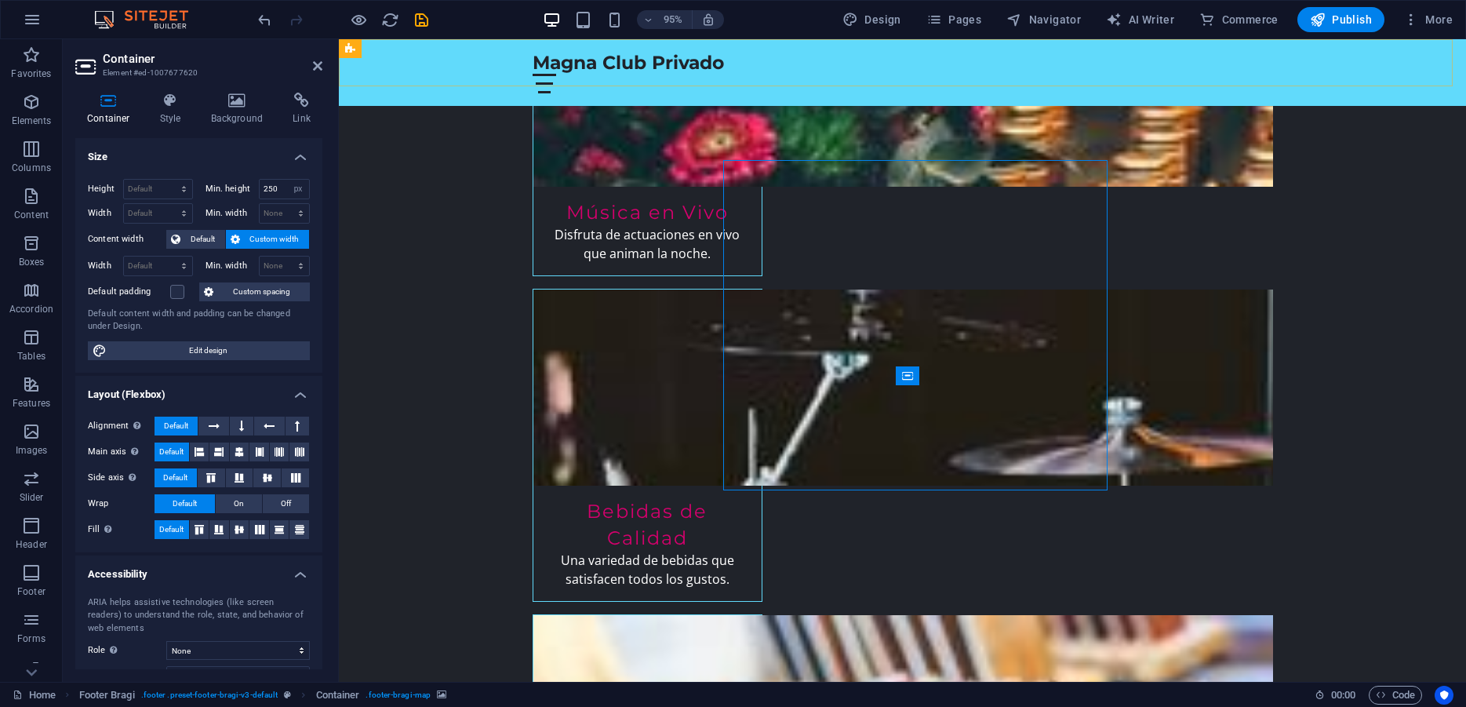
scroll to position [3109, 0]
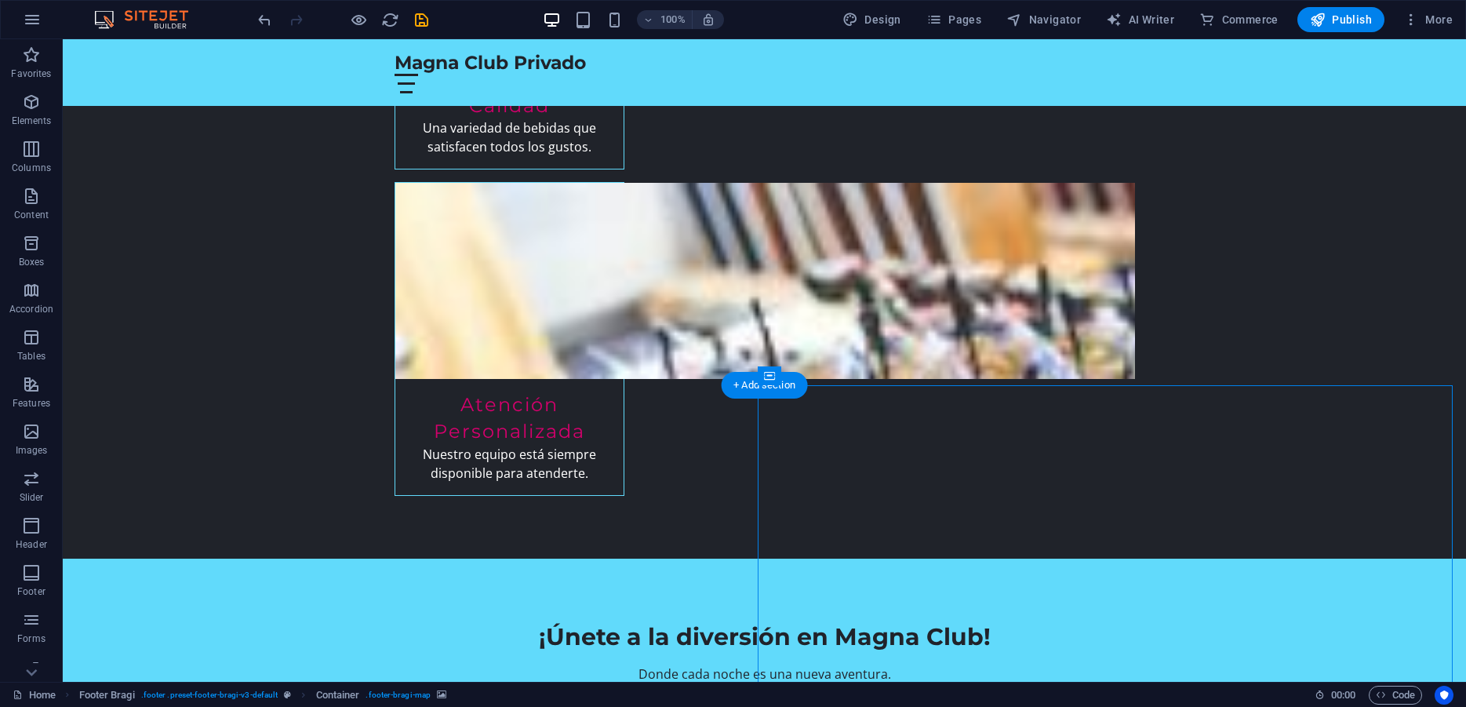
select select "px"
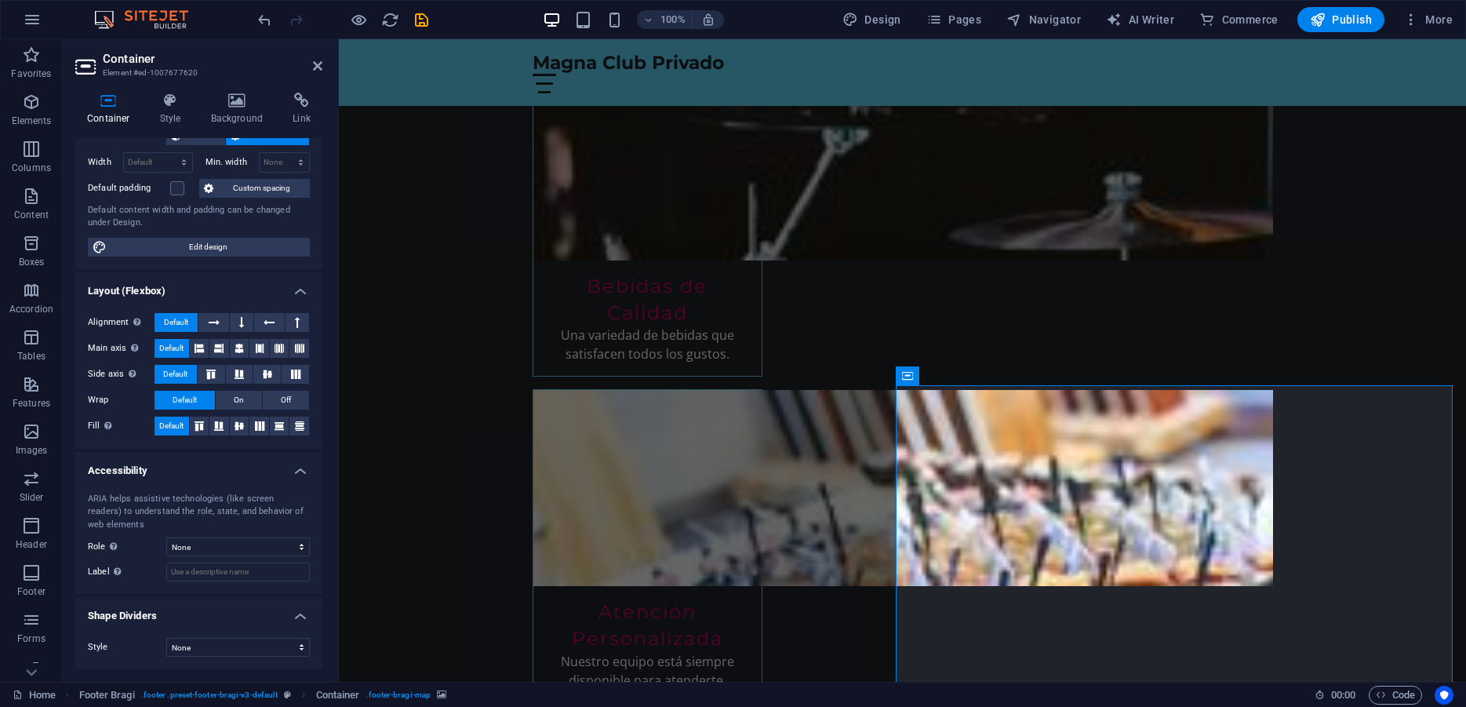
scroll to position [0, 0]
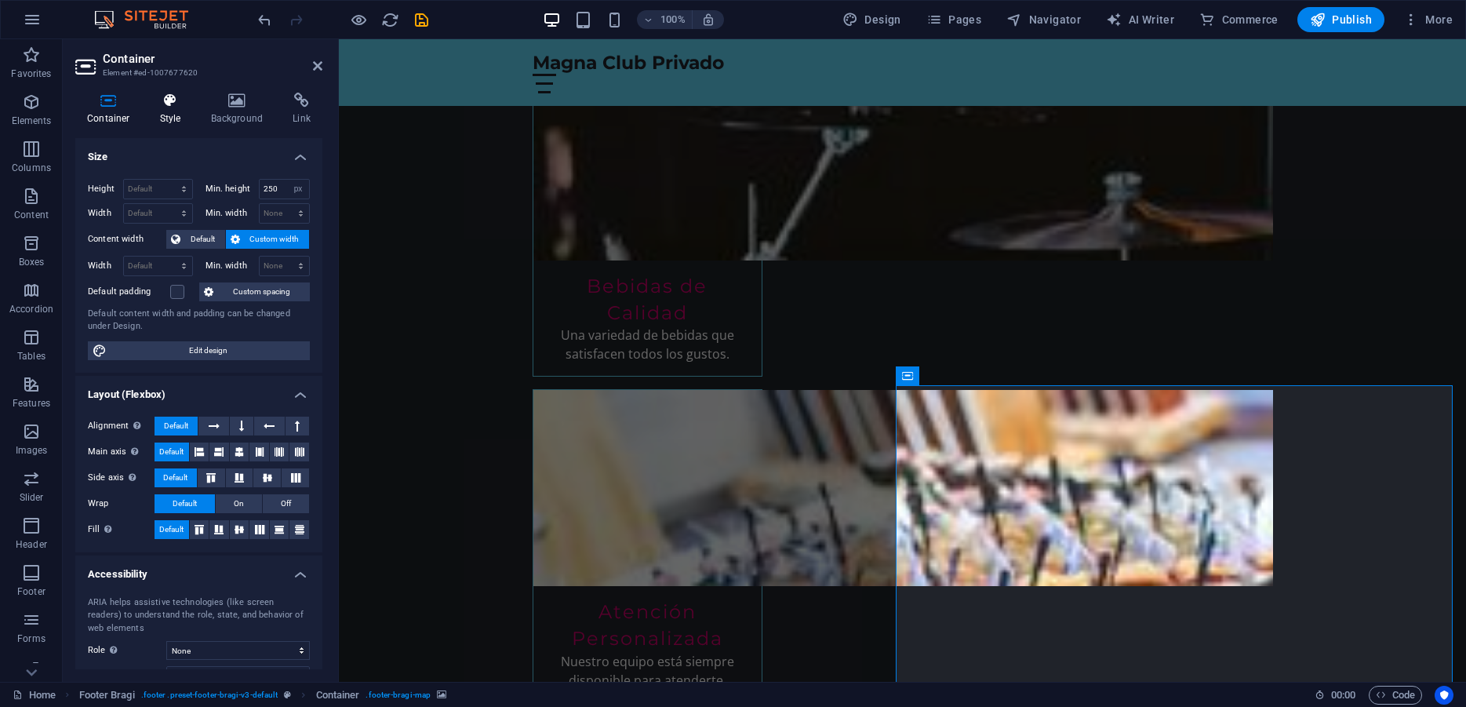
click at [174, 104] on icon at bounding box center [170, 101] width 45 height 16
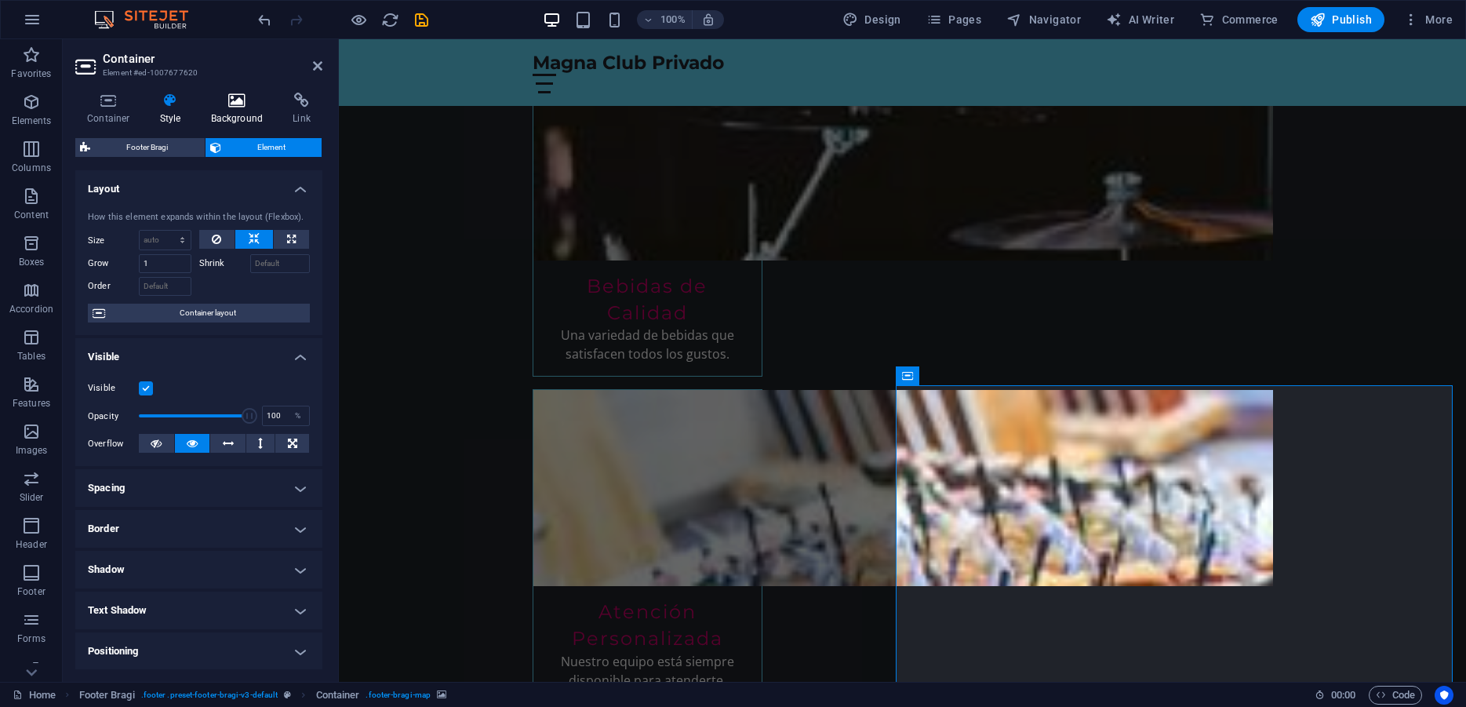
click at [220, 108] on h4 "Background" at bounding box center [240, 109] width 82 height 33
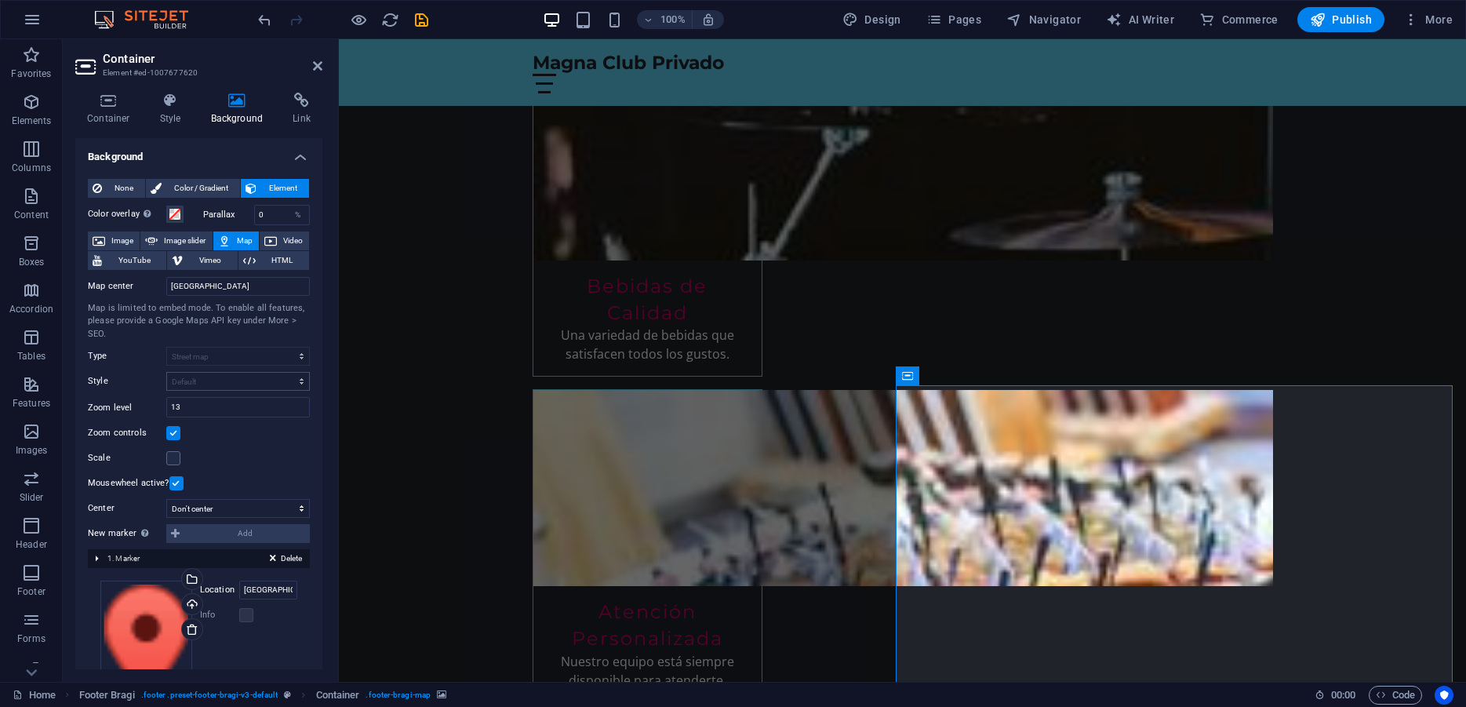
scroll to position [83, 0]
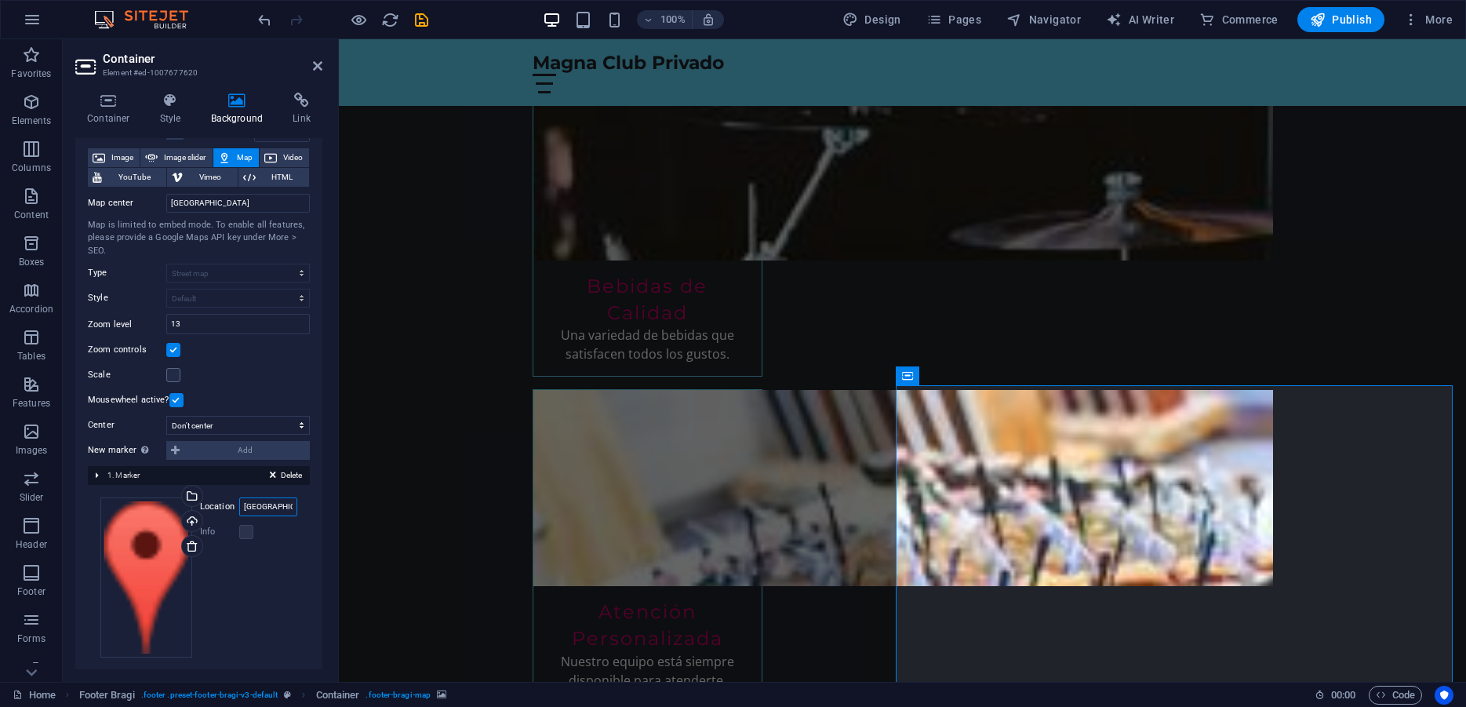
click at [259, 498] on input "Berlin" at bounding box center [268, 506] width 58 height 19
click at [264, 509] on input "Berlin" at bounding box center [268, 506] width 58 height 19
drag, startPoint x: 264, startPoint y: 509, endPoint x: 228, endPoint y: 507, distance: 36.1
click at [239, 507] on input "Berlin" at bounding box center [268, 506] width 58 height 19
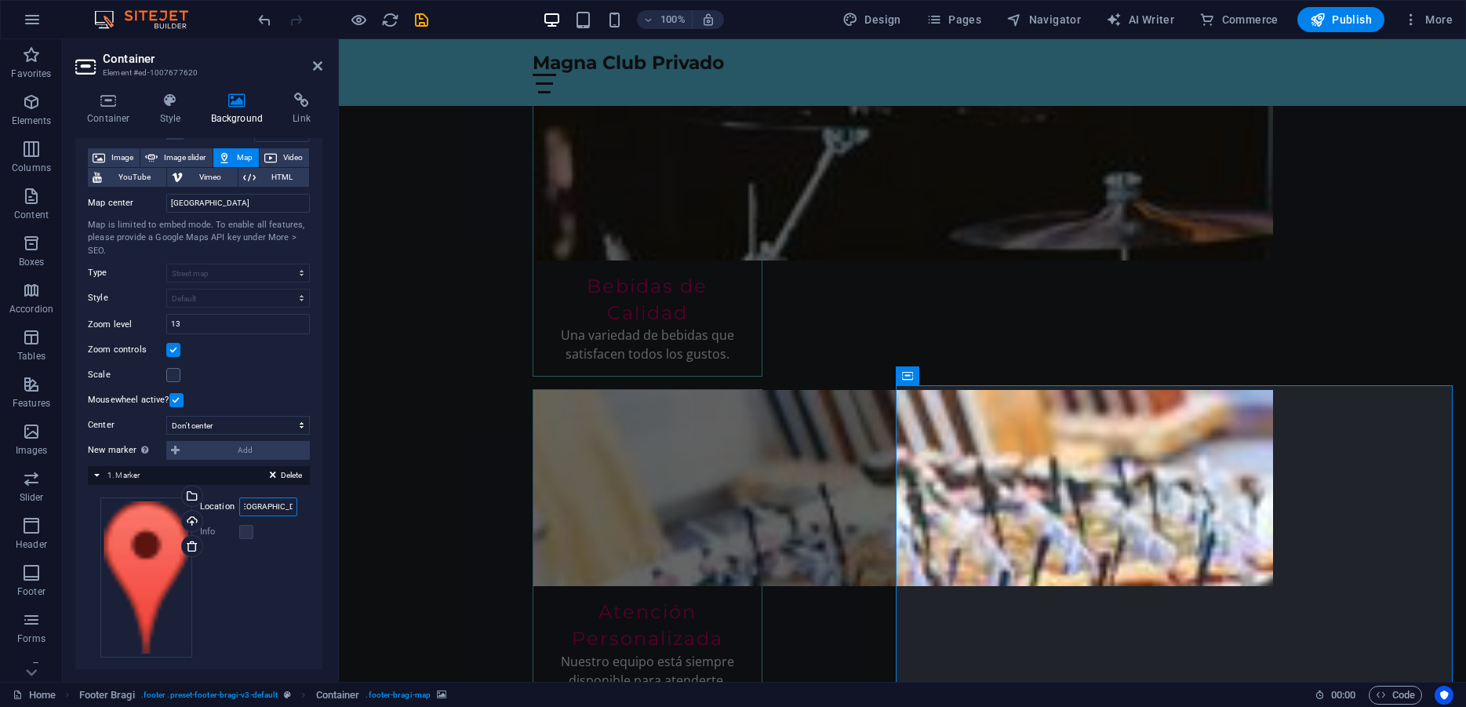
drag, startPoint x: 245, startPoint y: 506, endPoint x: 293, endPoint y: 506, distance: 47.1
click at [293, 506] on input "Quito - Ecuador" at bounding box center [268, 506] width 58 height 19
type input "Quito"
click at [239, 532] on label at bounding box center [246, 532] width 14 height 14
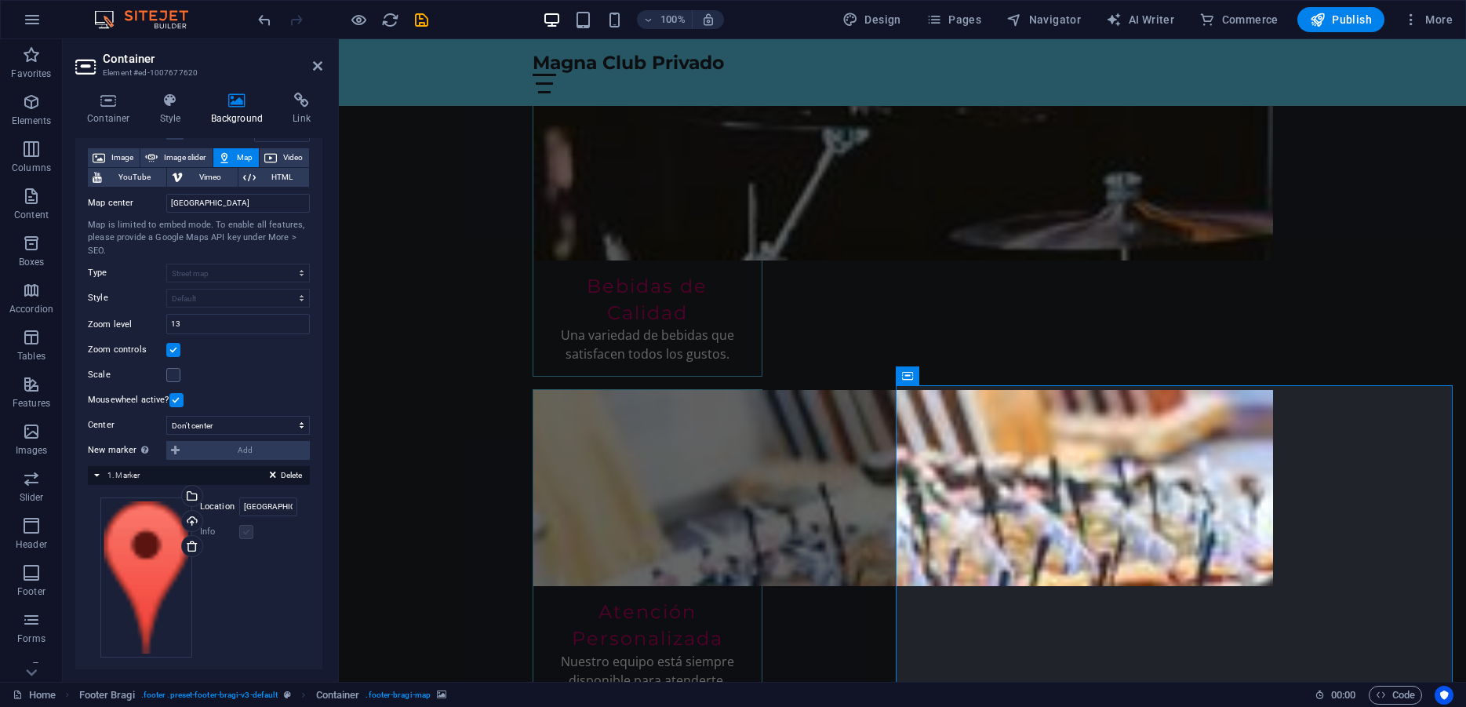
click at [239, 528] on label at bounding box center [246, 532] width 14 height 14
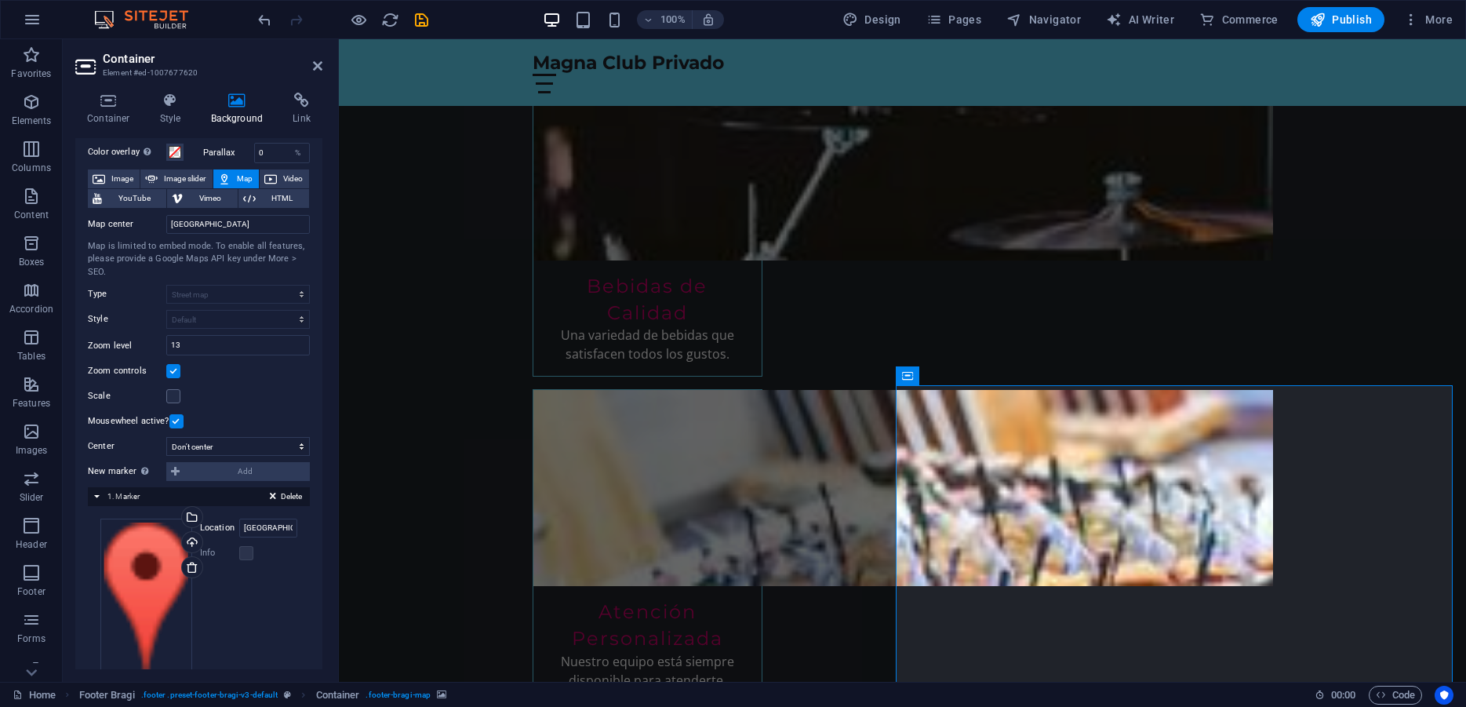
scroll to position [83, 0]
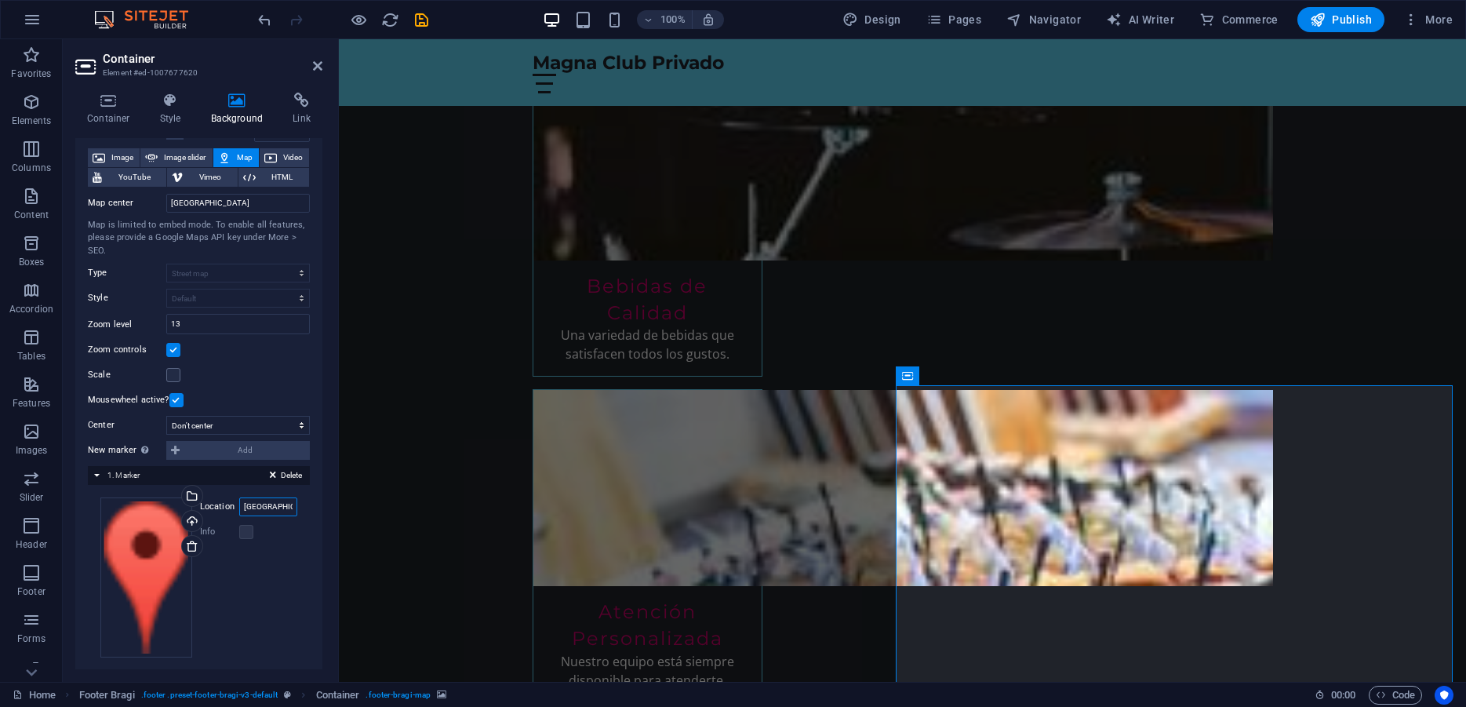
click at [260, 505] on input "Quito" at bounding box center [268, 506] width 58 height 19
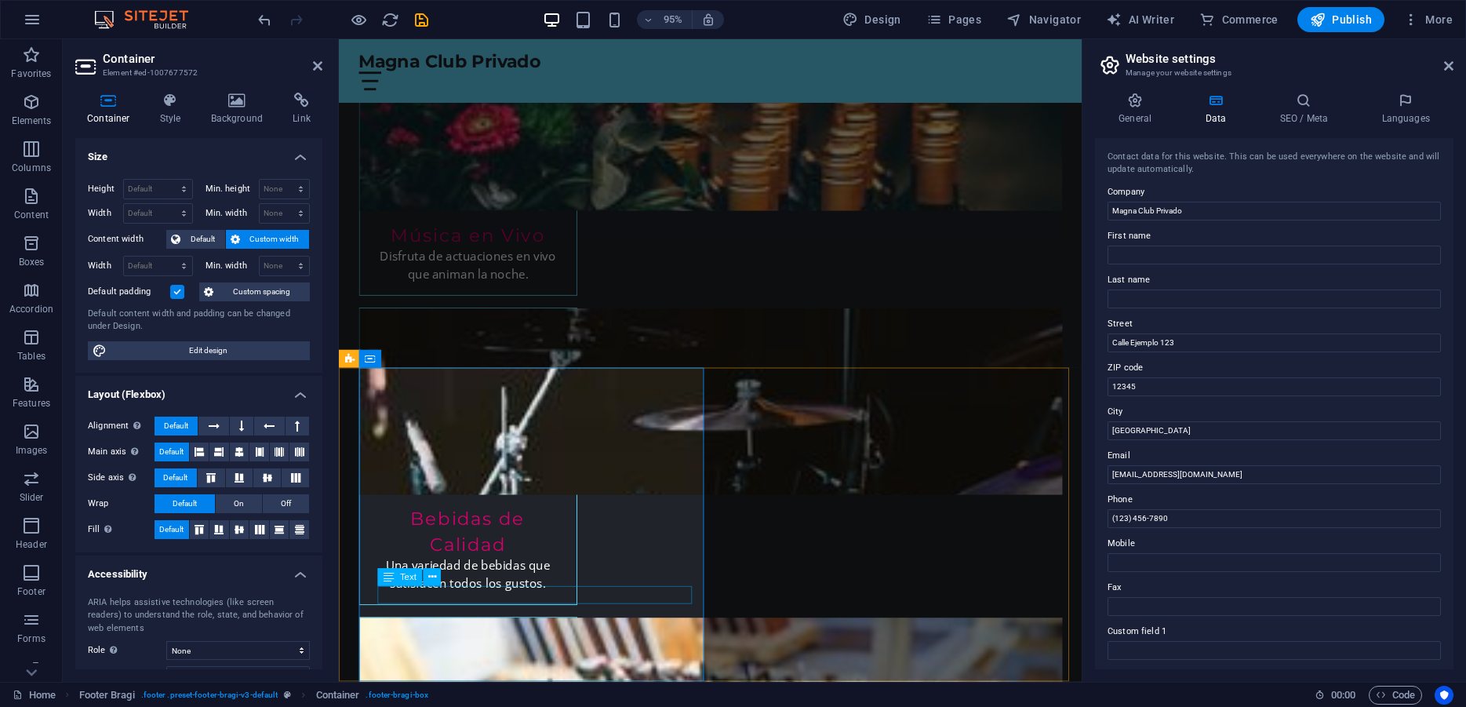
drag, startPoint x: 1132, startPoint y: 475, endPoint x: 1161, endPoint y: 475, distance: 29.0
click at [1161, 475] on input "info@magnaclubprivado.com" at bounding box center [1273, 474] width 333 height 19
drag, startPoint x: 1197, startPoint y: 474, endPoint x: 1134, endPoint y: 475, distance: 62.8
click at [1134, 475] on input "info@magnaclubprivado.com" at bounding box center [1273, 474] width 333 height 19
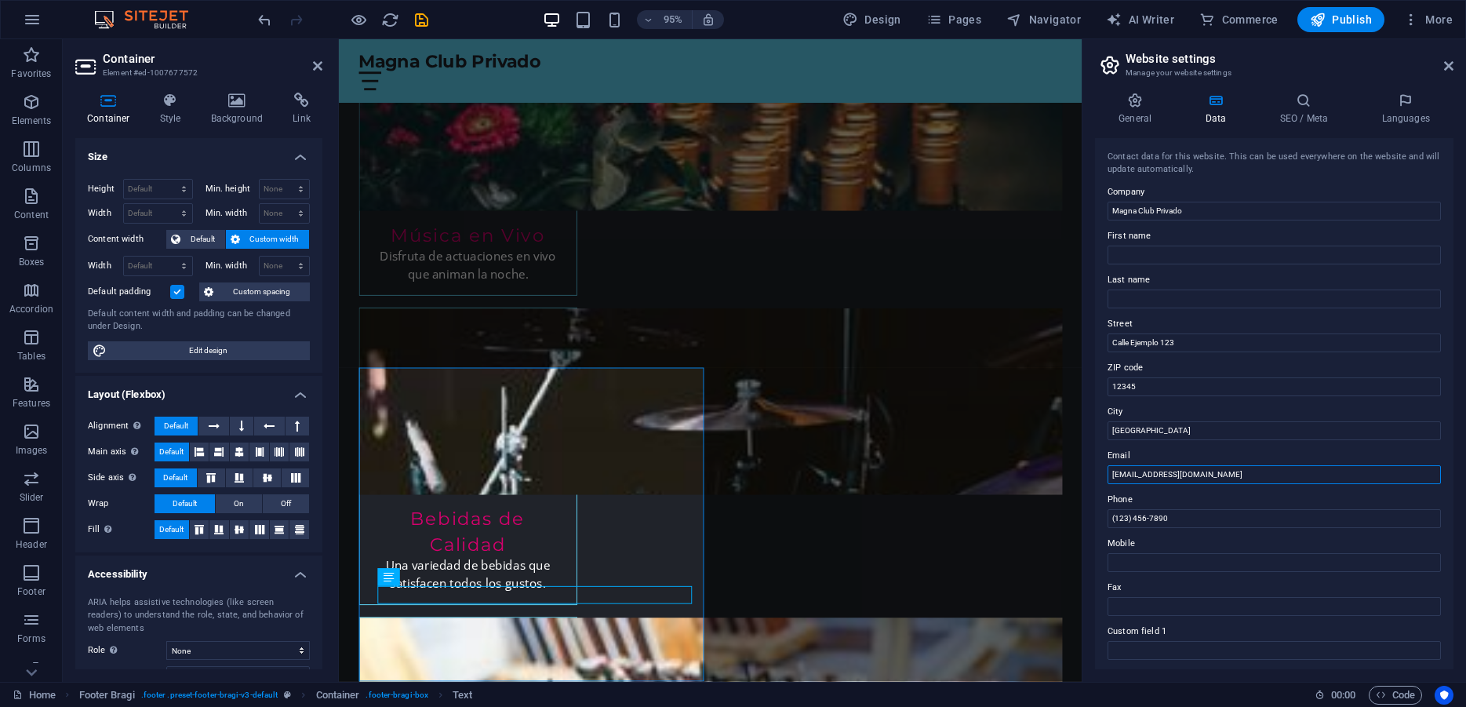
click at [1211, 471] on input "info@clubmagna.com" at bounding box center [1273, 474] width 333 height 19
type input "info@clubmagna.com"
drag, startPoint x: 1236, startPoint y: 427, endPoint x: 1037, endPoint y: 423, distance: 198.4
click at [1107, 423] on input "Ciudad de Ejemplo" at bounding box center [1273, 430] width 333 height 19
type input "Quito"
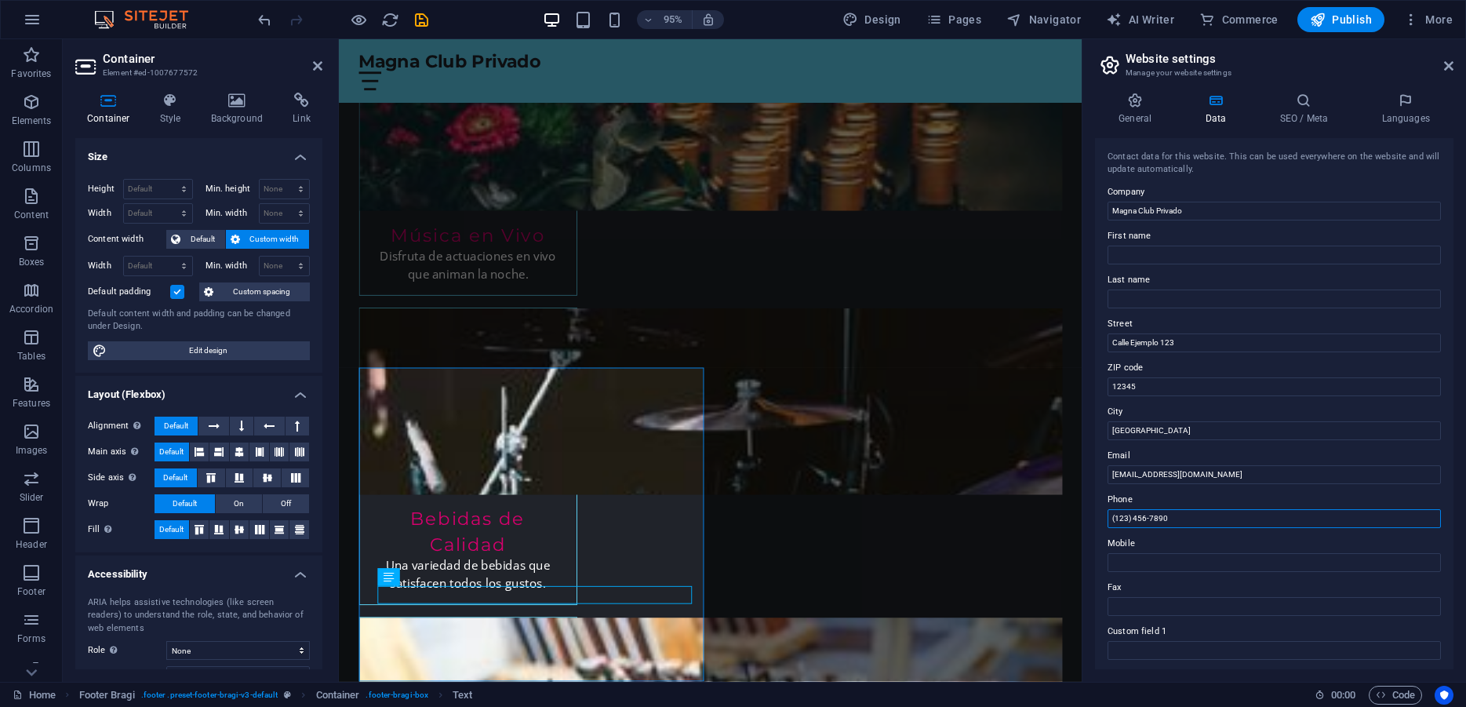
drag, startPoint x: 1201, startPoint y: 514, endPoint x: 1069, endPoint y: 515, distance: 131.7
click at [1107, 515] on input "(123) 456-7890" at bounding box center [1273, 518] width 333 height 19
paste input "0994464282"
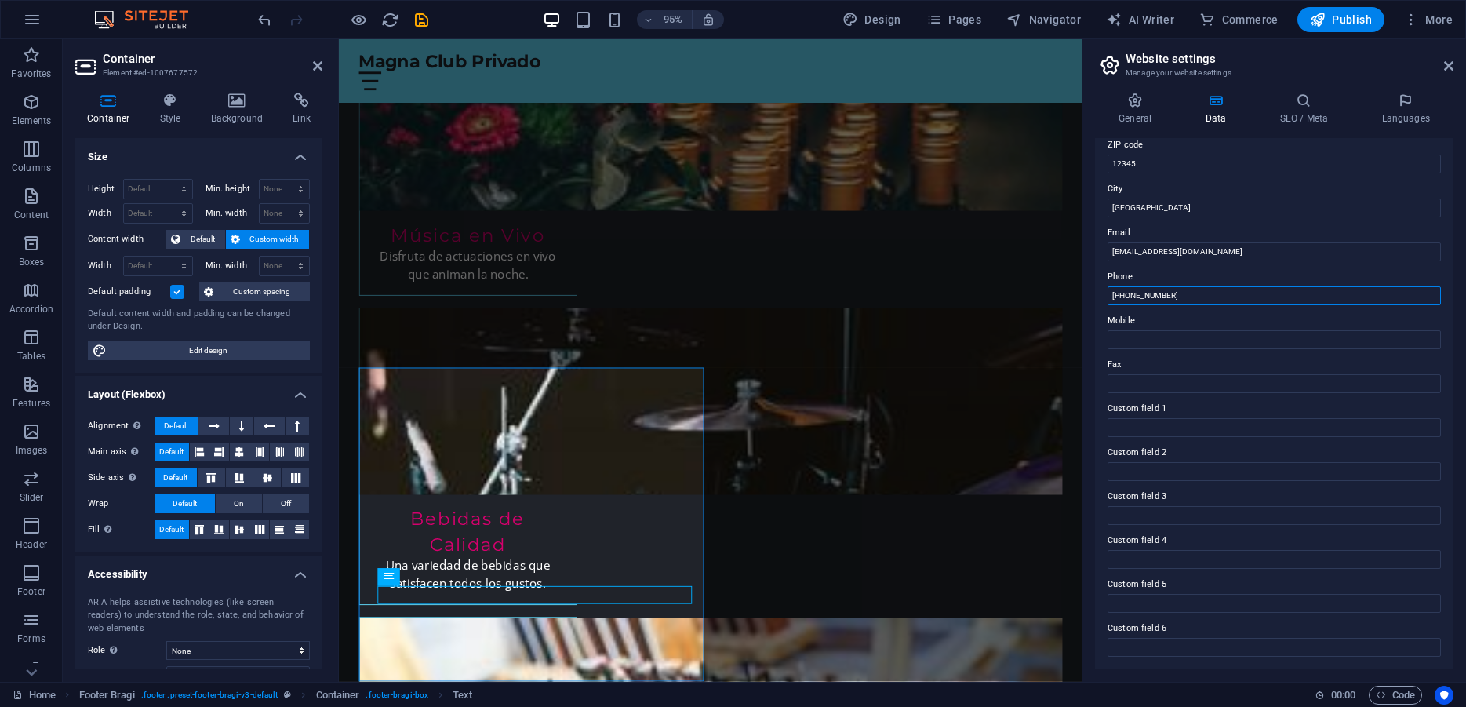
scroll to position [0, 0]
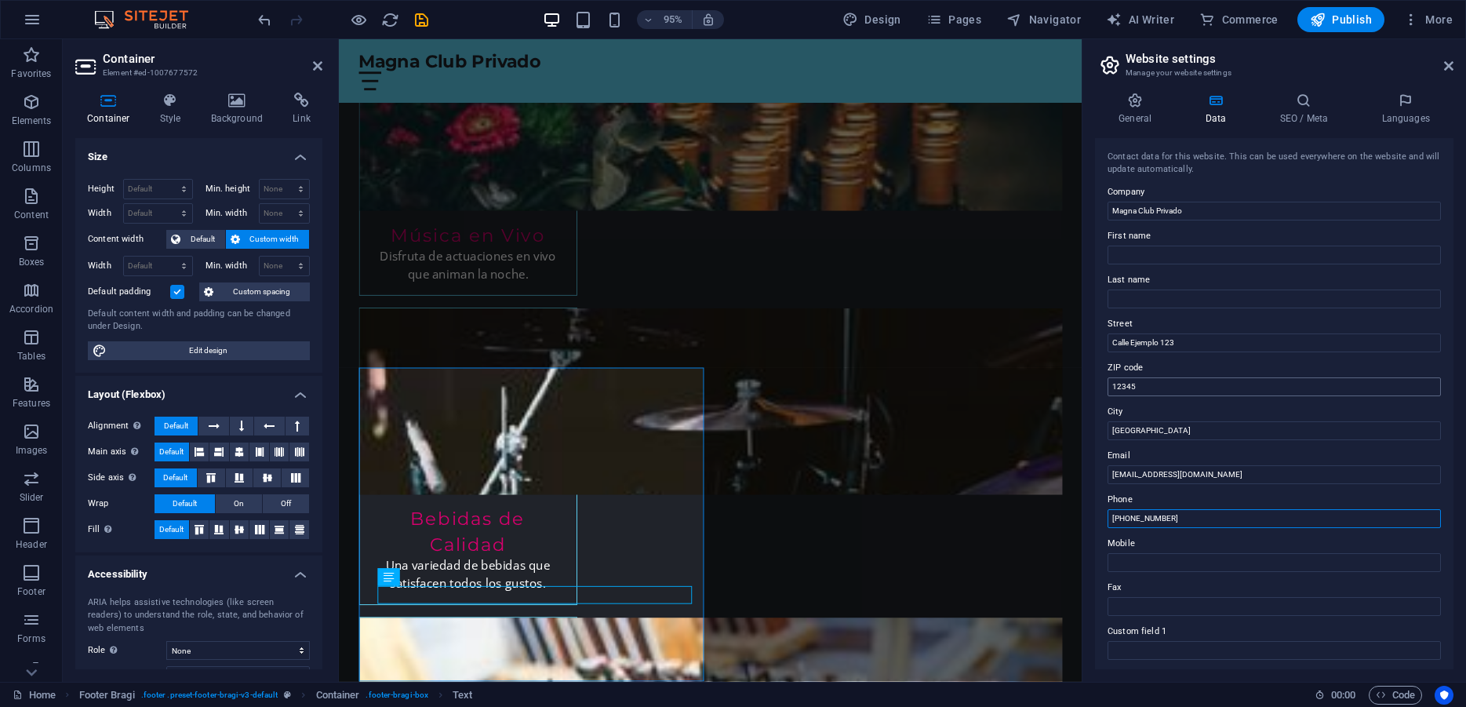
type input "+593 994464282"
drag, startPoint x: 1164, startPoint y: 381, endPoint x: 1059, endPoint y: 380, distance: 105.1
click at [1107, 380] on input "12345" at bounding box center [1273, 386] width 333 height 19
type input "170608"
drag, startPoint x: 1192, startPoint y: 344, endPoint x: 1005, endPoint y: 341, distance: 187.5
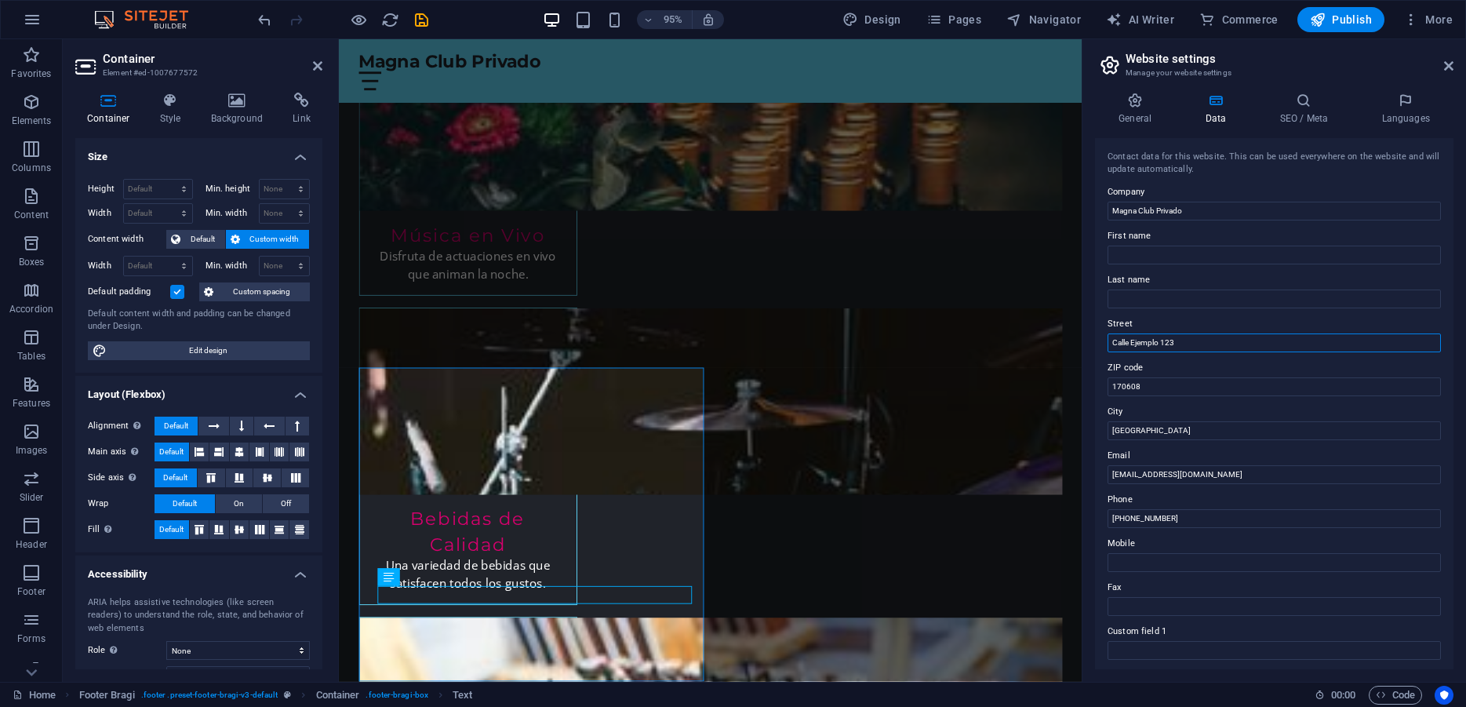
click at [1107, 341] on input "Calle Ejemplo 123" at bounding box center [1273, 342] width 333 height 19
paste input "QF48+RW7, Av. Mariscal Sucre, Quito"
drag, startPoint x: 1153, startPoint y: 347, endPoint x: 1001, endPoint y: 341, distance: 152.3
click at [1107, 341] on input "QF48+RW7, Av. Mariscal Sucre, Quito" at bounding box center [1273, 342] width 333 height 19
click at [1177, 343] on input "Av. Mariscal Sucre, Quito" at bounding box center [1273, 342] width 333 height 19
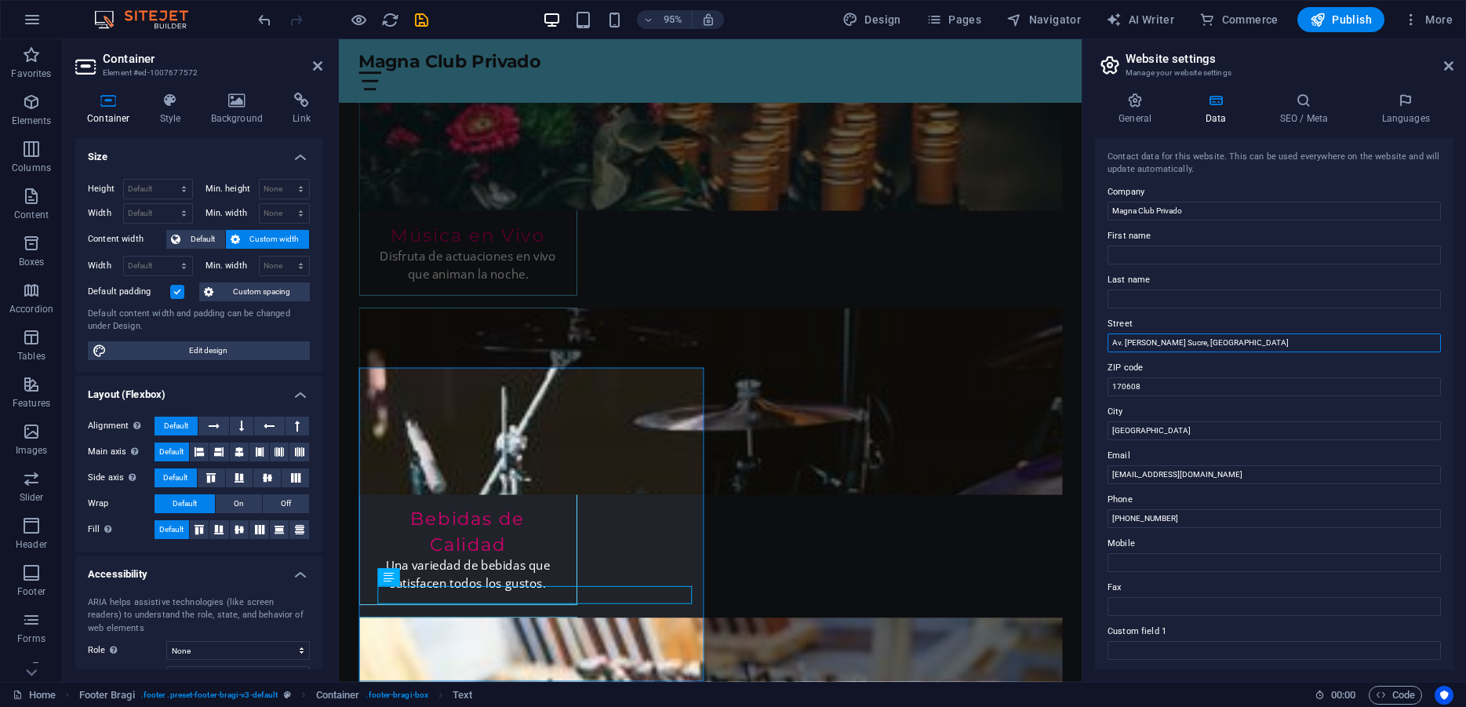
click at [1176, 343] on input "Av. Mariscal Sucre, Quito" at bounding box center [1273, 342] width 333 height 19
drag, startPoint x: 1269, startPoint y: 342, endPoint x: 1370, endPoint y: 343, distance: 101.2
click at [1370, 343] on input "Av. Mariscal Sucre S10-339 y Baltazar Loaiza, Quito" at bounding box center [1273, 342] width 333 height 19
type input "Av. Mariscal Sucre S10-339 y Baltazar Loaiza"
click at [1275, 387] on input "170608" at bounding box center [1273, 386] width 333 height 19
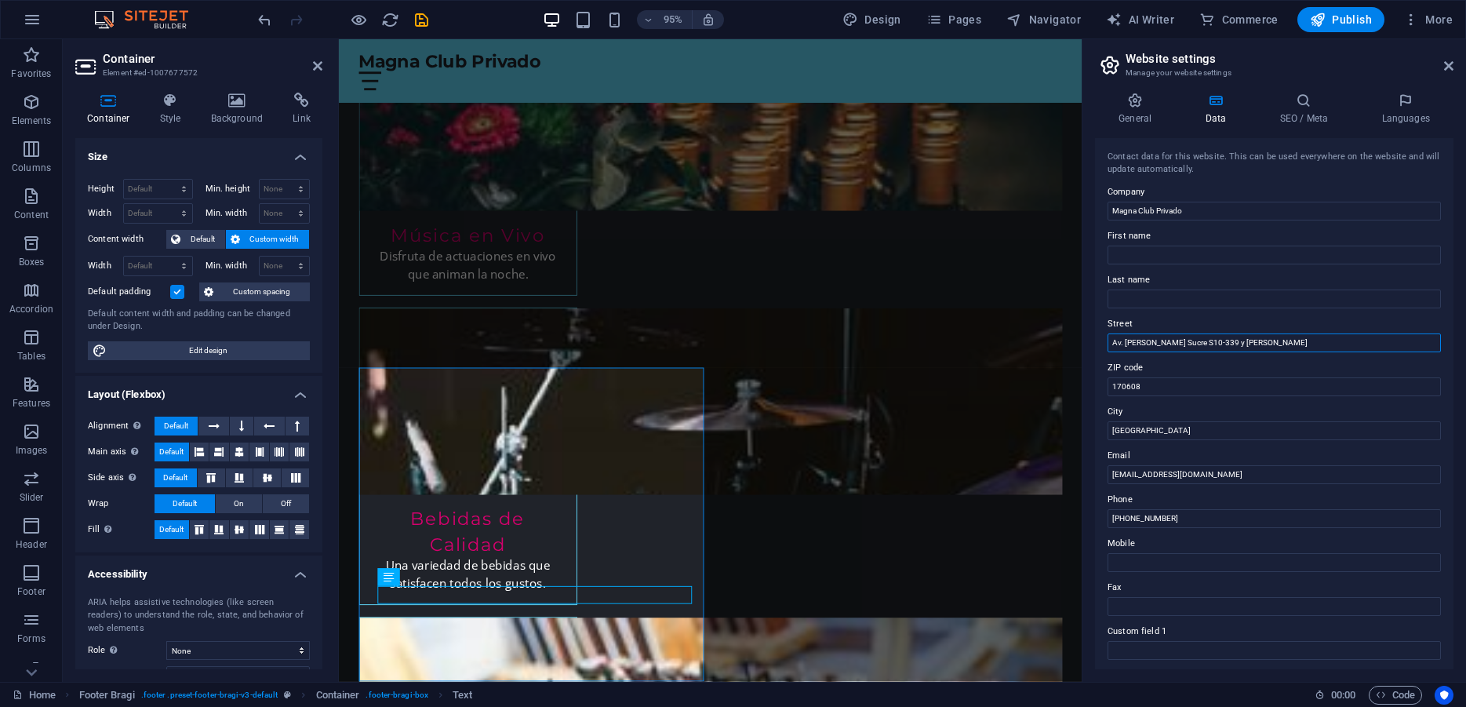
click at [1306, 347] on input "Av. Mariscal Sucre S10-339 y Baltazar Loaiza" at bounding box center [1273, 342] width 333 height 19
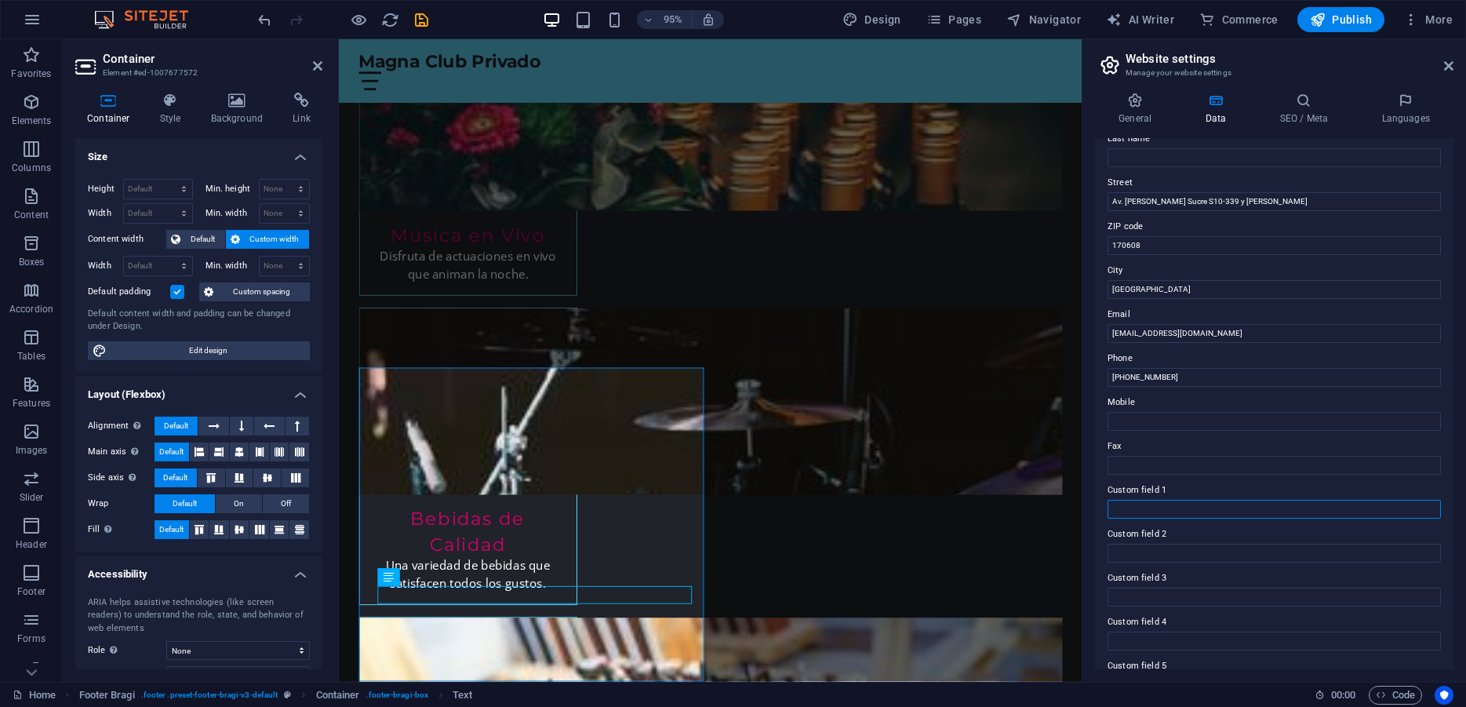
click at [1148, 511] on input "Custom field 1" at bounding box center [1273, 509] width 333 height 19
click at [1132, 380] on input "+593 994464282" at bounding box center [1273, 377] width 333 height 19
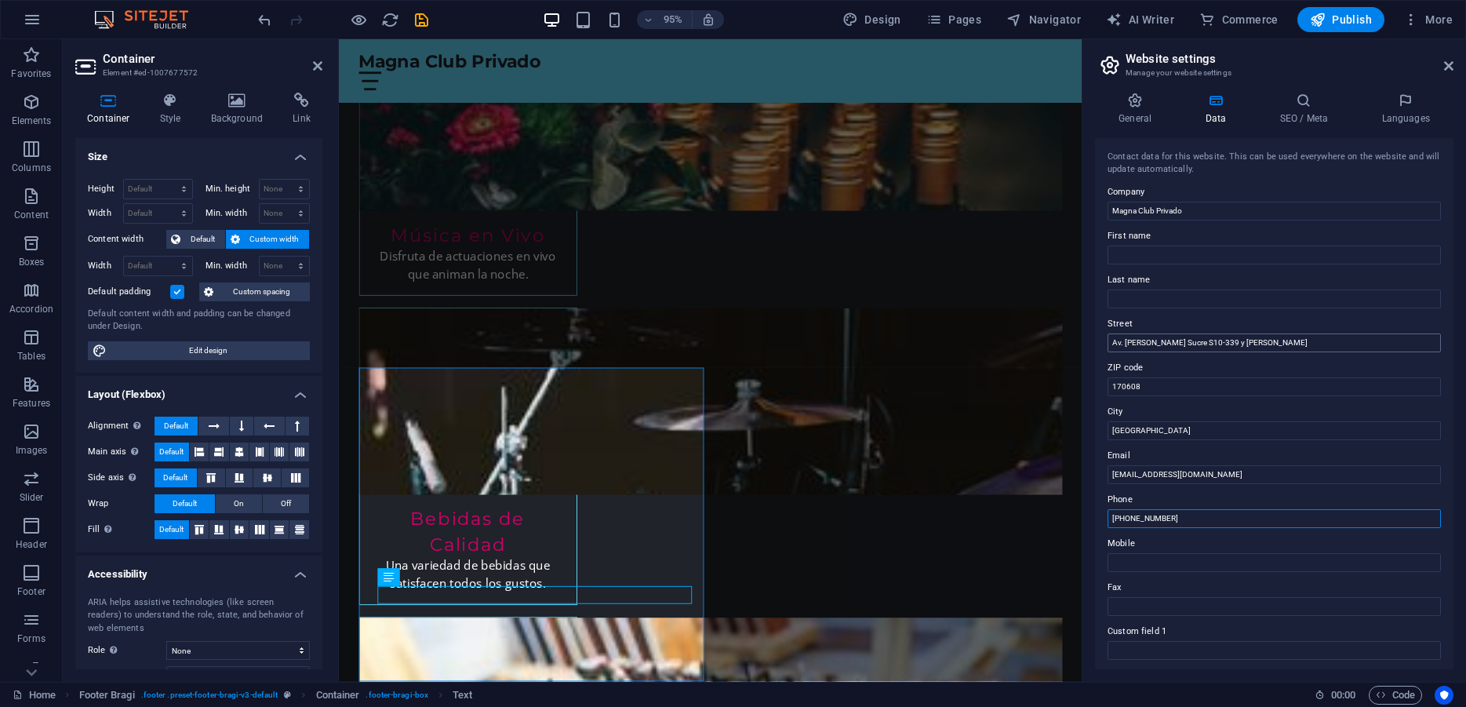
type input "+593 0994464282"
click at [1324, 348] on input "Av. Mariscal Sucre S10-339 y Baltazar Loaiza" at bounding box center [1273, 342] width 333 height 19
type input "Av. Mariscal Sucre S10-339 y Baltazar Loaiza"
click at [1183, 382] on input "170608" at bounding box center [1273, 386] width 333 height 19
drag, startPoint x: 1288, startPoint y: 344, endPoint x: 1078, endPoint y: 343, distance: 209.4
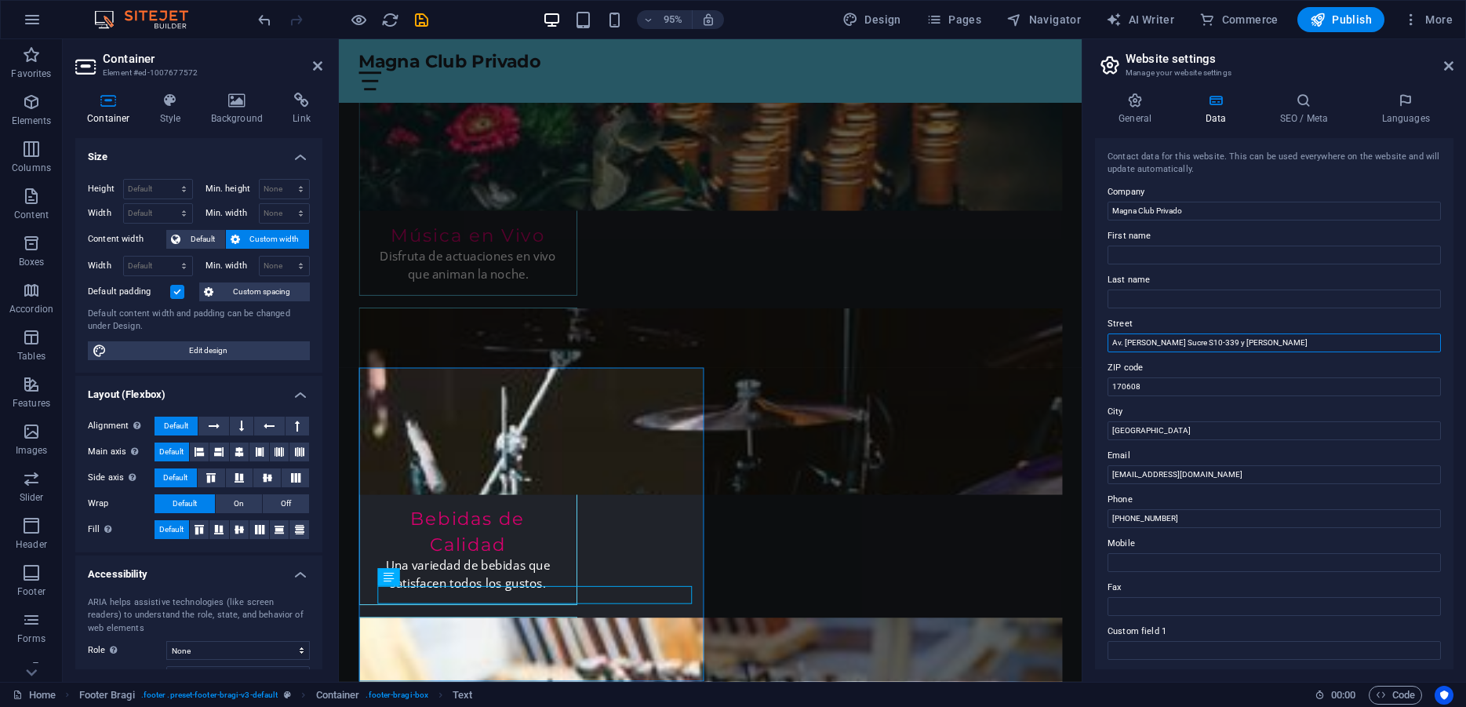
click at [1107, 343] on input "Av. Mariscal Sucre S10-339 y Baltazar Loaiza" at bounding box center [1273, 342] width 333 height 19
click at [1145, 343] on input "Av. Mariscal Sucre S10-339 y Baltazar Loaiza" at bounding box center [1273, 342] width 333 height 19
drag, startPoint x: 1207, startPoint y: 339, endPoint x: 1109, endPoint y: 339, distance: 98.0
click at [1109, 339] on input "Av. Mariscal Sucre S10-339 y Baltazar Loaiza" at bounding box center [1273, 342] width 333 height 19
drag, startPoint x: 1135, startPoint y: 386, endPoint x: 1172, endPoint y: 386, distance: 36.9
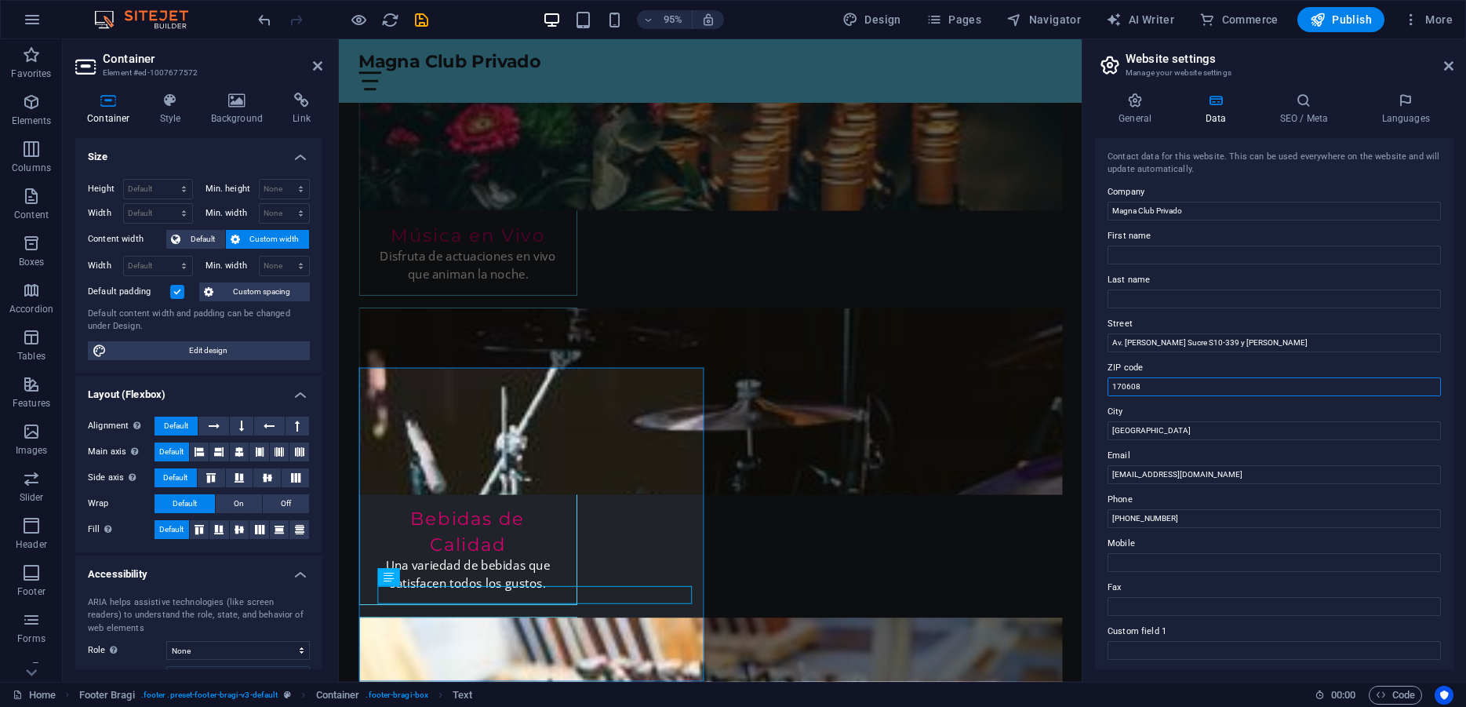
click at [1172, 386] on input "170608" at bounding box center [1273, 386] width 333 height 19
type input "170602"
click at [1161, 432] on input "Quito" at bounding box center [1273, 430] width 333 height 19
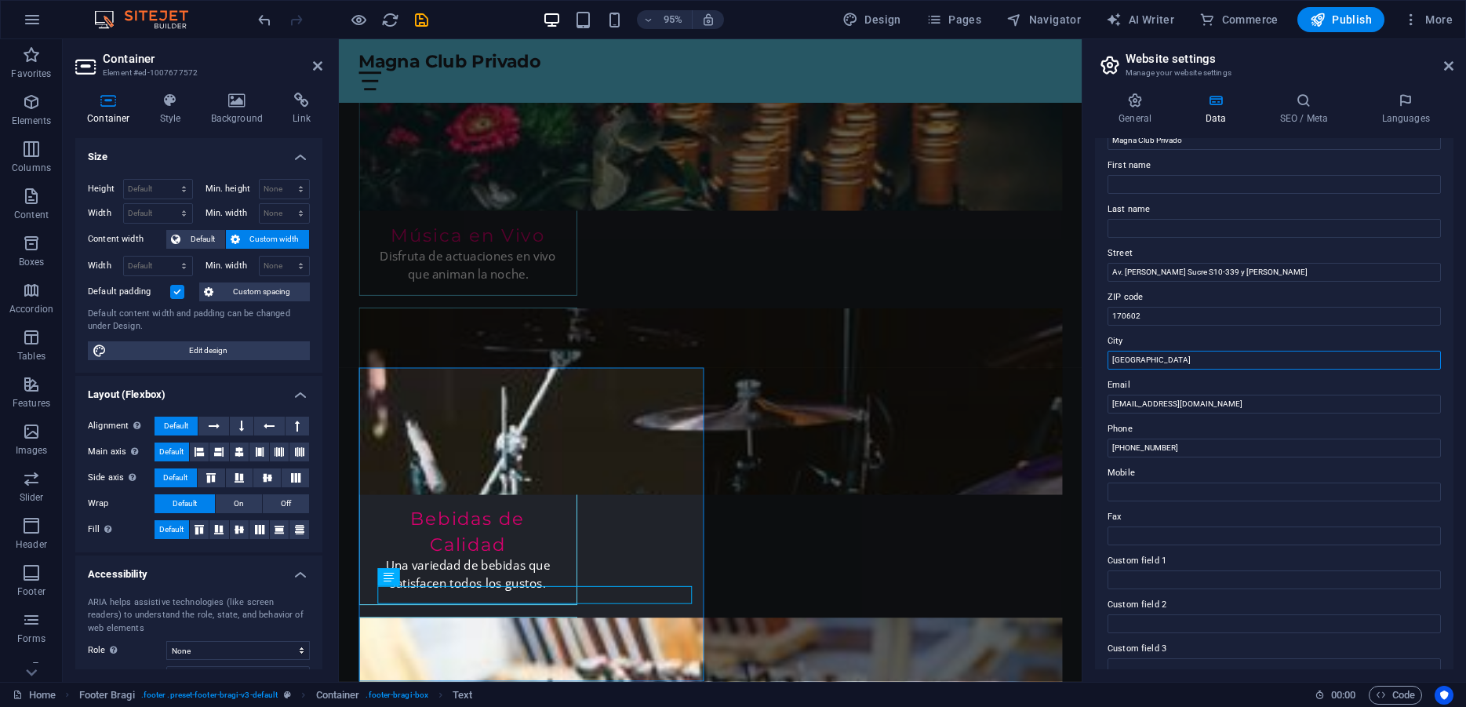
scroll to position [141, 0]
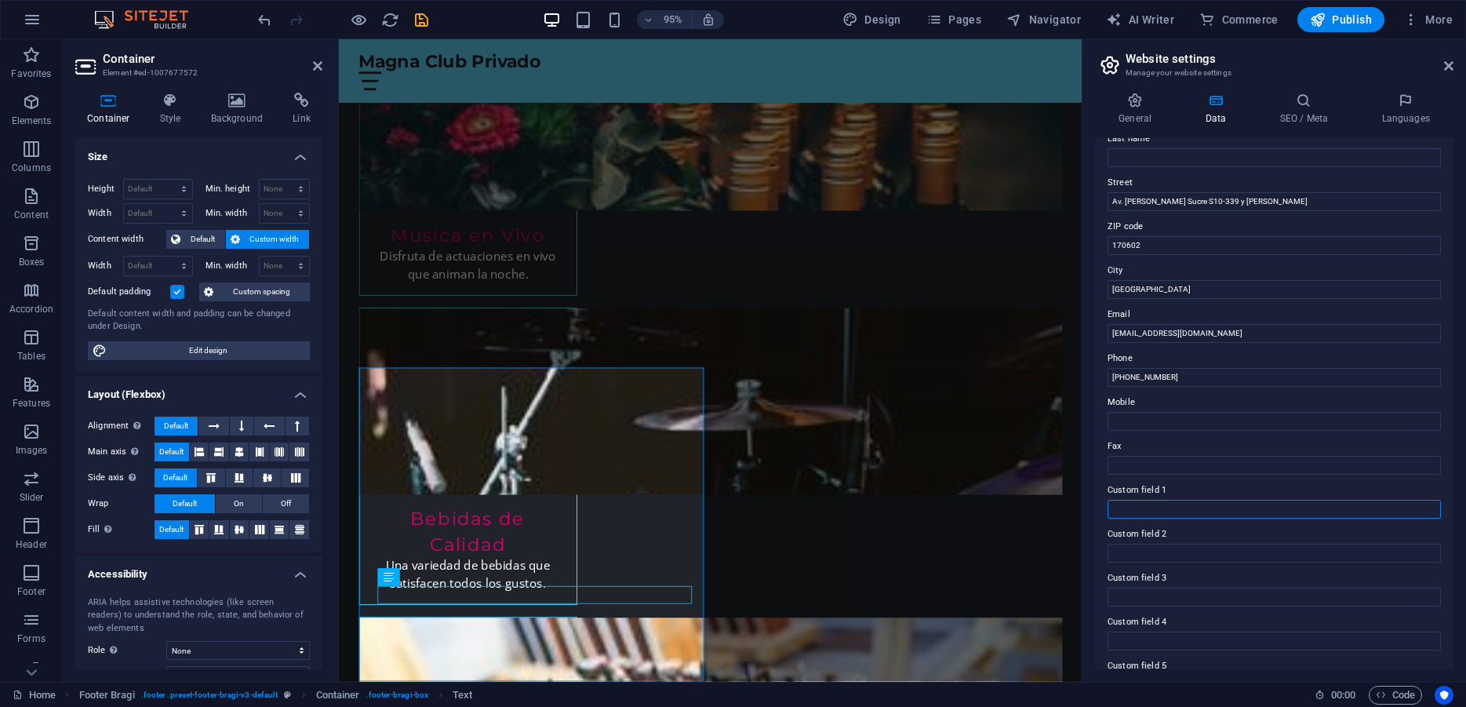
click at [1159, 508] on input "Custom field 1" at bounding box center [1273, 509] width 333 height 19
type input "Atención Lunes a Jueves: 17:00 H a 00:00 H"
click at [1134, 555] on input "Custom field 2" at bounding box center [1273, 552] width 333 height 19
type input "Atención Vierne y Sábado: 17h00 a 02h00"
drag, startPoint x: 1212, startPoint y: 507, endPoint x: 1227, endPoint y: 507, distance: 15.7
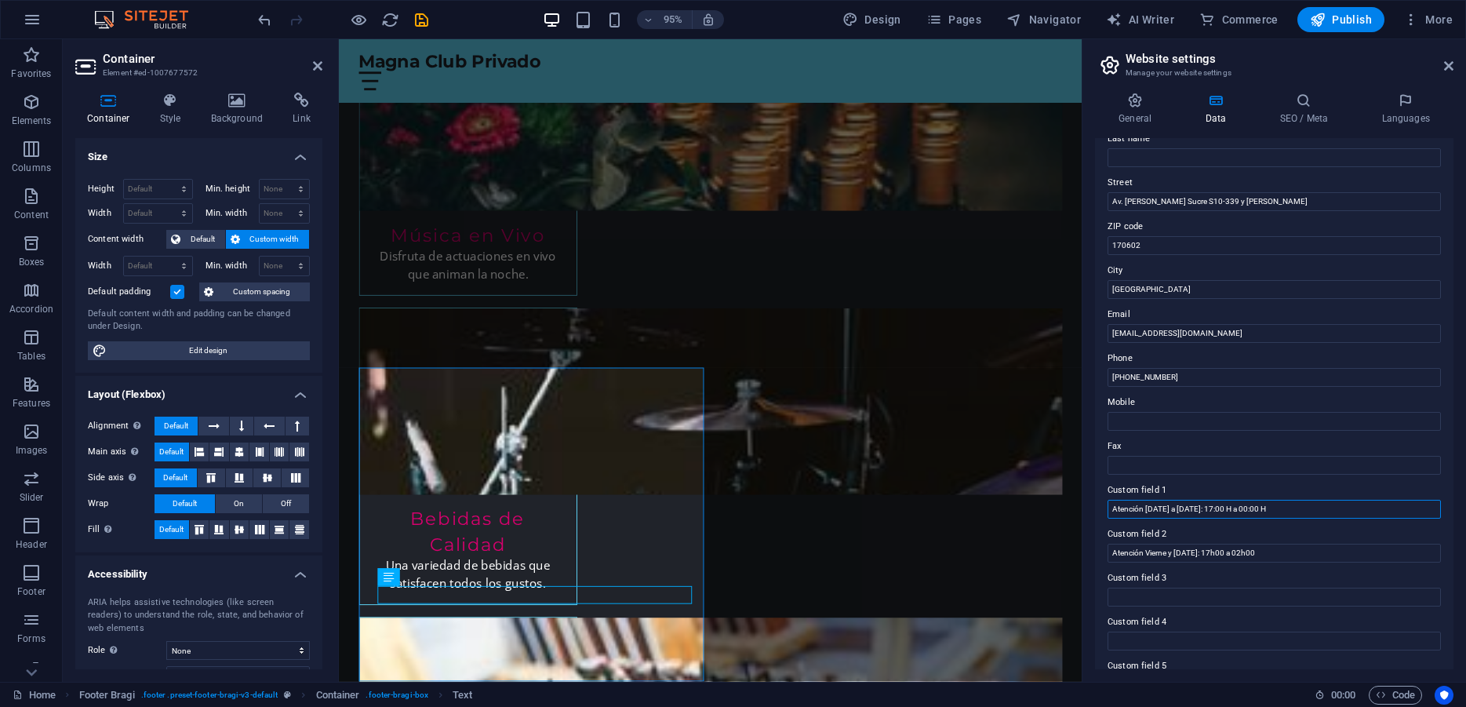
click at [1227, 507] on input "Atención Lunes a Jueves: 17:00 H a 00:00 H" at bounding box center [1273, 509] width 333 height 19
drag, startPoint x: 1241, startPoint y: 511, endPoint x: 1332, endPoint y: 511, distance: 91.8
click at [1332, 511] on input "Atención Lunes a Jueves: 17h00 a 00:00 H" at bounding box center [1273, 509] width 333 height 19
type input "Atención Lunes a Jueves: 17h00 a 00h00"
click at [1273, 557] on input "Atención Vierne y Sábado: 17h00 a 02h00" at bounding box center [1273, 552] width 333 height 19
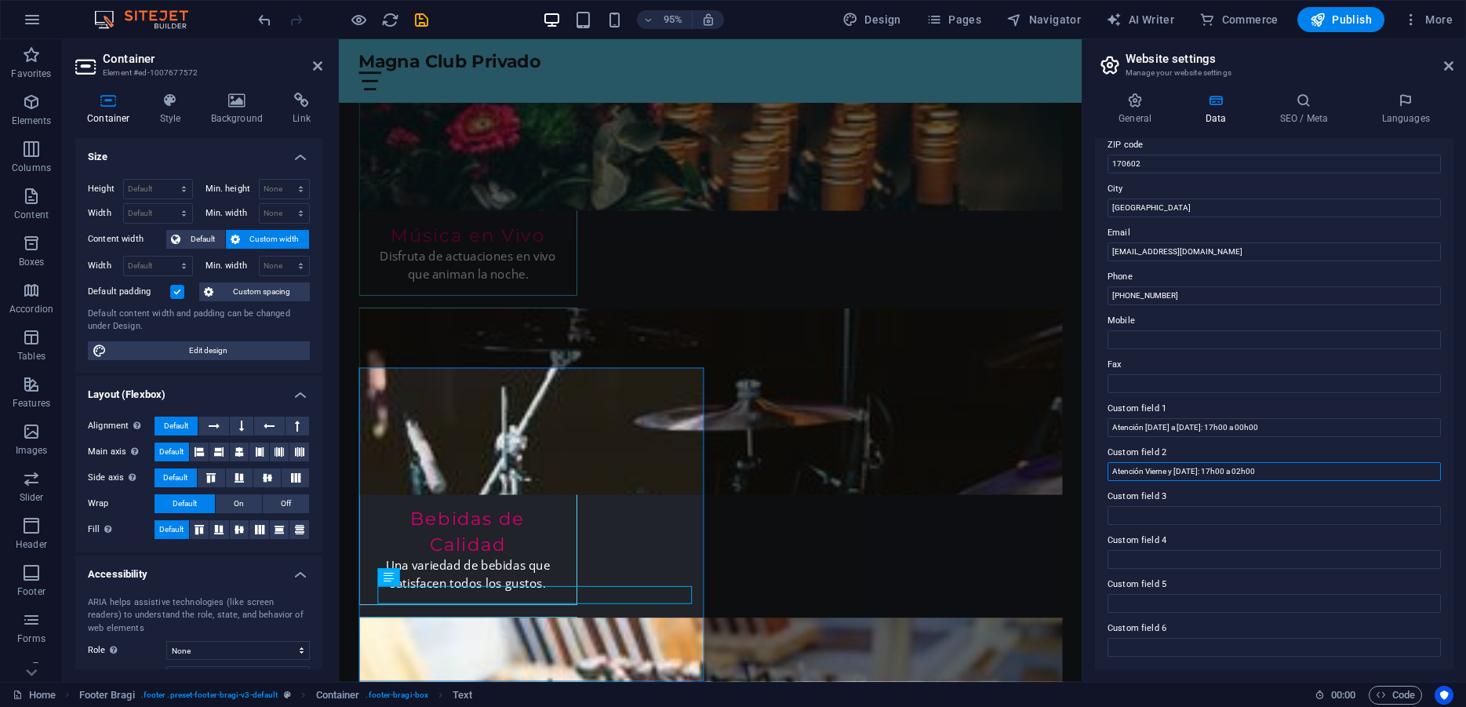
scroll to position [0, 0]
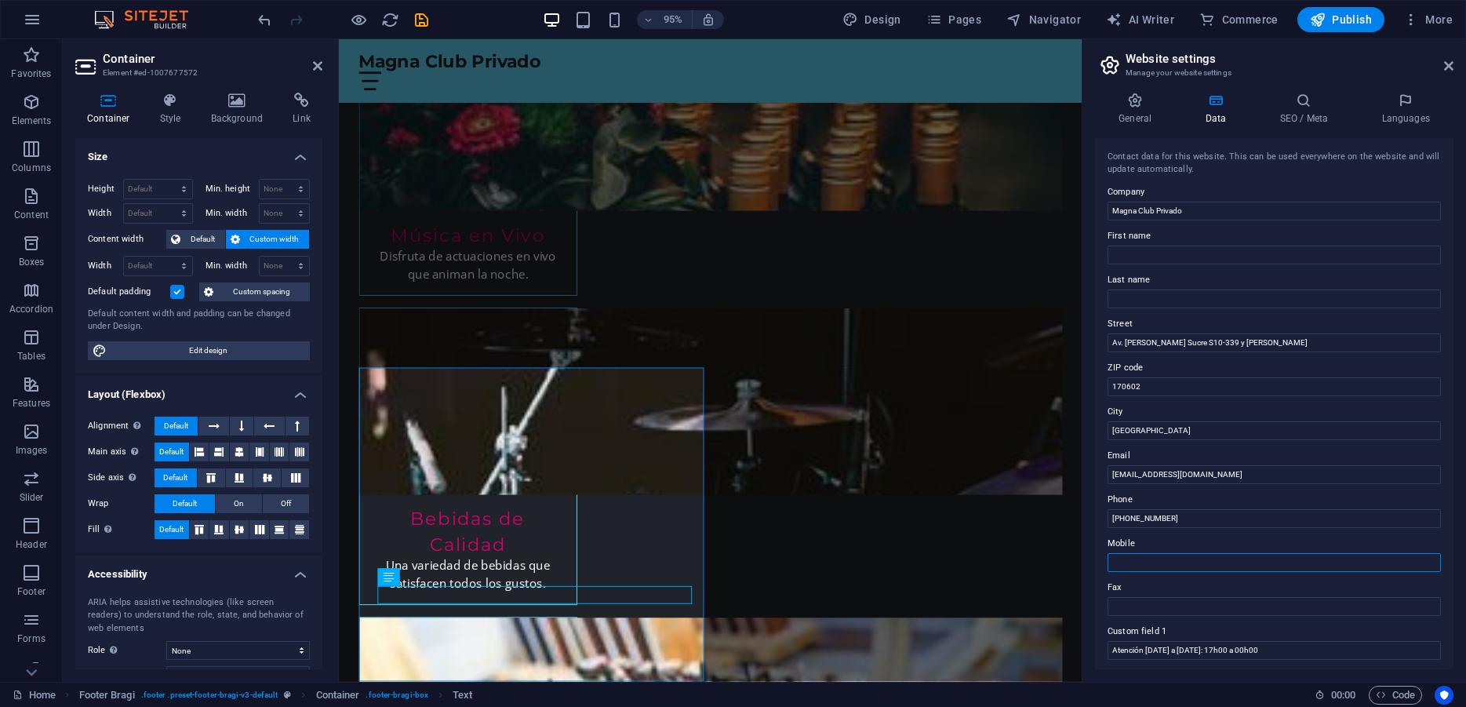
click at [1216, 559] on input "Mobile" at bounding box center [1273, 562] width 333 height 19
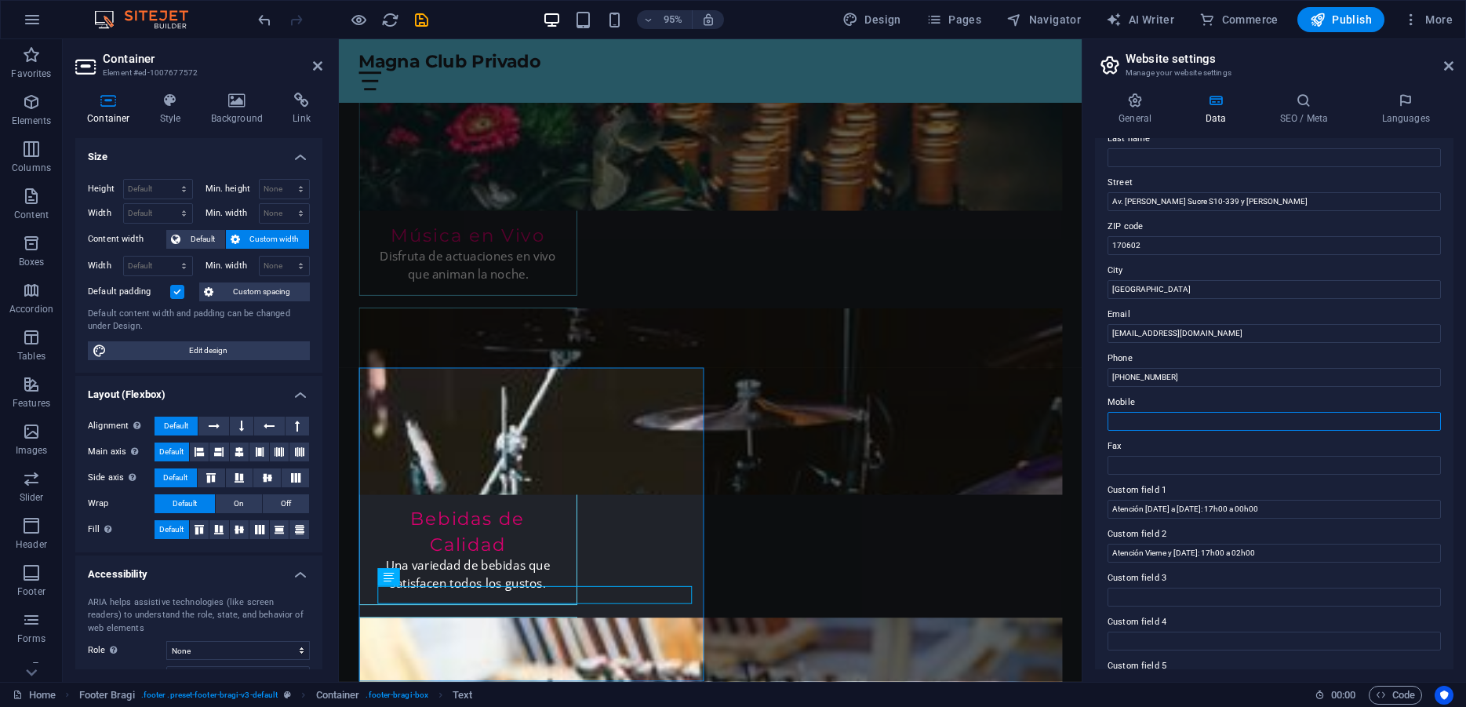
scroll to position [212, 0]
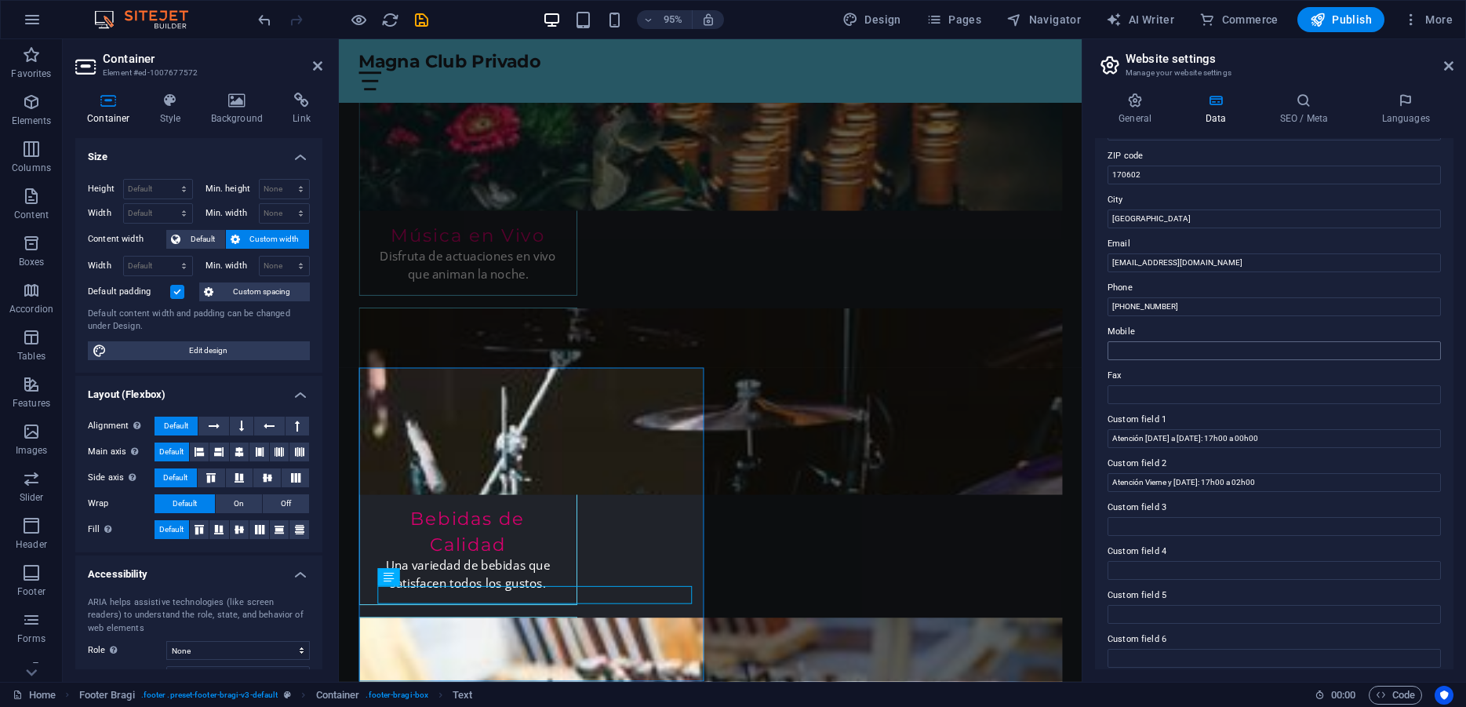
click at [1216, 559] on label "Custom field 4" at bounding box center [1273, 551] width 333 height 19
click at [1216, 561] on input "Custom field 4" at bounding box center [1273, 570] width 333 height 19
click at [1214, 105] on icon at bounding box center [1215, 101] width 68 height 16
click at [1303, 105] on icon at bounding box center [1304, 101] width 96 height 16
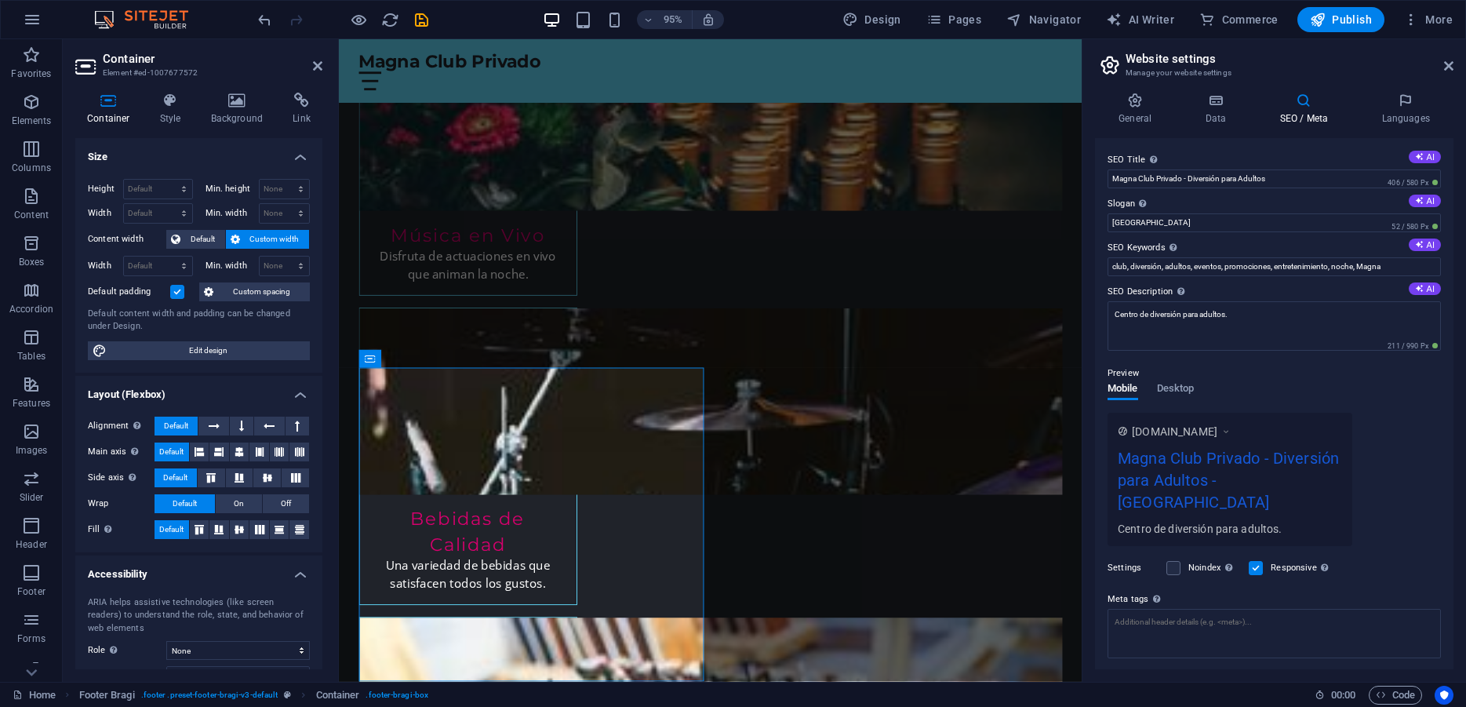
click at [1218, 477] on div "Magna Club Privado - Diversión para Adultos - Berlin" at bounding box center [1229, 483] width 224 height 74
click at [1190, 391] on span "Desktop" at bounding box center [1176, 390] width 38 height 22
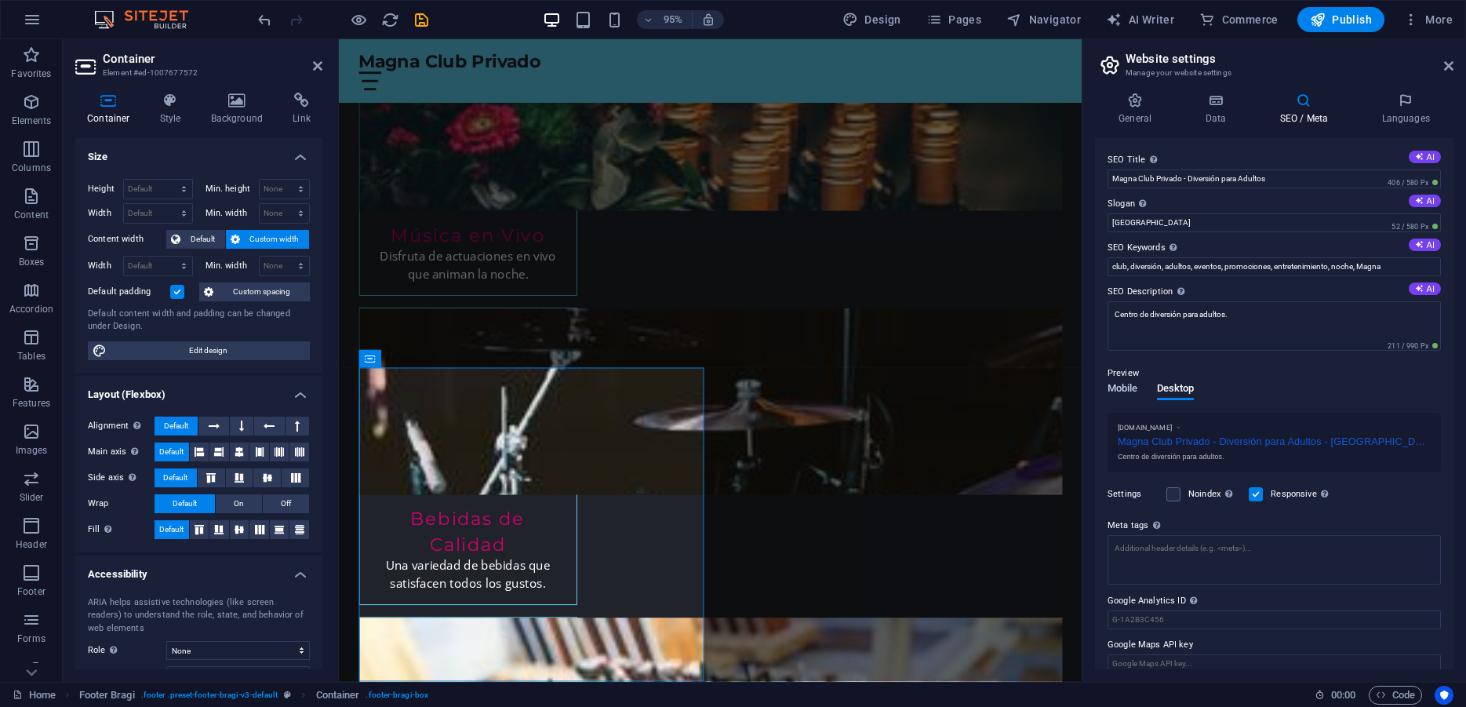
click at [1118, 383] on span "Mobile" at bounding box center [1122, 390] width 31 height 22
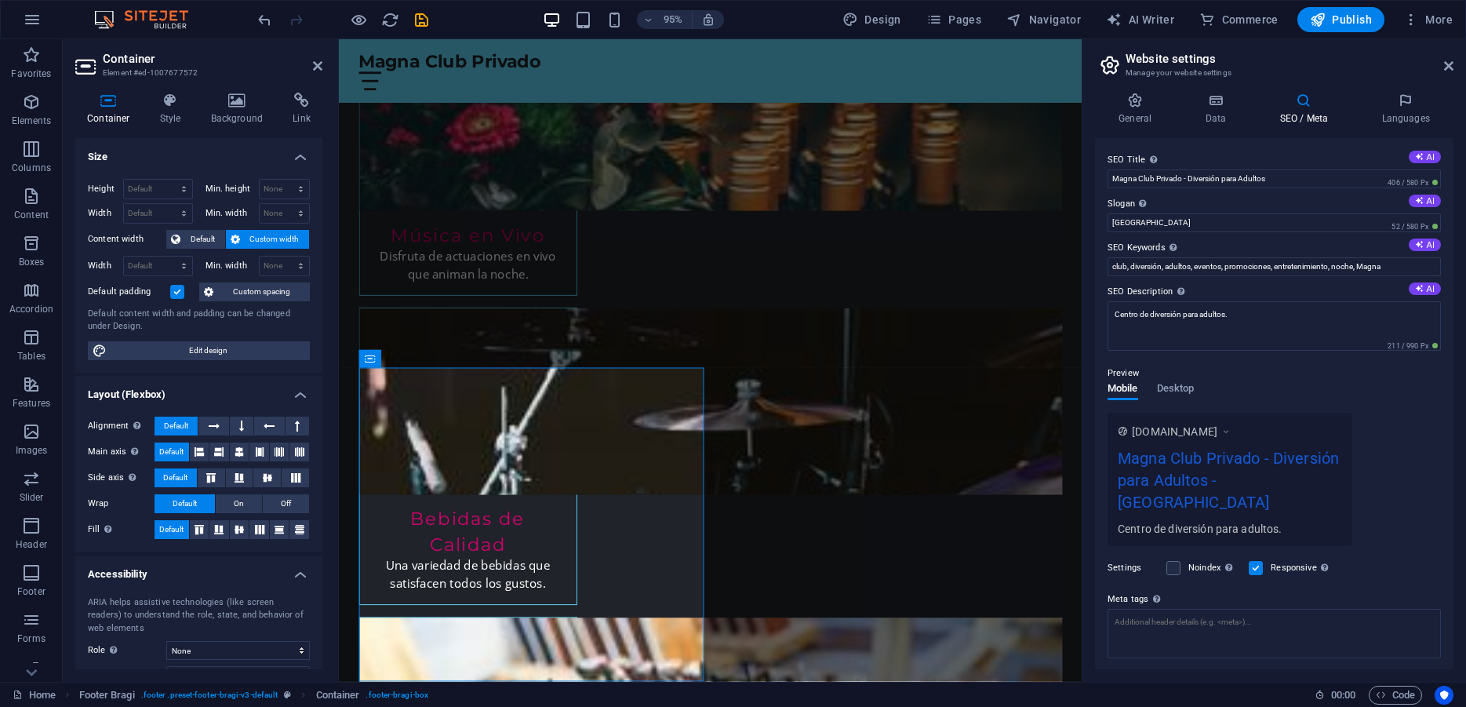
click at [1310, 102] on icon at bounding box center [1304, 101] width 96 height 16
drag, startPoint x: 1124, startPoint y: 220, endPoint x: 1100, endPoint y: 220, distance: 23.5
click at [1107, 220] on input "Berlin" at bounding box center [1273, 222] width 333 height 19
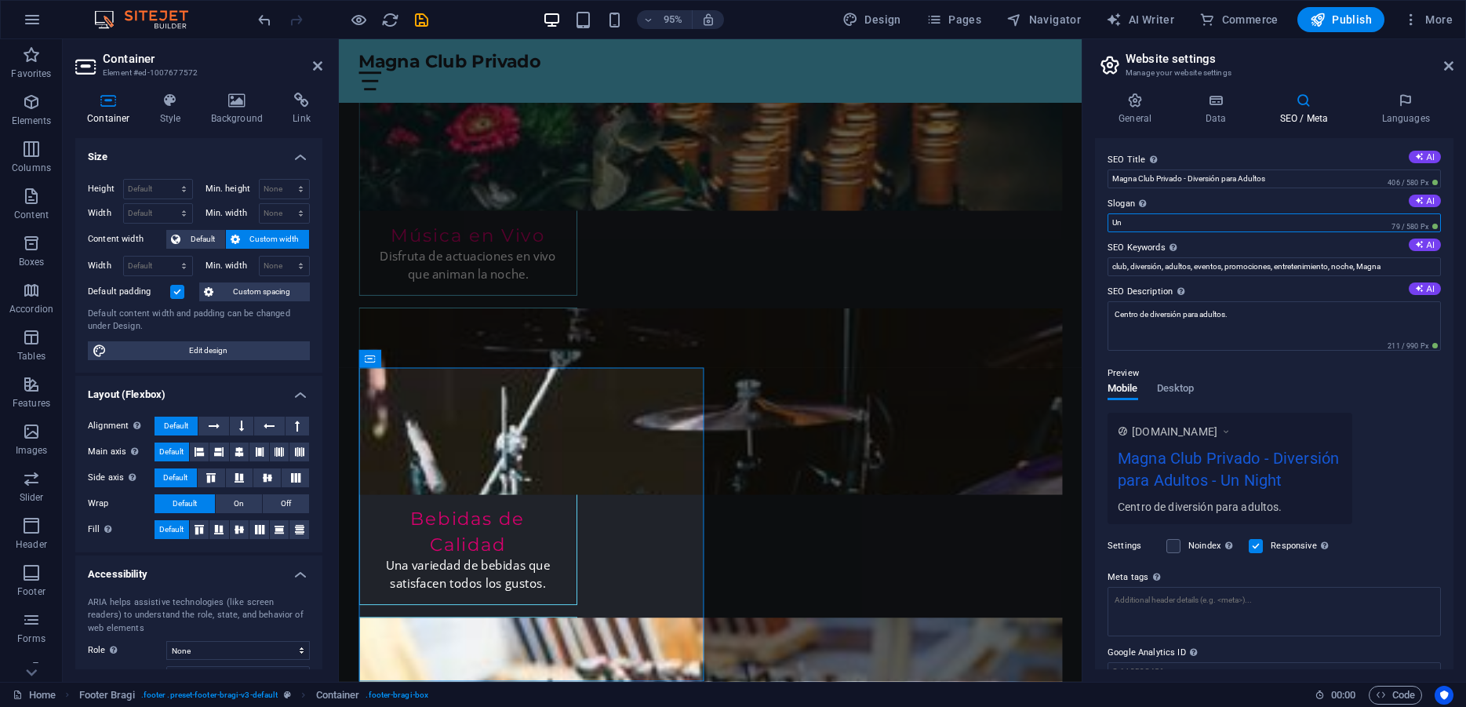
type input "U"
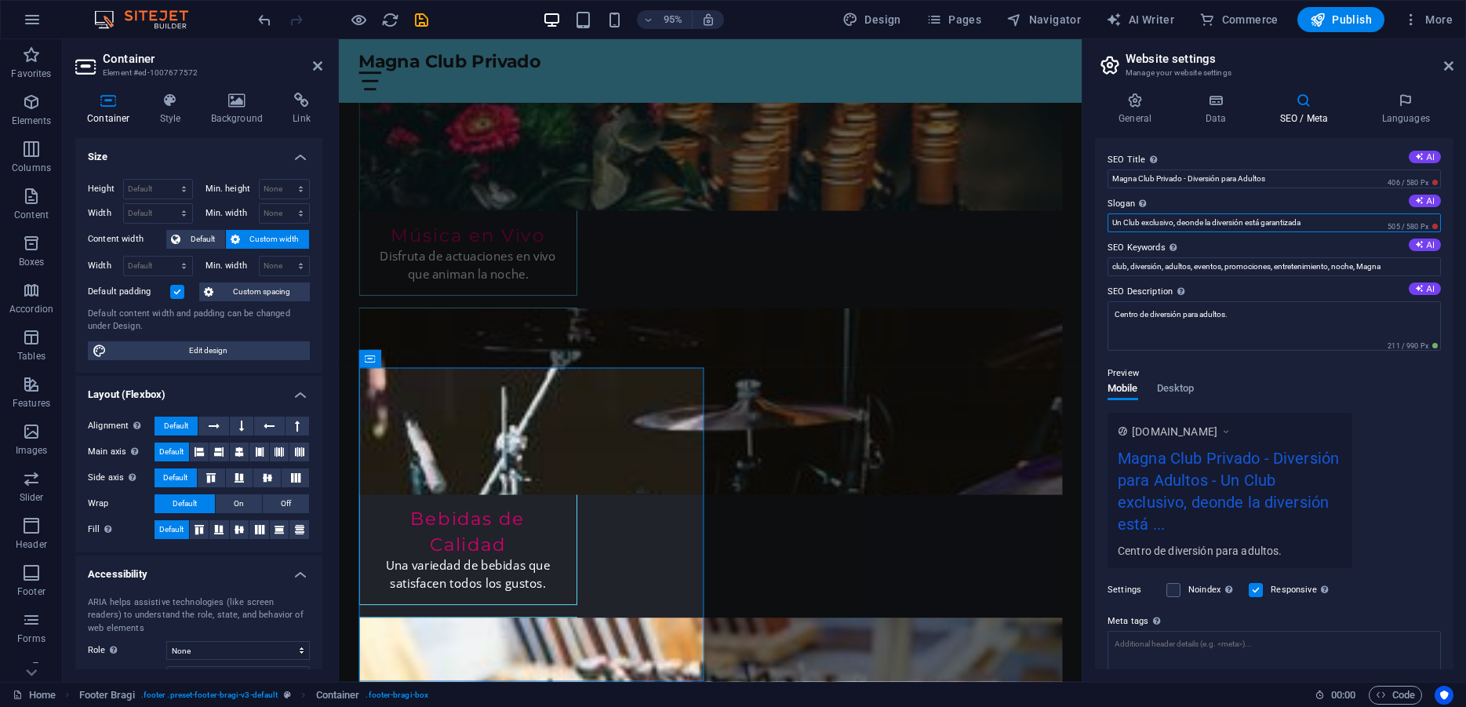
click at [1173, 220] on input "Un Club exclusivo, deonde la diversión está garantizada" at bounding box center [1273, 222] width 333 height 19
click at [1230, 221] on input "Un Club exclusivo para adultos, deonde la diversión está garantizada" at bounding box center [1273, 222] width 333 height 19
click at [1350, 226] on input "Un Club exclusivo para adultos, donde la diversión está garantizada" at bounding box center [1273, 222] width 333 height 19
type input "Un Club exclusivo para adultos, donde la diversión está garantizada"
click at [1261, 263] on input "club, diversión, adultos, eventos, promociones, entretenimiento, noche, Magna" at bounding box center [1273, 266] width 333 height 19
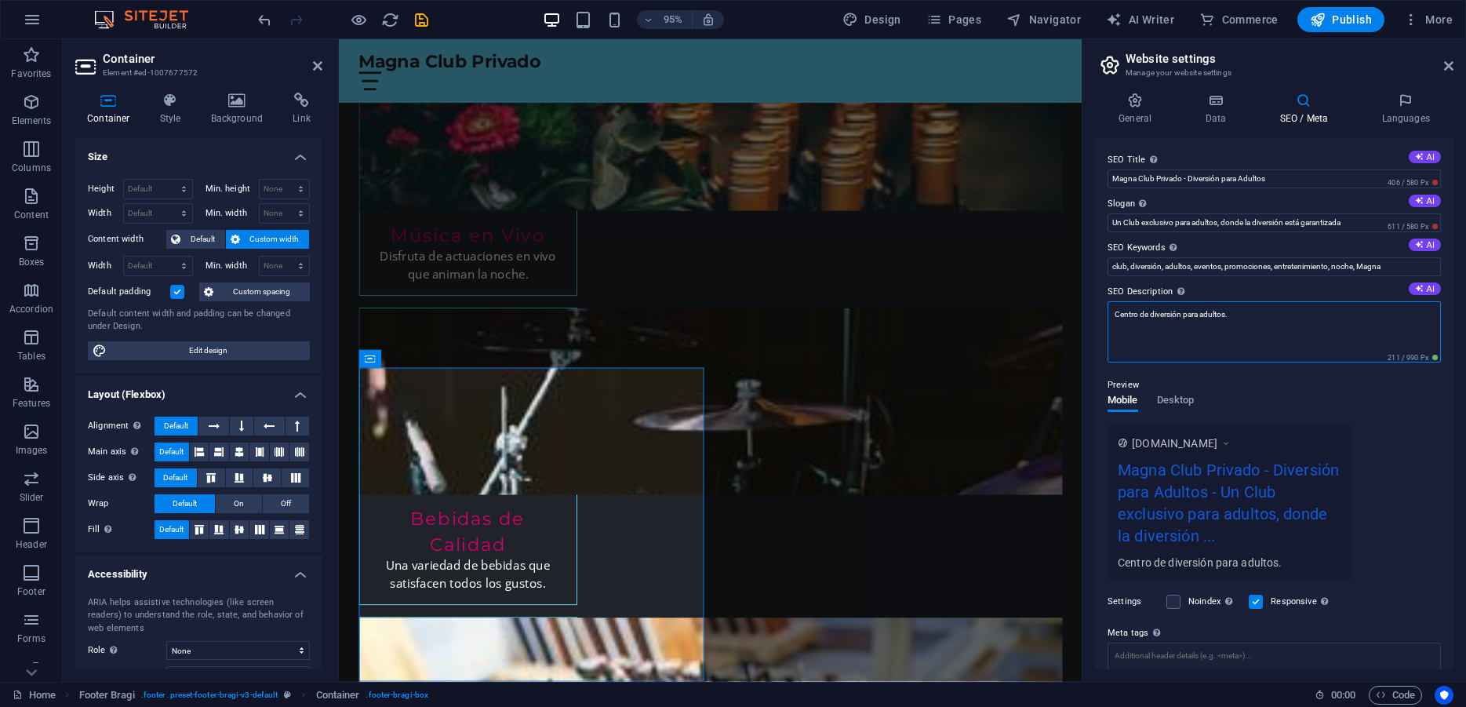
click at [1263, 323] on textarea "Centro de diversión para adultos." at bounding box center [1273, 331] width 333 height 61
type textarea "Centro de diversión para adultos al sur de la capital"
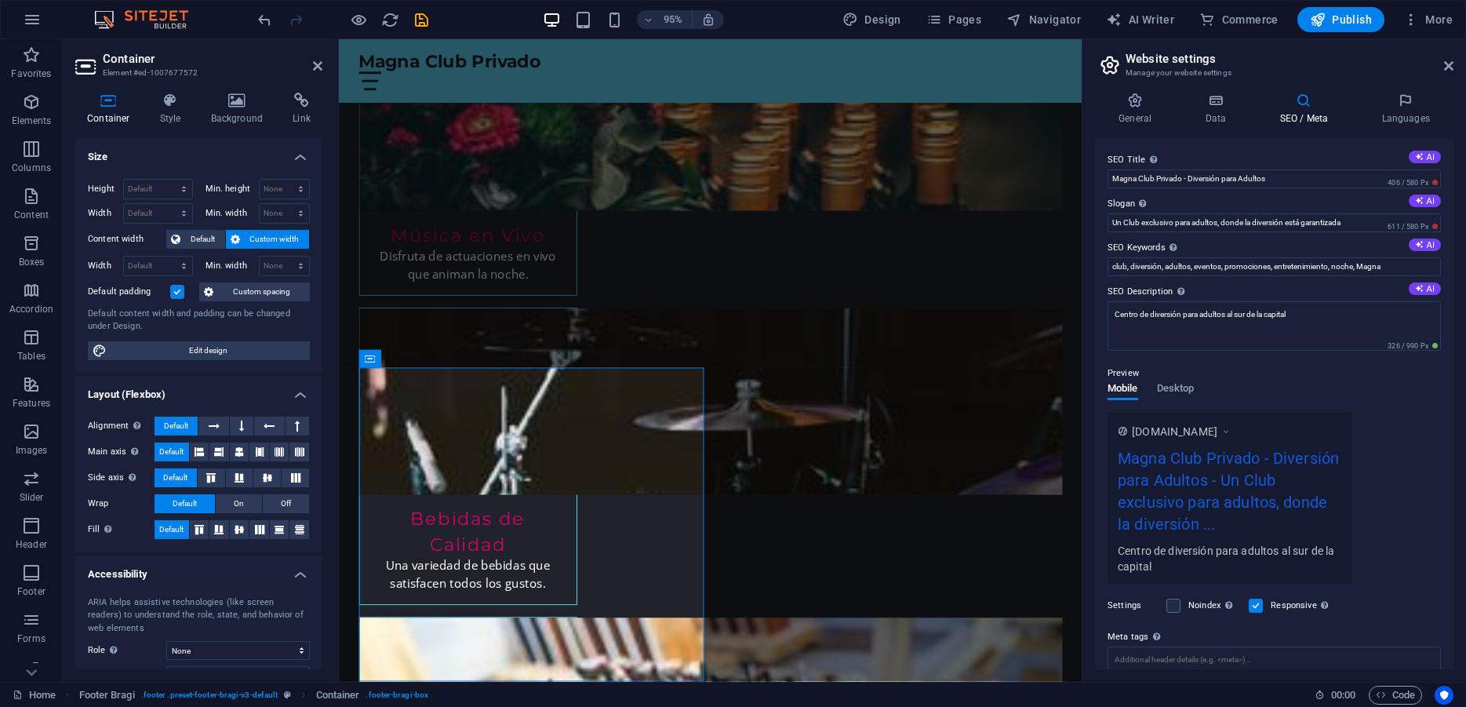
click at [1395, 481] on div "www.example.com Magna Club Privado - Diversión para Adultos - Un Club exclusivo…" at bounding box center [1273, 497] width 333 height 171
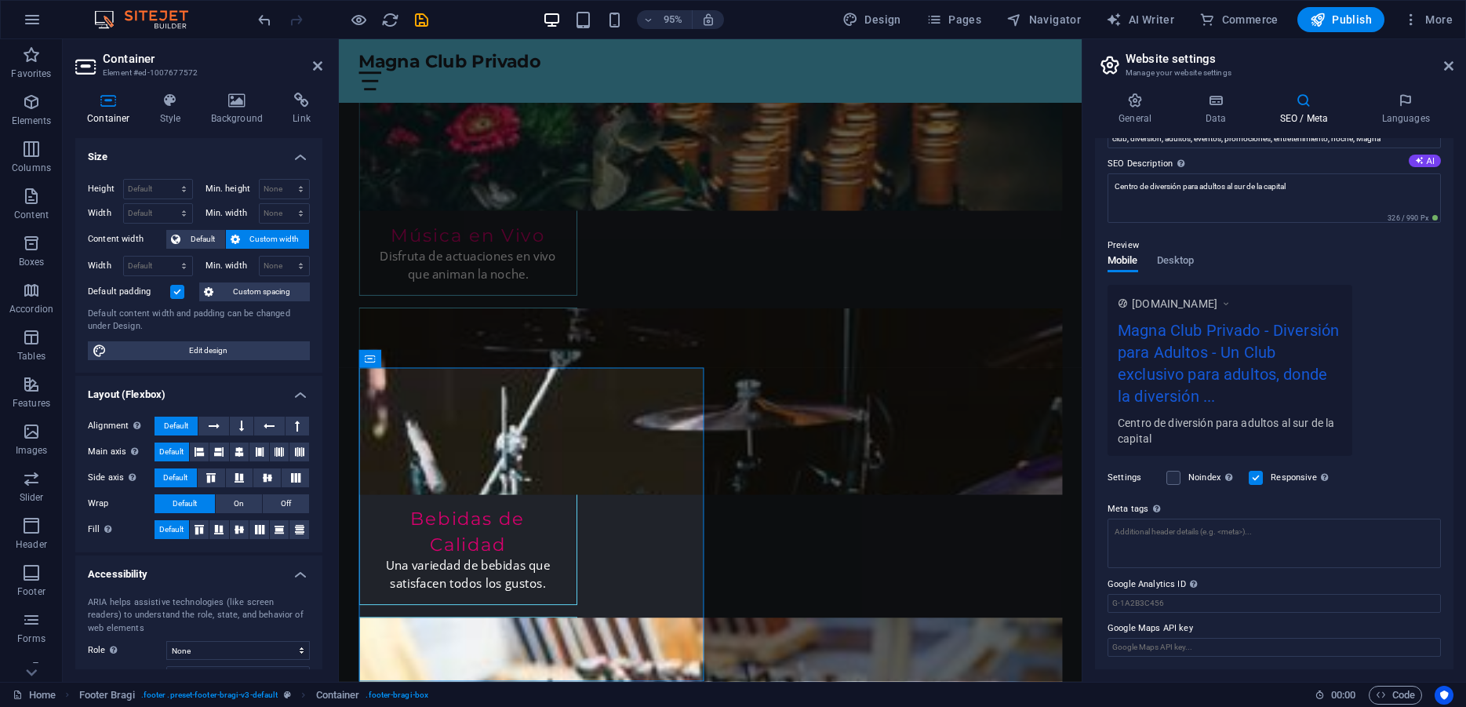
click at [1410, 384] on div "www.example.com Magna Club Privado - Diversión para Adultos - Un Club exclusivo…" at bounding box center [1273, 370] width 333 height 171
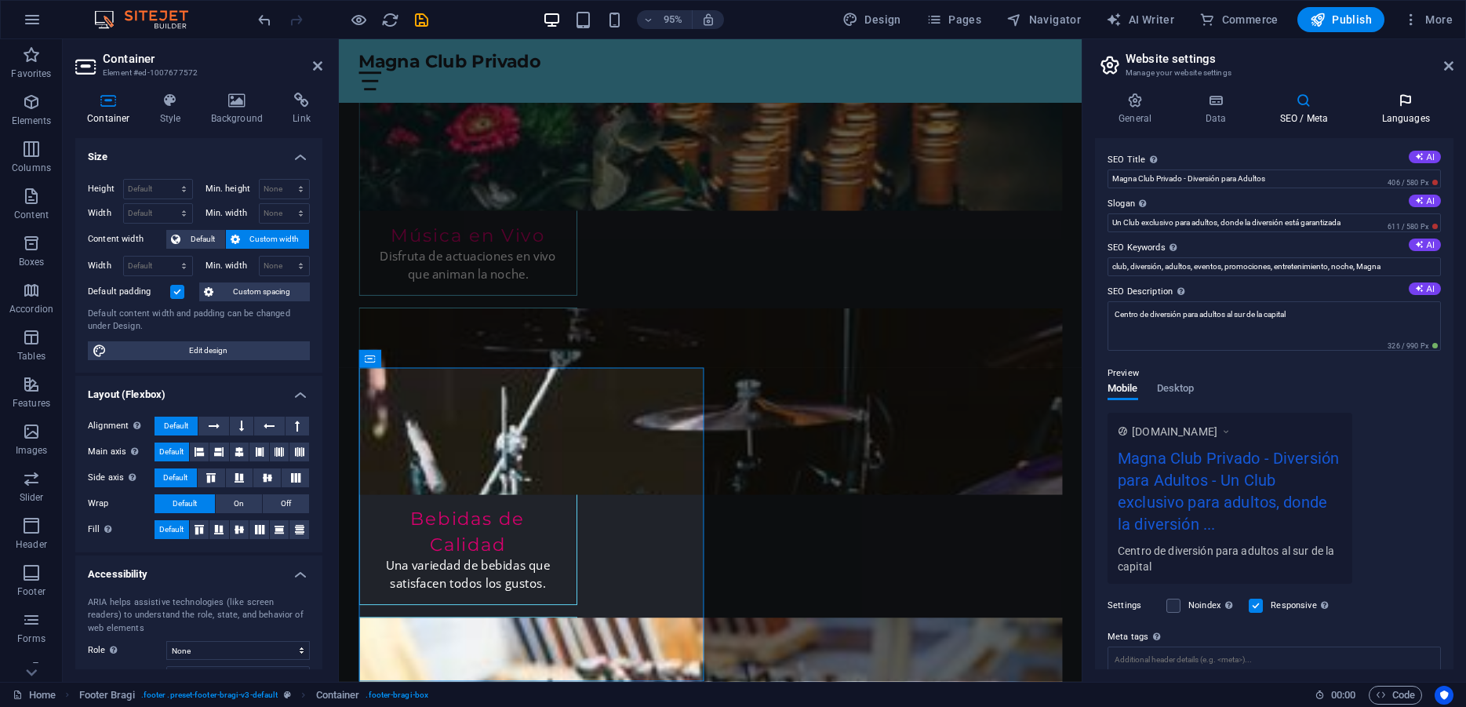
click at [1412, 107] on icon at bounding box center [1405, 101] width 96 height 16
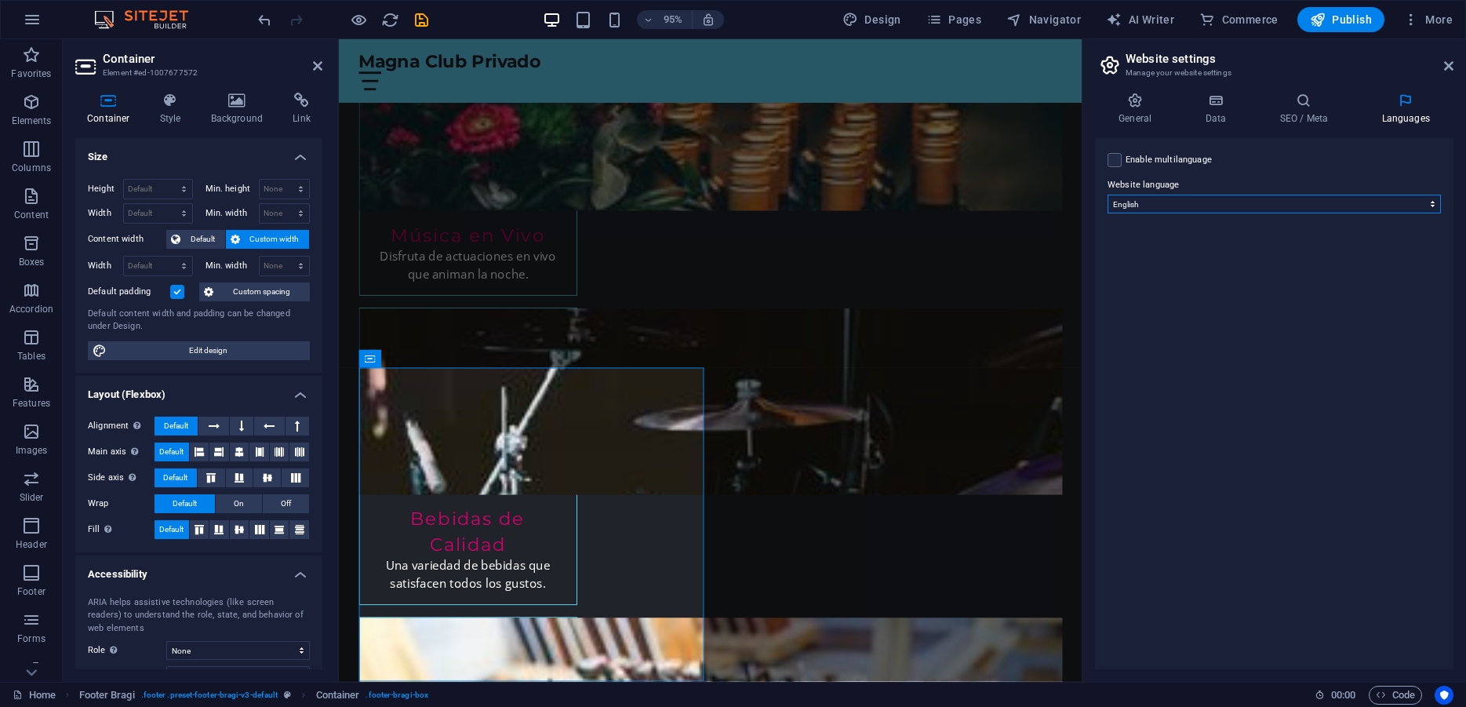
click at [1107, 194] on select "Abkhazian Afar Afrikaans Akan Albanian Amharic Arabic Aragonese Armenian Assame…" at bounding box center [1273, 203] width 333 height 19
select select "148"
click option "Spanish" at bounding box center [0, 0] width 0 height 0
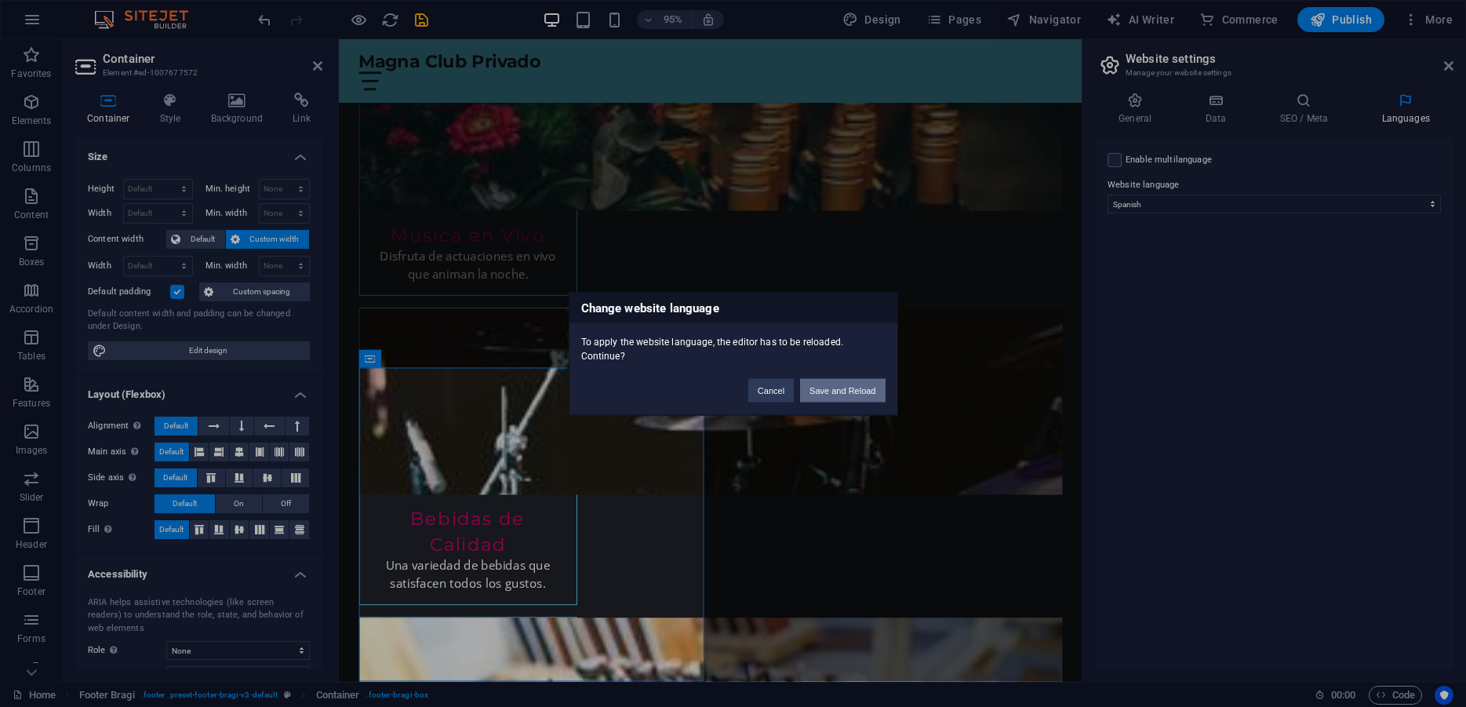
click at [853, 384] on button "Save and Reload" at bounding box center [842, 390] width 85 height 24
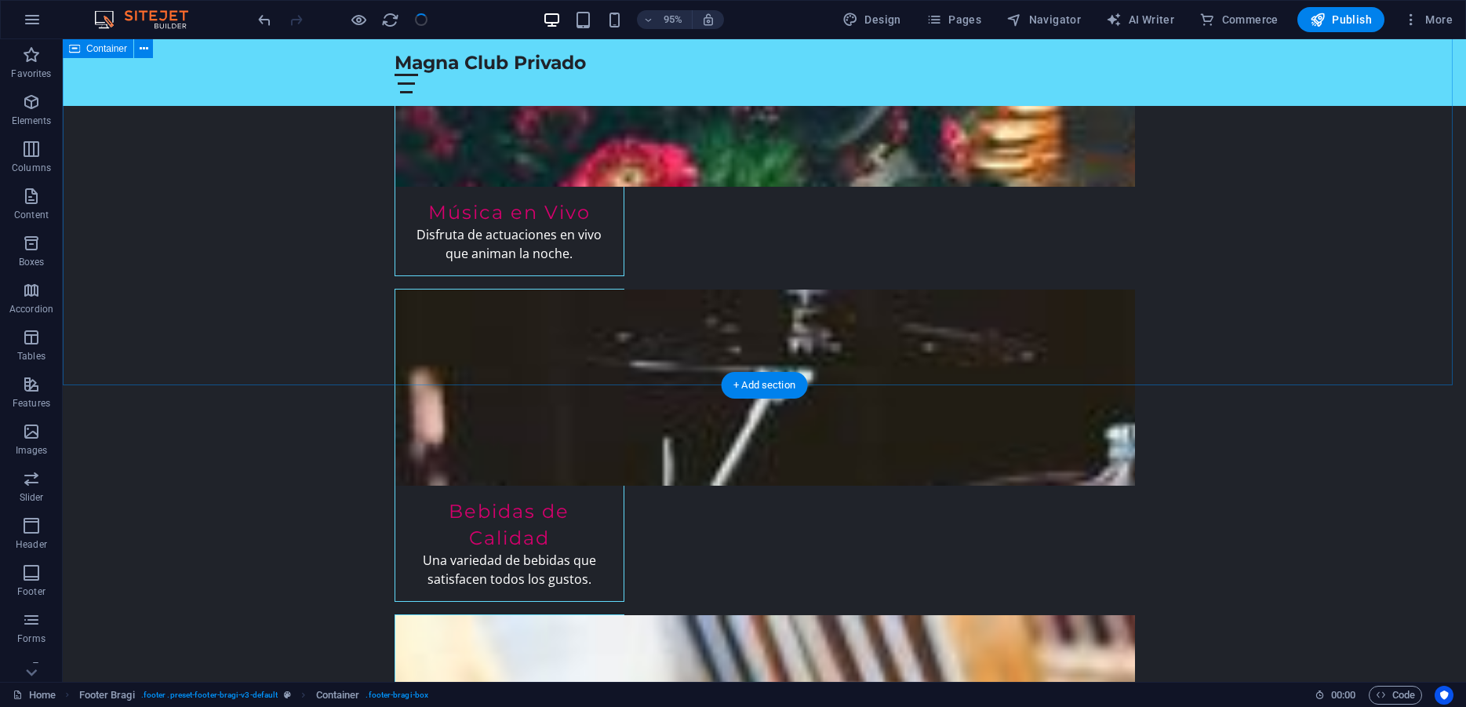
checkbox input "false"
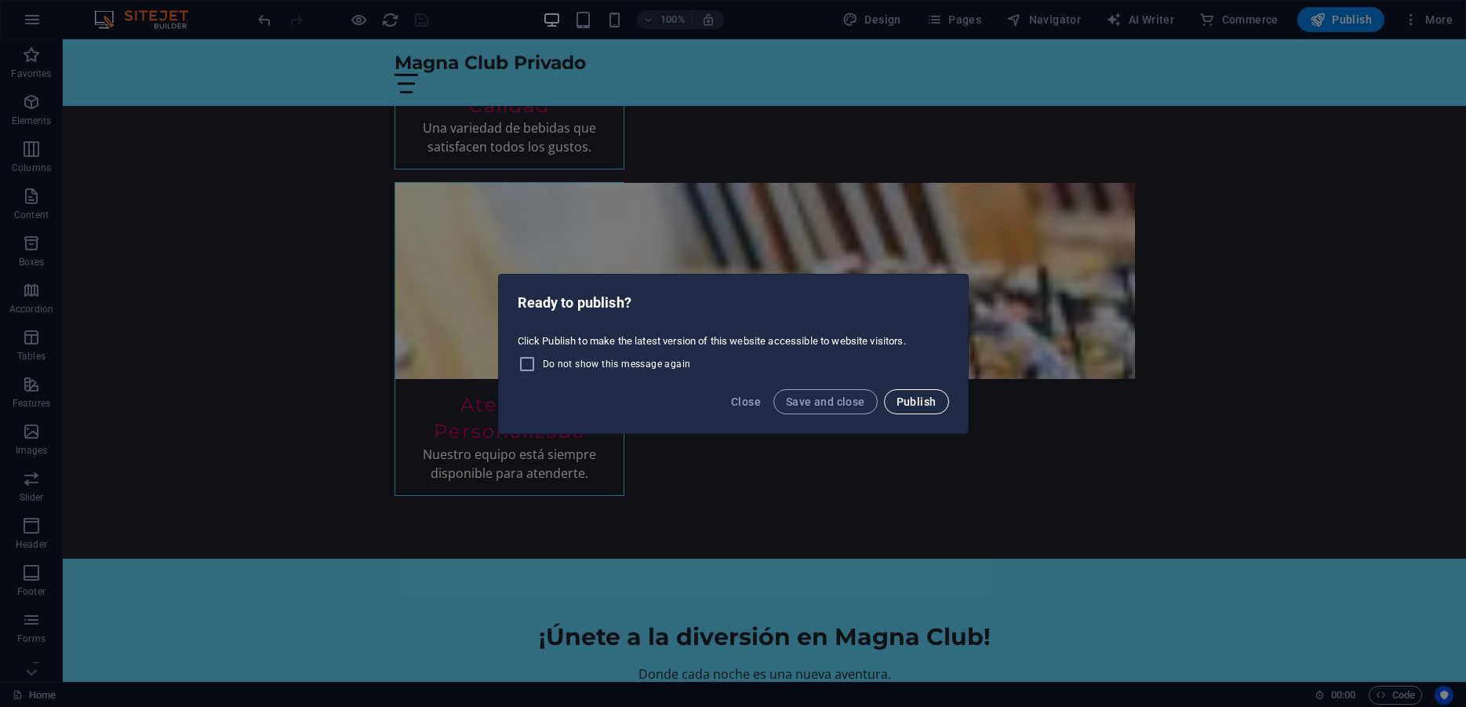
click at [913, 398] on span "Publish" at bounding box center [916, 401] width 40 height 13
